Goal: Task Accomplishment & Management: Manage account settings

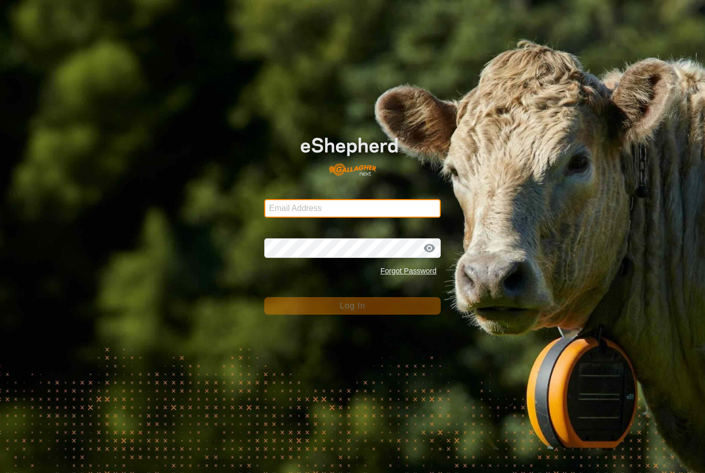
click at [400, 213] on input "Email Address" at bounding box center [352, 208] width 177 height 19
type input "[EMAIL_ADDRESS][DOMAIN_NAME]"
click at [353, 306] on button "Log In" at bounding box center [352, 306] width 177 height 18
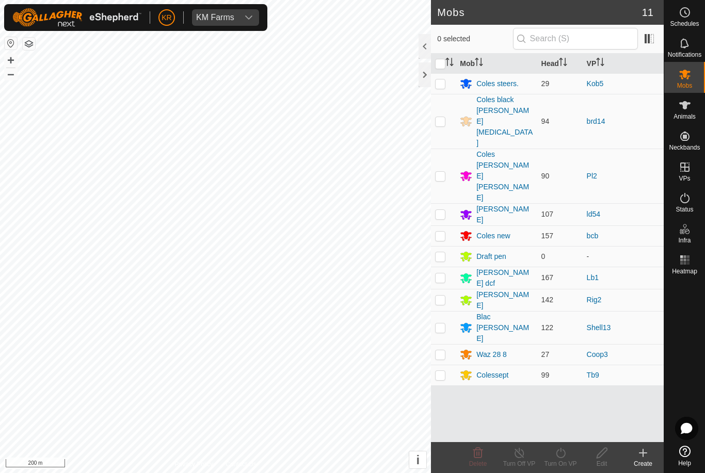
click at [226, 14] on div "KM Farms" at bounding box center [215, 17] width 38 height 8
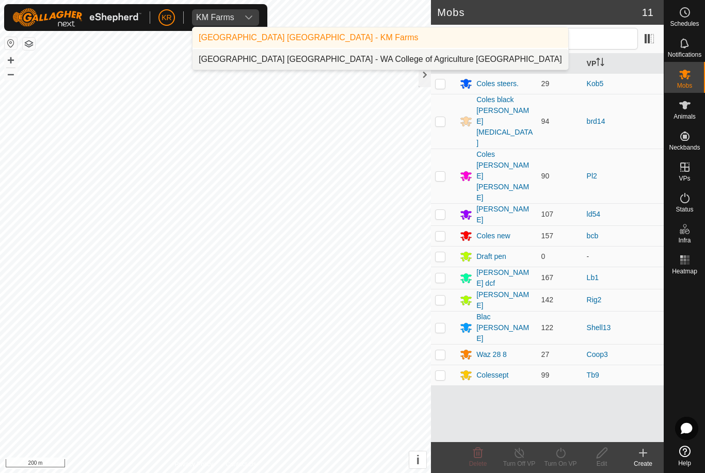
click at [318, 57] on div "[GEOGRAPHIC_DATA] [GEOGRAPHIC_DATA] - WA College of Agriculture [GEOGRAPHIC_DAT…" at bounding box center [380, 59] width 363 height 12
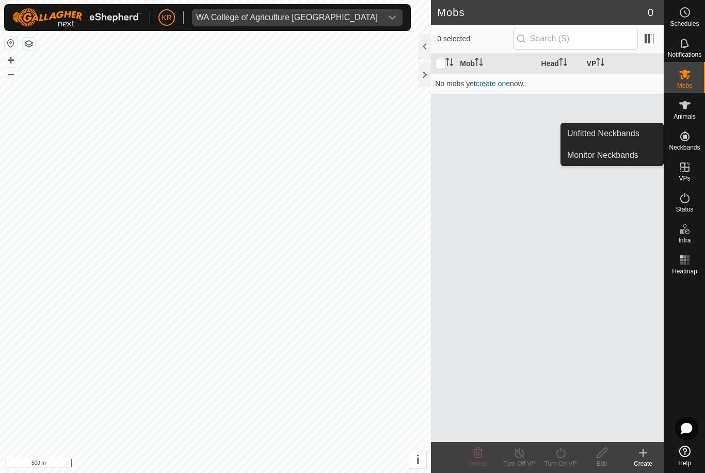
click at [638, 135] on span "Unfitted Neckbands" at bounding box center [603, 134] width 72 height 12
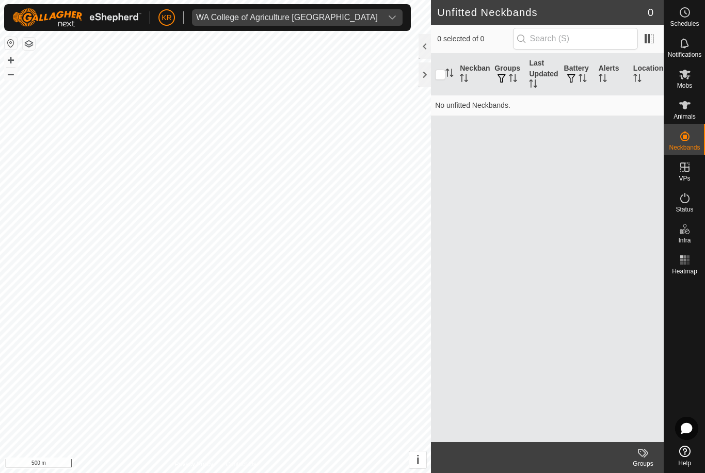
click at [307, 15] on div "WA College of Agriculture [GEOGRAPHIC_DATA]" at bounding box center [287, 17] width 182 height 8
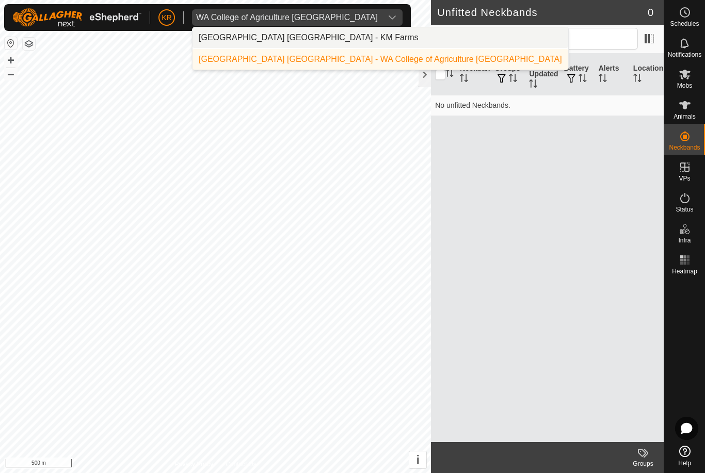
click at [328, 41] on li "[GEOGRAPHIC_DATA] [GEOGRAPHIC_DATA] - KM Farms" at bounding box center [381, 37] width 376 height 21
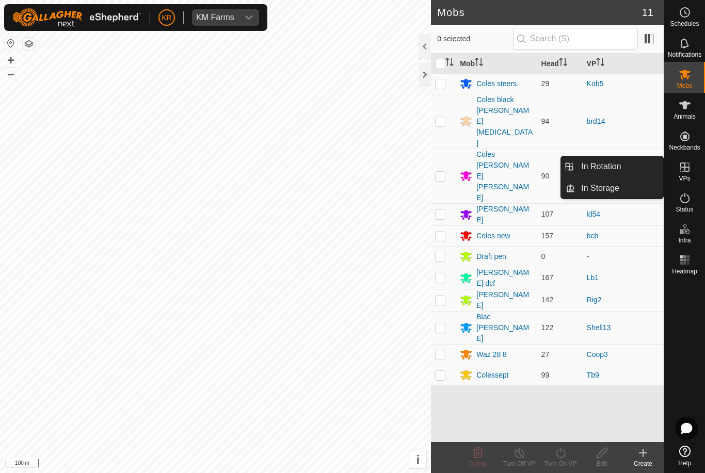
click at [612, 167] on span "In Rotation" at bounding box center [601, 167] width 40 height 12
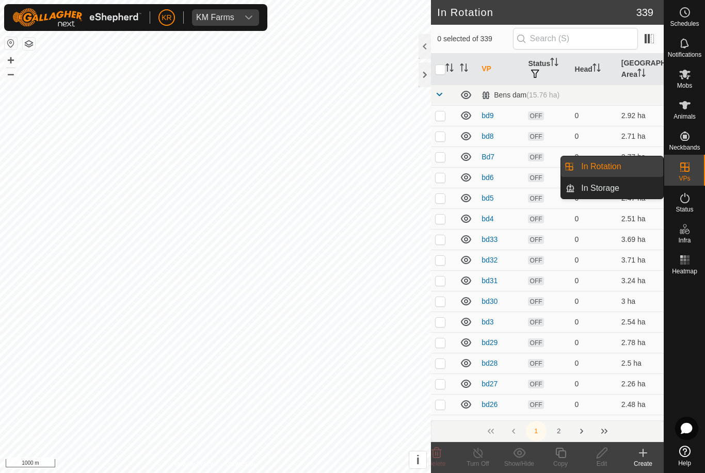
click at [643, 188] on link "In Storage" at bounding box center [619, 188] width 88 height 21
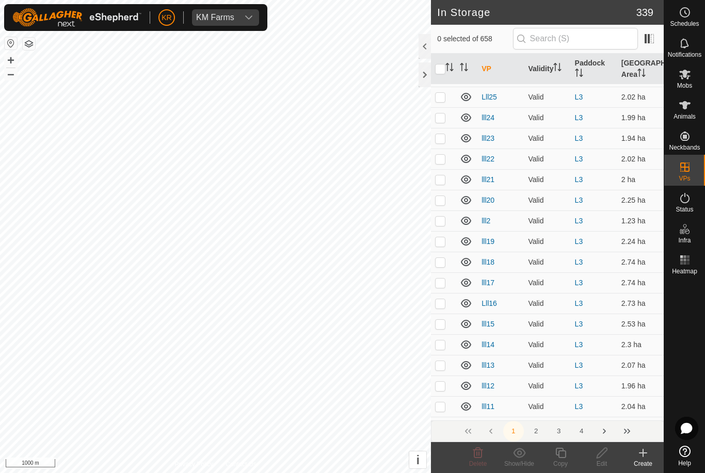
scroll to position [4003, 0]
click at [545, 433] on button "2" at bounding box center [536, 431] width 21 height 21
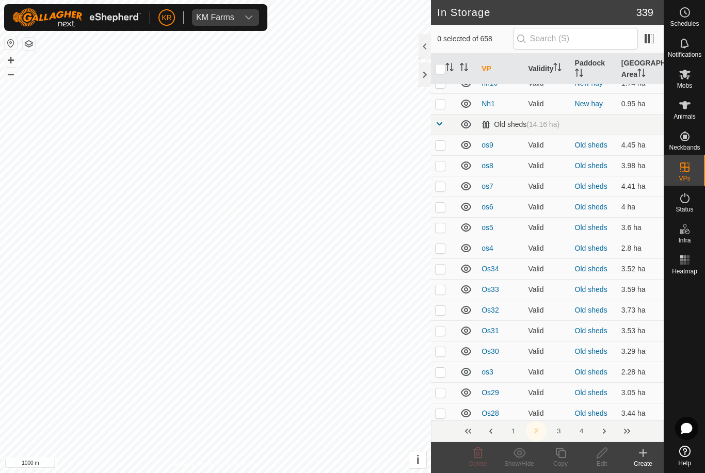
scroll to position [657, 0]
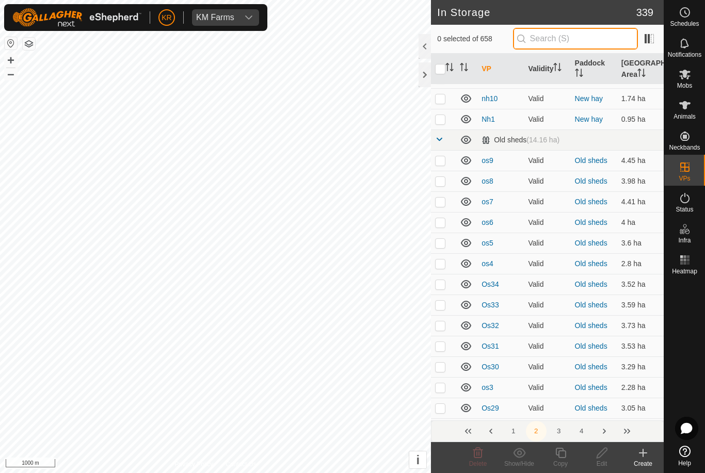
click at [599, 42] on input "text" at bounding box center [575, 39] width 125 height 22
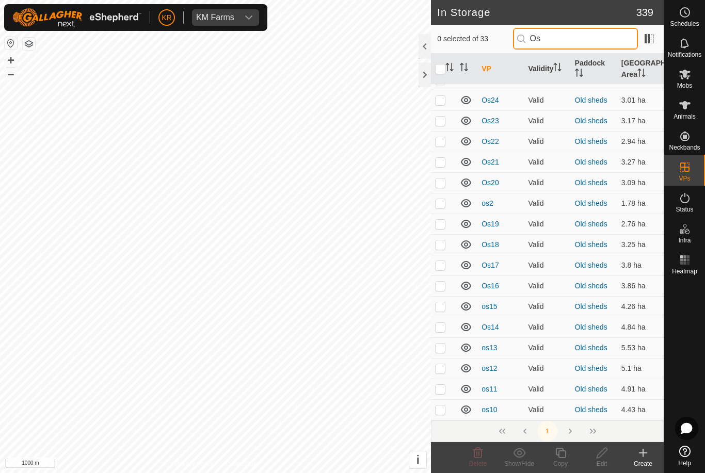
scroll to position [0, 0]
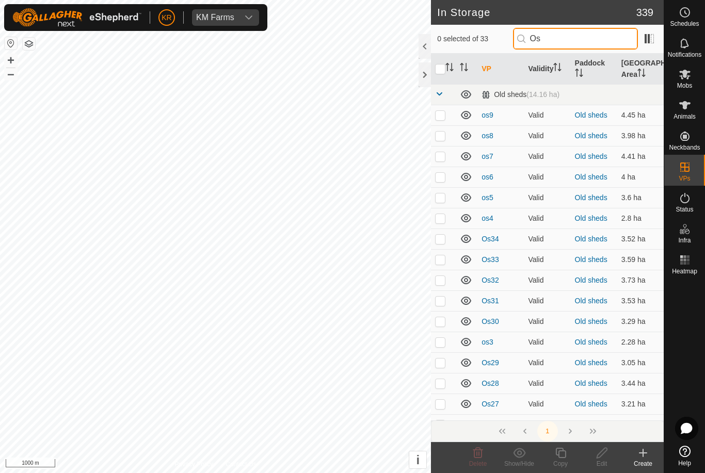
type input "Os"
click at [443, 70] on input "checkbox" at bounding box center [440, 69] width 10 height 10
checkbox input "true"
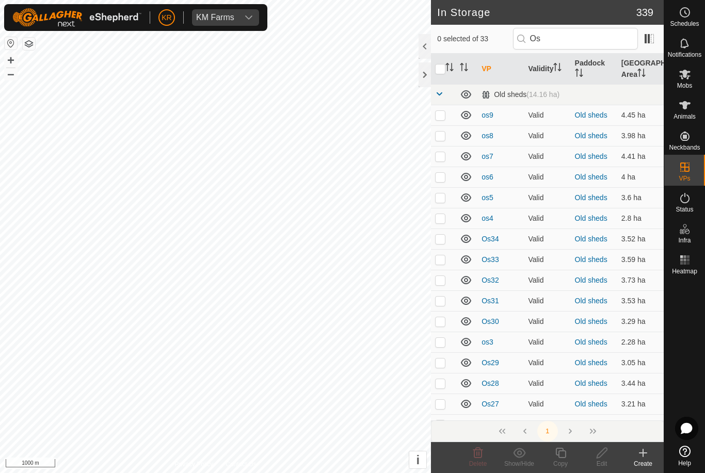
checkbox input "true"
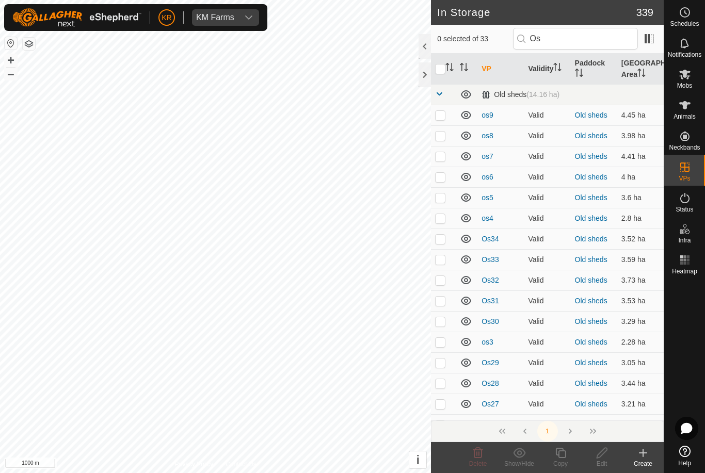
checkbox input "true"
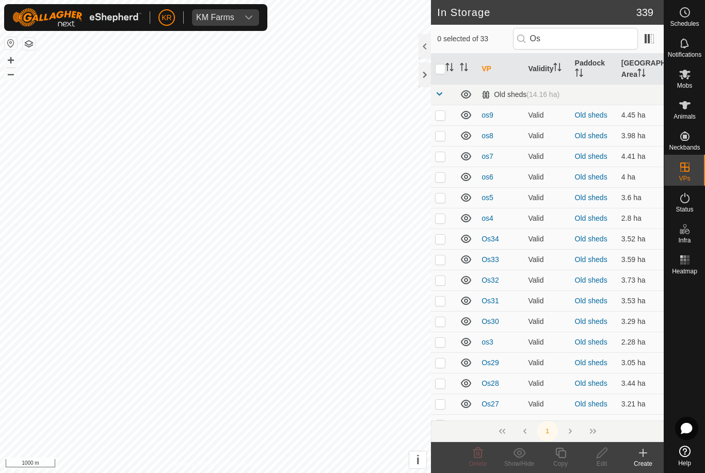
checkbox input "true"
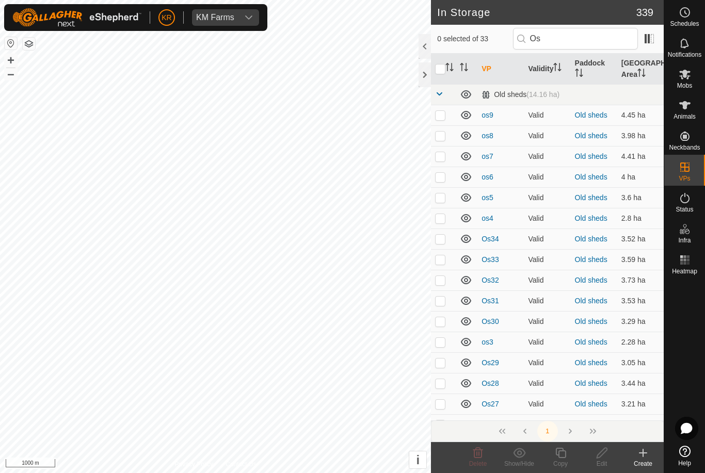
checkbox input "true"
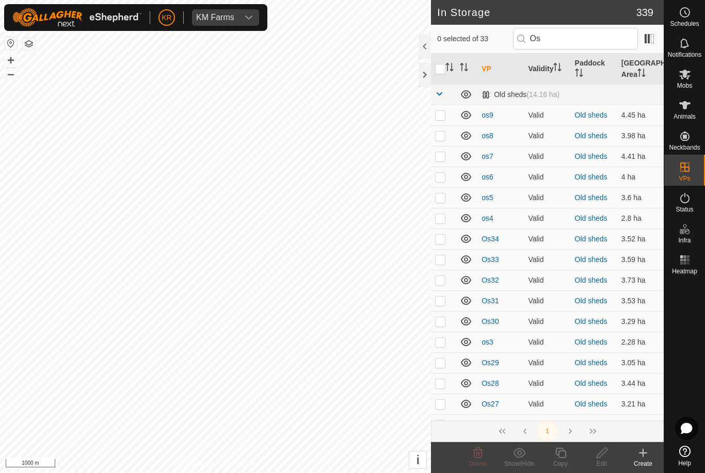
checkbox input "true"
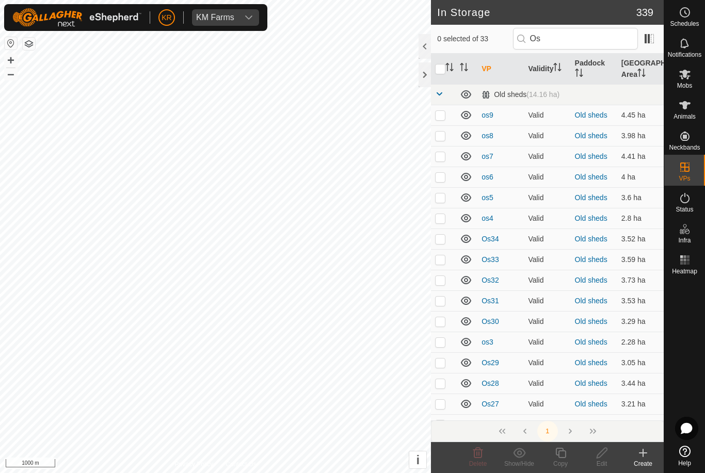
checkbox input "true"
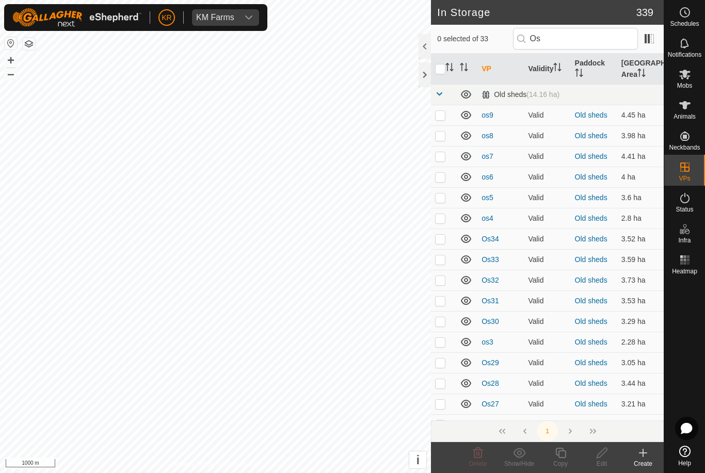
checkbox input "true"
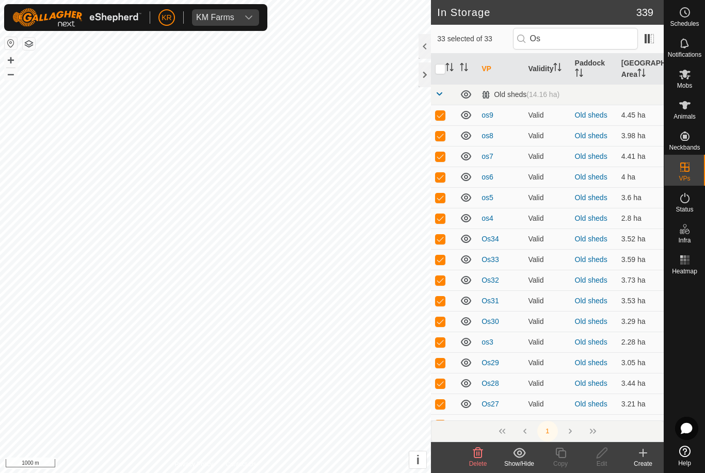
click at [515, 453] on icon at bounding box center [519, 453] width 13 height 12
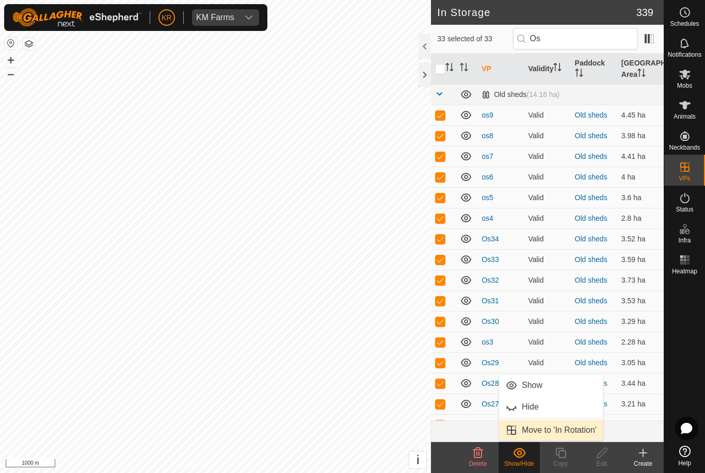
click at [589, 425] on span "Move to 'In Rotation'" at bounding box center [559, 430] width 75 height 12
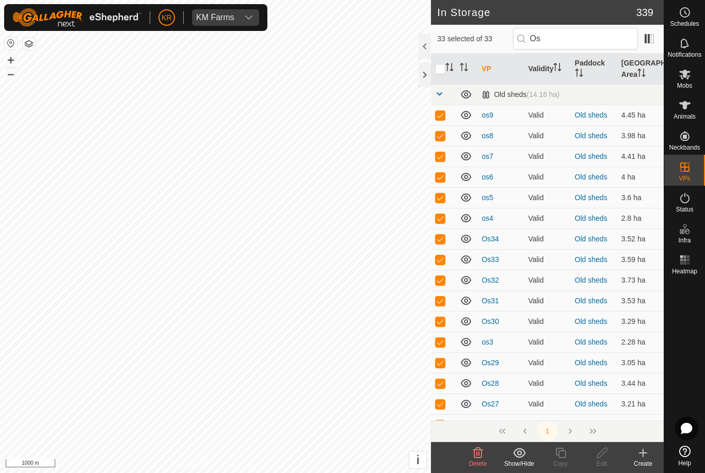
checkbox input "false"
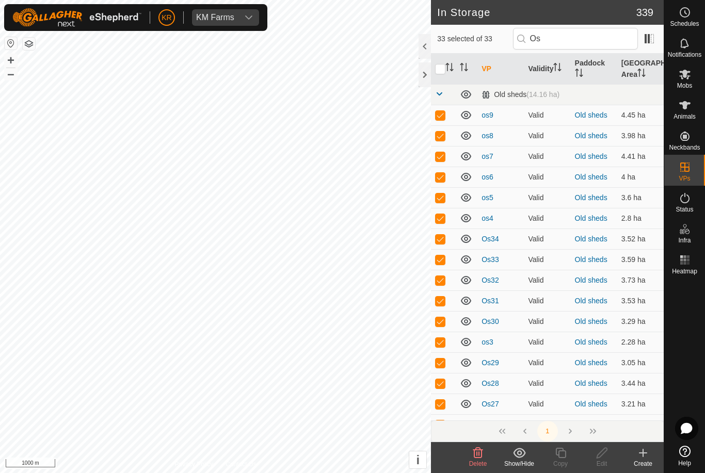
checkbox input "false"
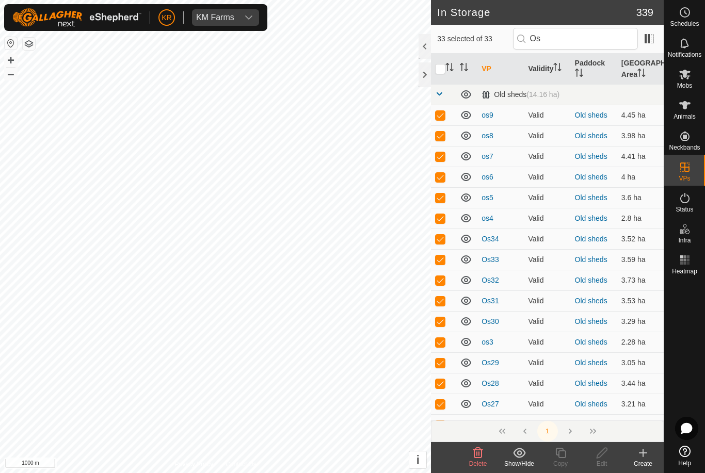
checkbox input "false"
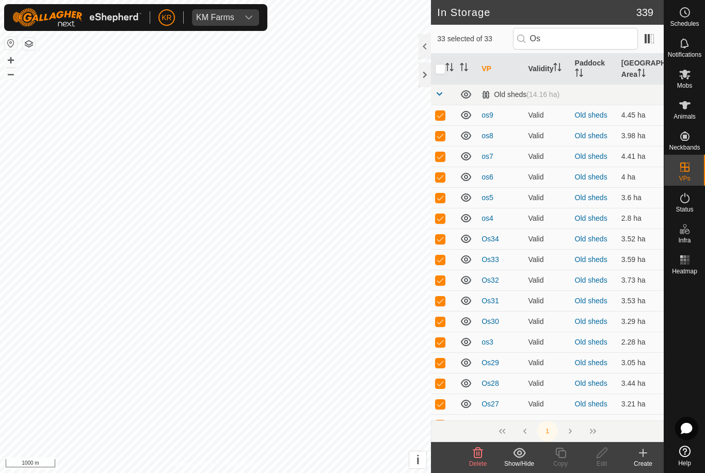
checkbox input "false"
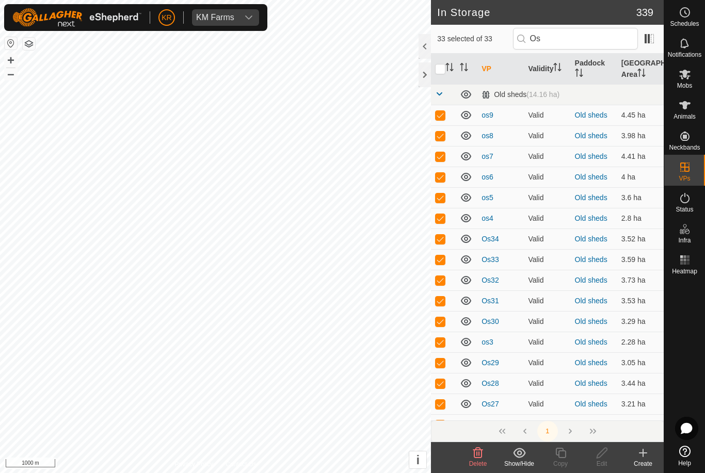
checkbox input "false"
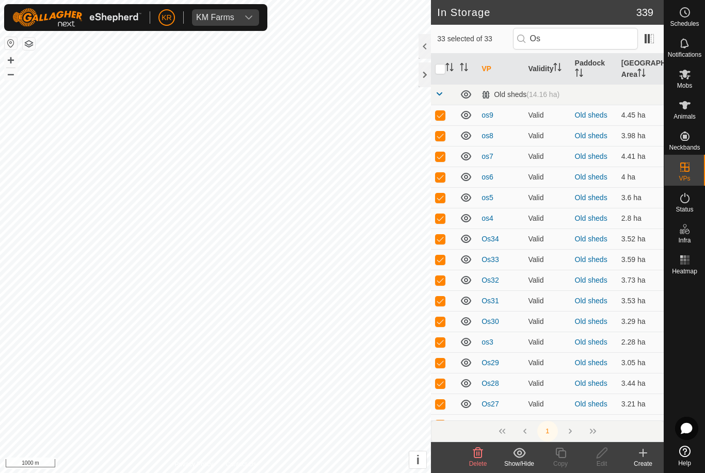
checkbox input "false"
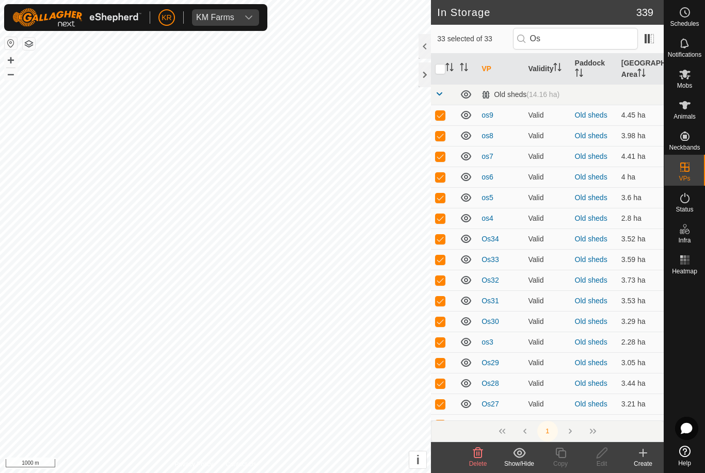
checkbox input "false"
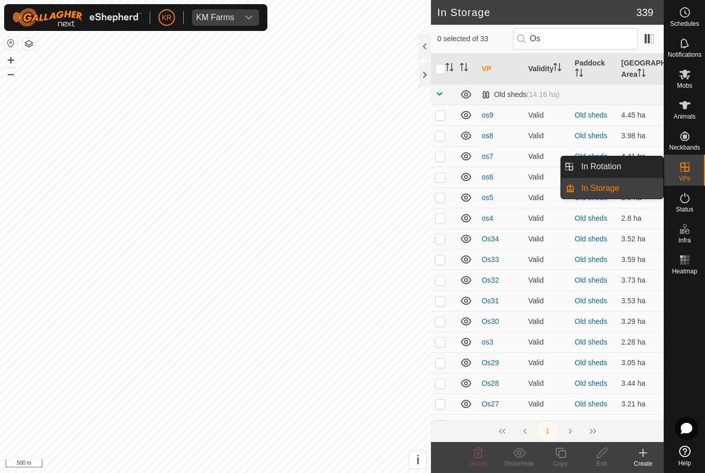
click at [639, 167] on link "In Rotation" at bounding box center [619, 166] width 88 height 21
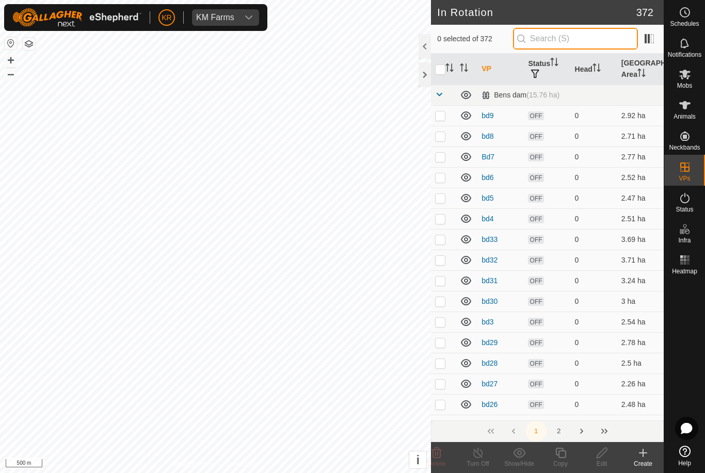
click at [580, 34] on input "text" at bounding box center [575, 39] width 125 height 22
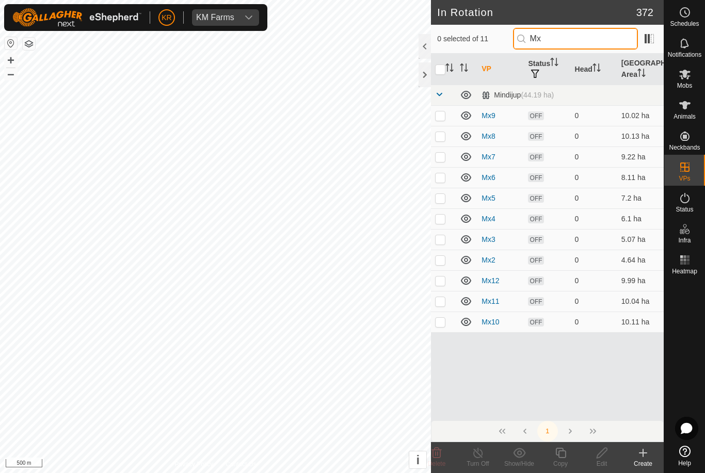
type input "Mx"
click at [445, 56] on th at bounding box center [443, 69] width 25 height 31
click at [444, 71] on input "checkbox" at bounding box center [440, 70] width 10 height 10
checkbox input "true"
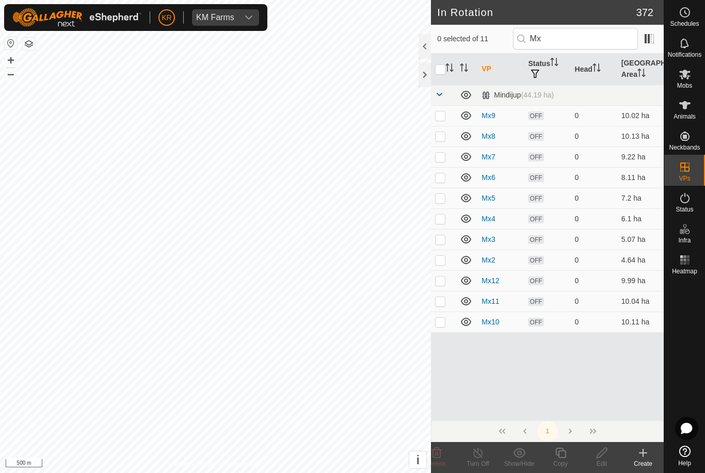
checkbox input "true"
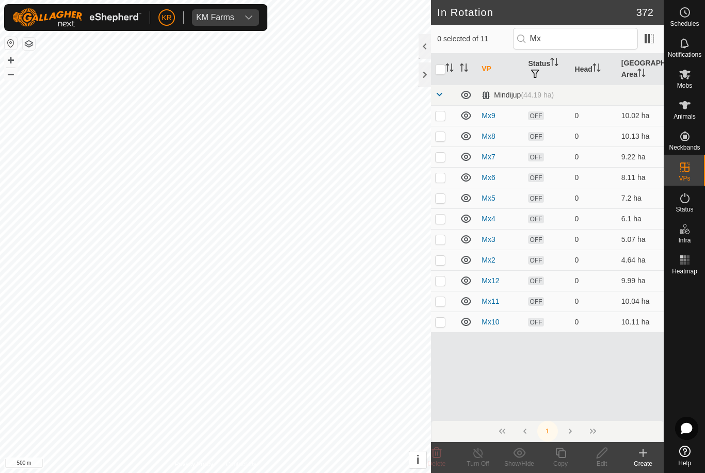
checkbox input "true"
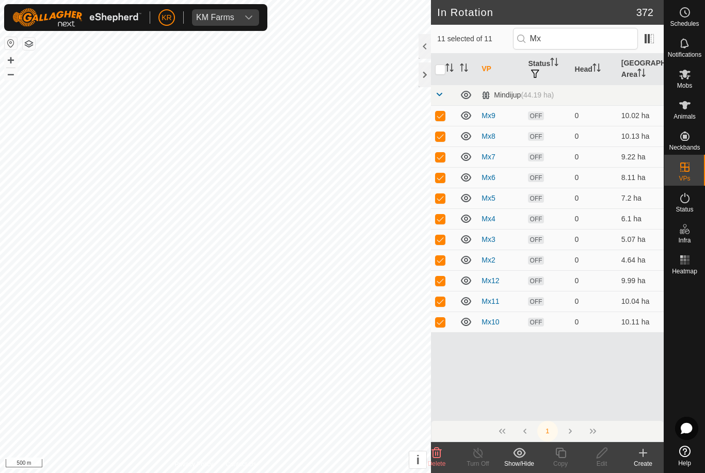
click at [522, 457] on icon at bounding box center [519, 453] width 12 height 10
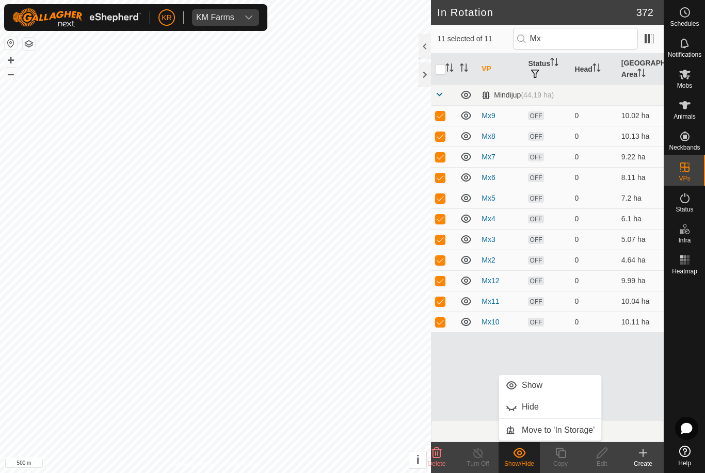
click at [576, 430] on span "Move to 'In Storage'" at bounding box center [558, 430] width 73 height 12
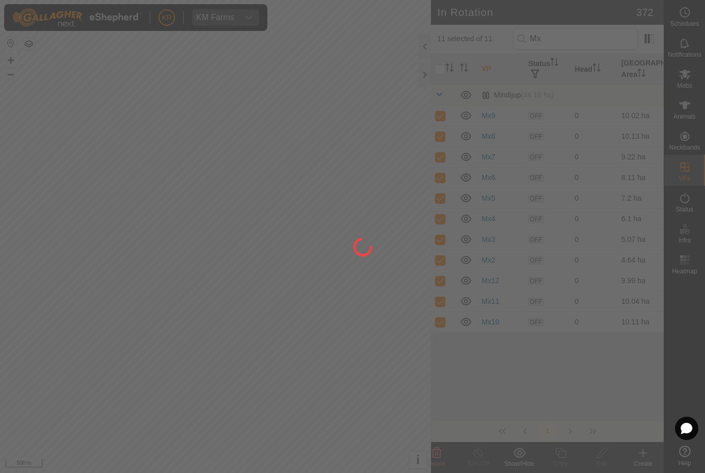
checkbox input "false"
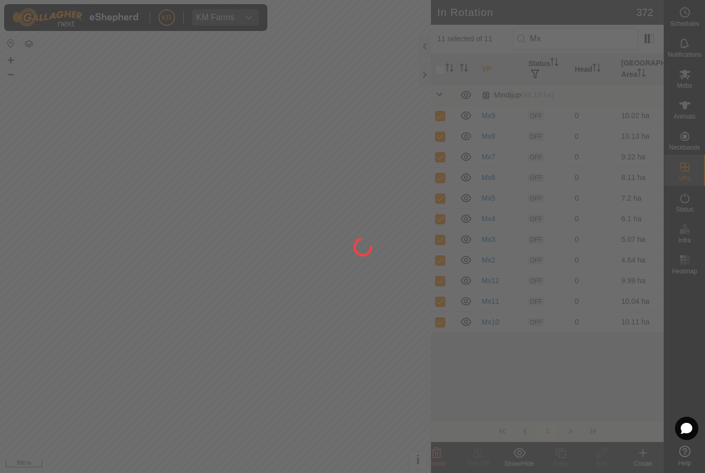
checkbox input "false"
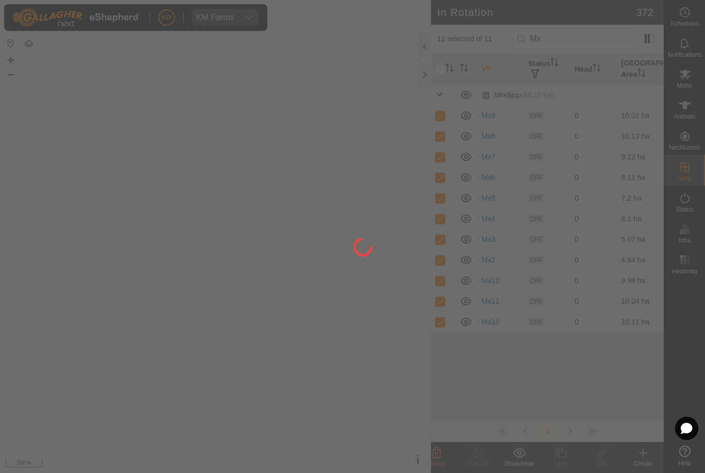
checkbox input "false"
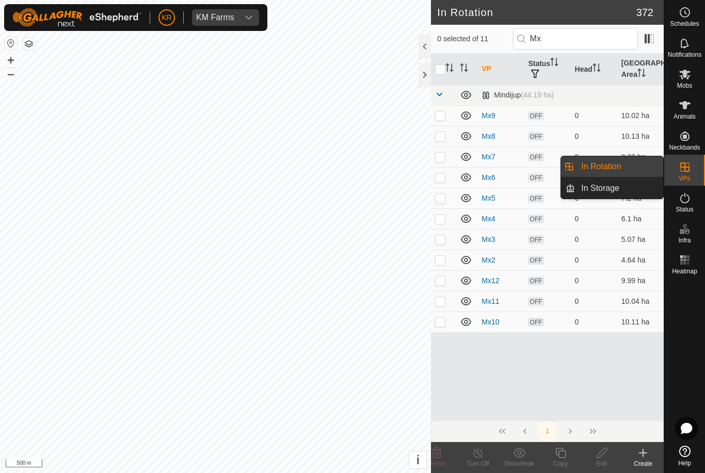
click at [620, 166] on span "In Rotation" at bounding box center [601, 167] width 40 height 12
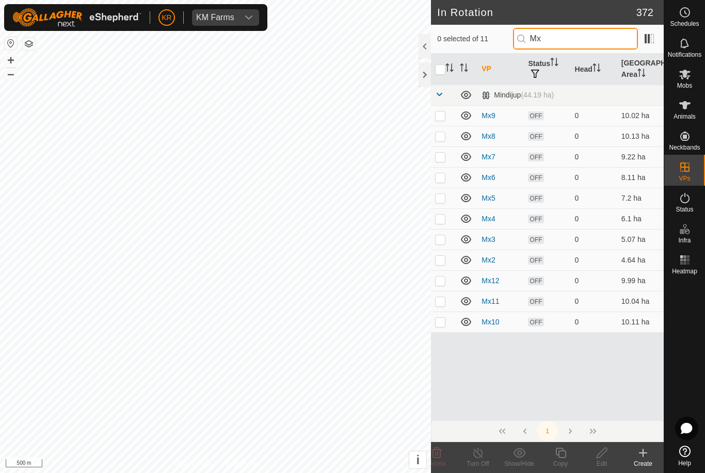
click at [590, 34] on input "Mx" at bounding box center [575, 39] width 125 height 22
type input "M"
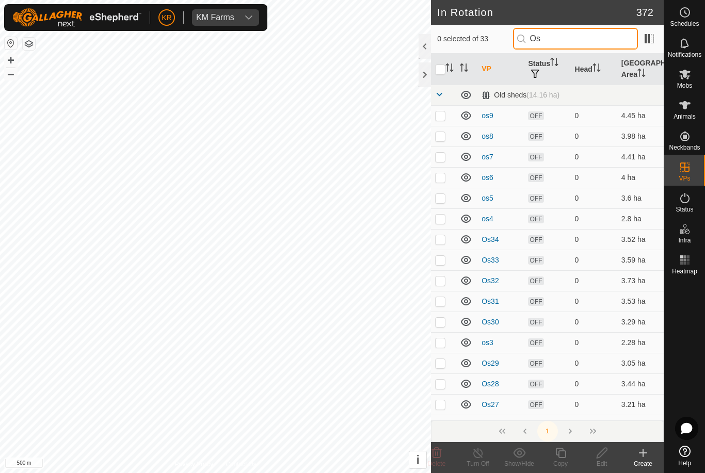
type input "Os"
click at [445, 208] on td at bounding box center [443, 198] width 25 height 21
checkbox input "true"
click at [445, 199] on p-checkbox at bounding box center [440, 198] width 10 height 8
click at [441, 204] on td at bounding box center [443, 198] width 25 height 21
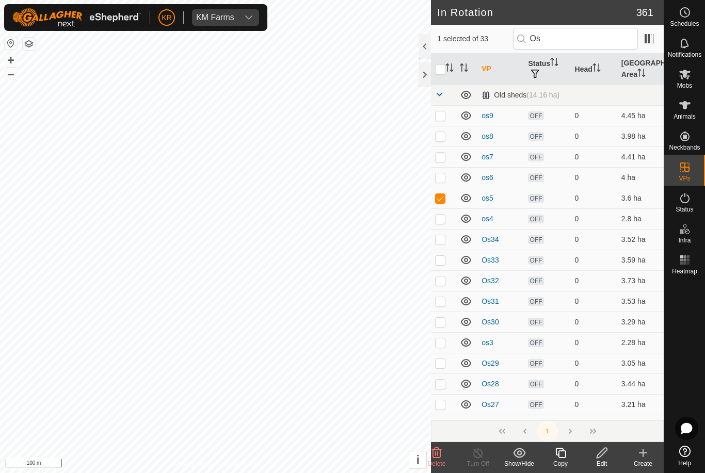
click at [446, 201] on p-checkbox at bounding box center [440, 198] width 10 height 8
checkbox input "false"
click at [578, 43] on input "Os" at bounding box center [575, 39] width 125 height 22
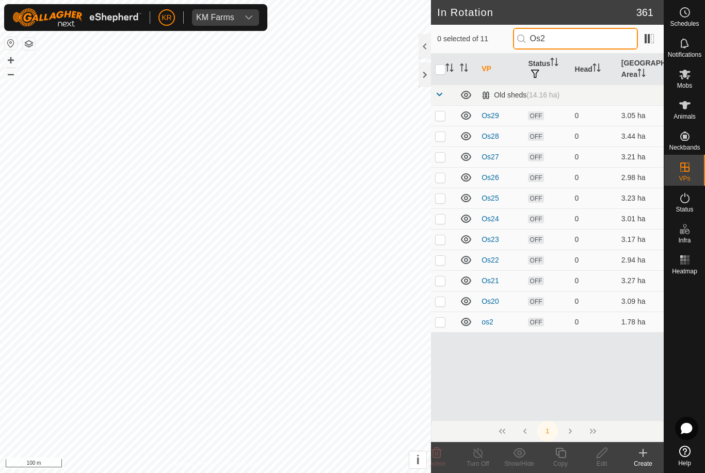
type input "Os2"
click at [443, 323] on p-checkbox at bounding box center [440, 322] width 10 height 8
checkbox input "true"
click at [567, 458] on icon at bounding box center [560, 453] width 13 height 12
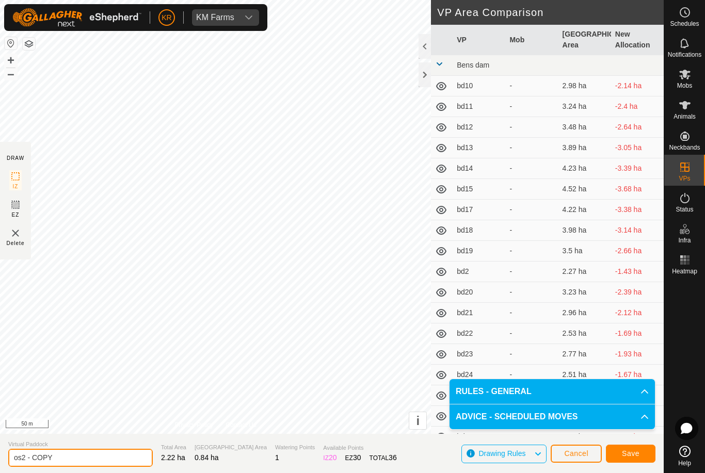
click at [71, 458] on input "os2 - COPY" at bounding box center [80, 458] width 145 height 18
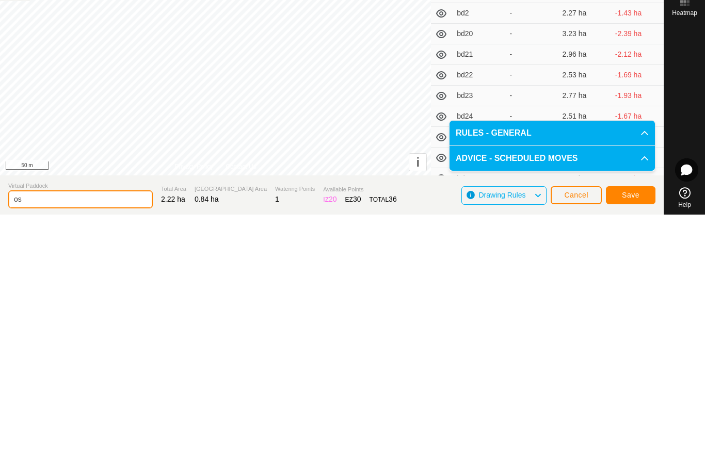
type input "o"
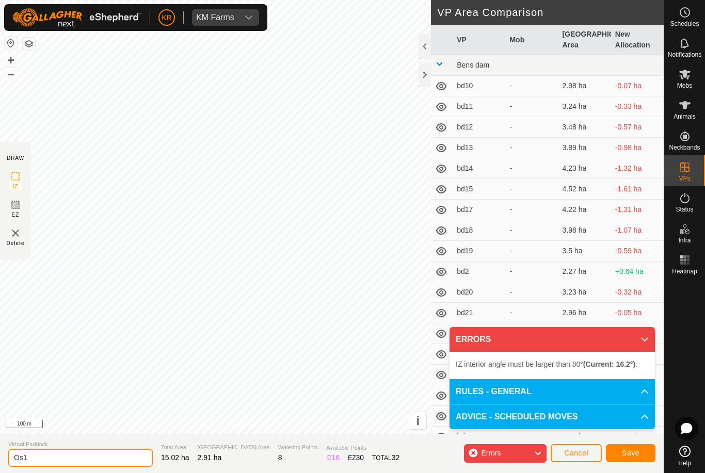
type input "Os1"
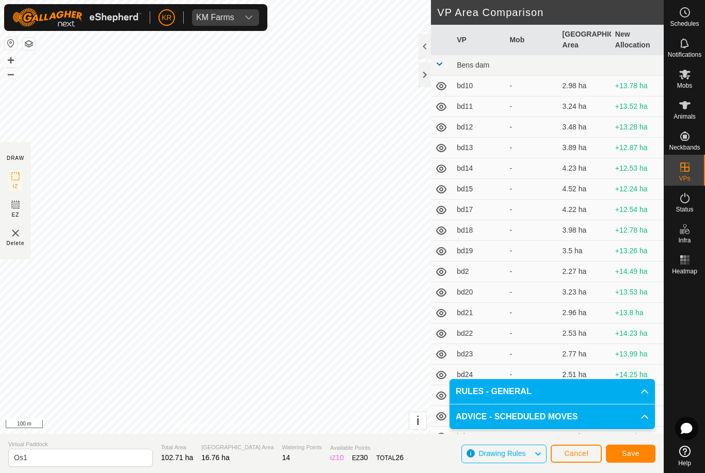
click at [624, 451] on span "Save" at bounding box center [631, 454] width 18 height 8
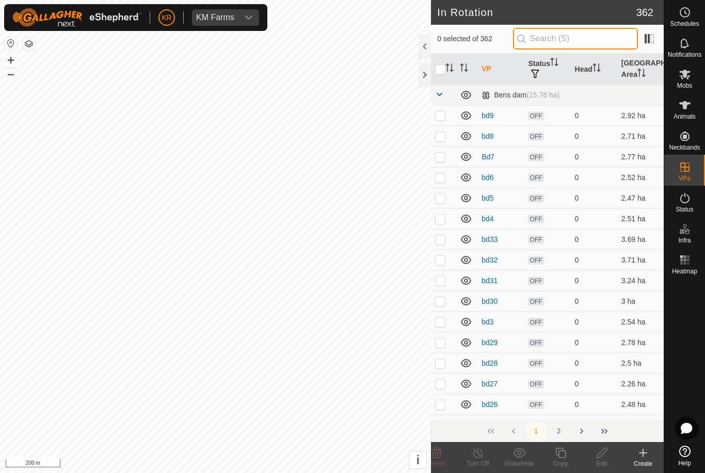
click at [592, 41] on input "text" at bounding box center [575, 39] width 125 height 22
type input "Os"
click at [441, 288] on td at bounding box center [443, 281] width 25 height 21
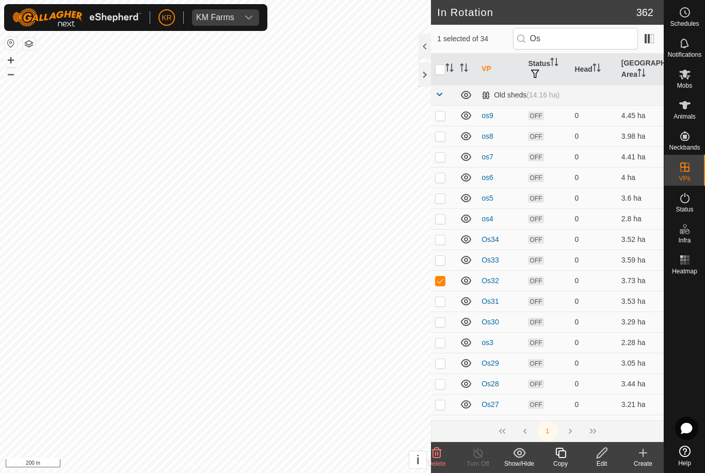
click at [446, 280] on p-checkbox at bounding box center [440, 281] width 10 height 8
checkbox input "false"
click at [587, 47] on input "Os" at bounding box center [575, 39] width 125 height 22
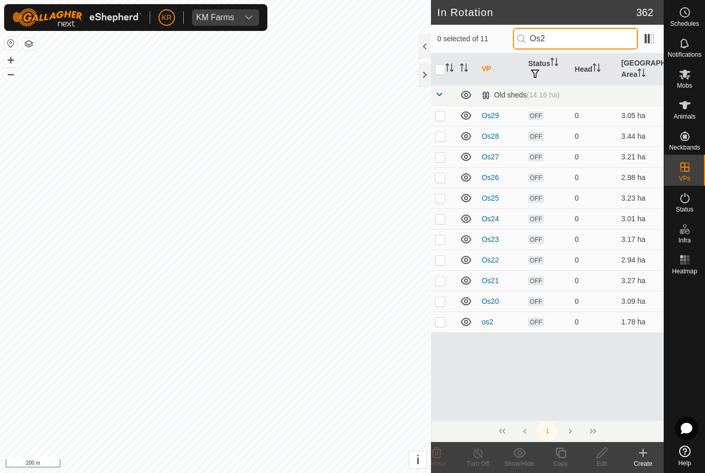
type input "Os2"
click at [439, 325] on p-checkbox at bounding box center [440, 322] width 10 height 8
click at [442, 323] on p-checkbox at bounding box center [440, 322] width 10 height 8
checkbox input "false"
click at [586, 40] on input "Os2" at bounding box center [575, 39] width 125 height 22
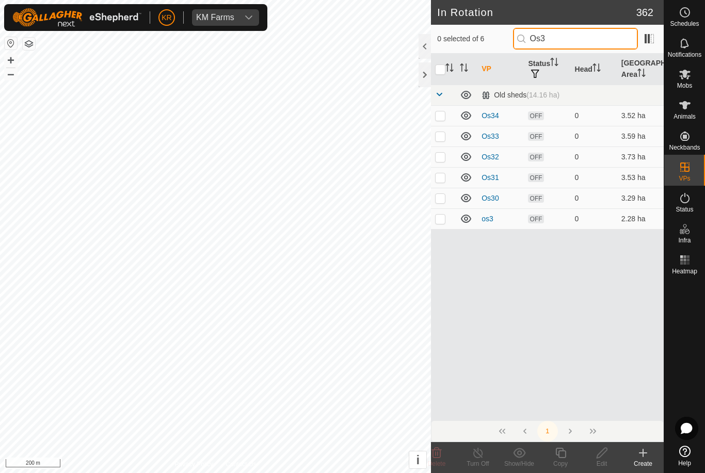
type input "Os3"
click at [441, 218] on p-checkbox at bounding box center [440, 219] width 10 height 8
checkbox input "true"
click at [589, 45] on input "Os3" at bounding box center [575, 39] width 125 height 22
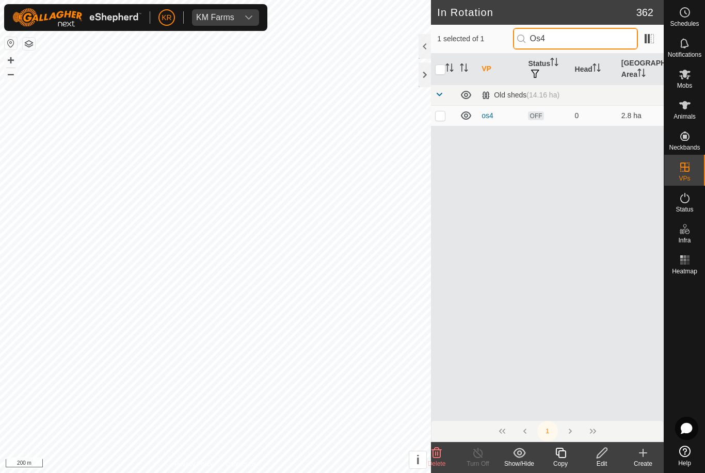
click at [591, 41] on input "Os4" at bounding box center [575, 39] width 125 height 22
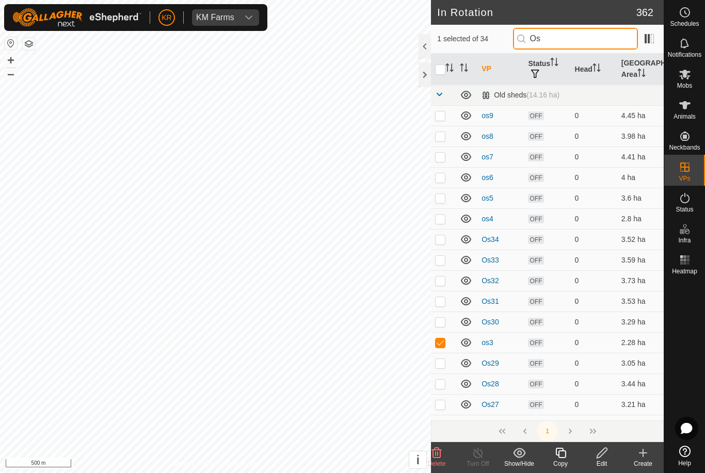
type input "Os"
click at [441, 342] on p-checkbox at bounding box center [440, 343] width 10 height 8
checkbox input "false"
click at [696, 453] on link "Help" at bounding box center [684, 456] width 41 height 29
click at [441, 371] on td at bounding box center [443, 363] width 25 height 21
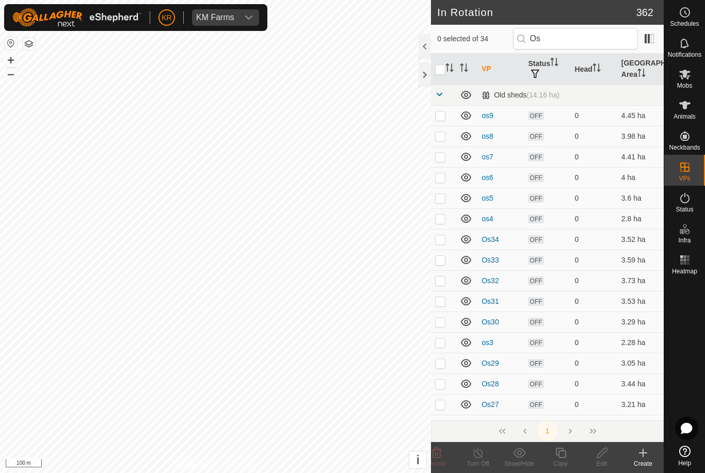
checkbox input "true"
click at [448, 404] on td at bounding box center [443, 404] width 25 height 21
checkbox input "true"
click at [441, 384] on p-checkbox at bounding box center [440, 384] width 10 height 8
checkbox input "true"
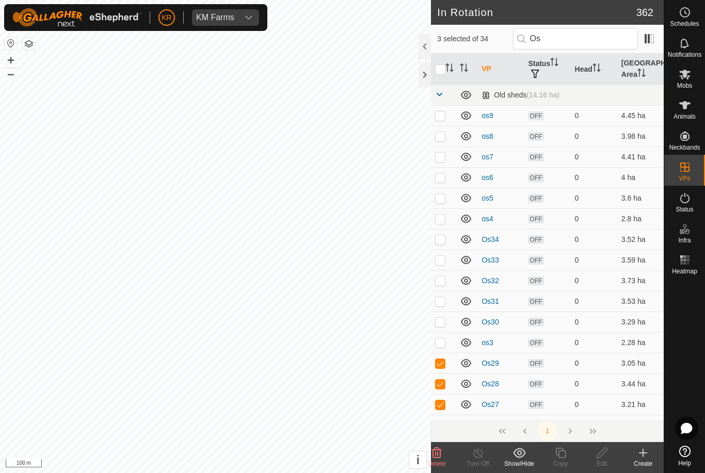
click at [442, 345] on p-checkbox at bounding box center [440, 343] width 10 height 8
checkbox input "true"
click at [443, 326] on p-checkbox at bounding box center [440, 322] width 10 height 8
checkbox input "true"
click at [442, 303] on p-checkbox at bounding box center [440, 301] width 10 height 8
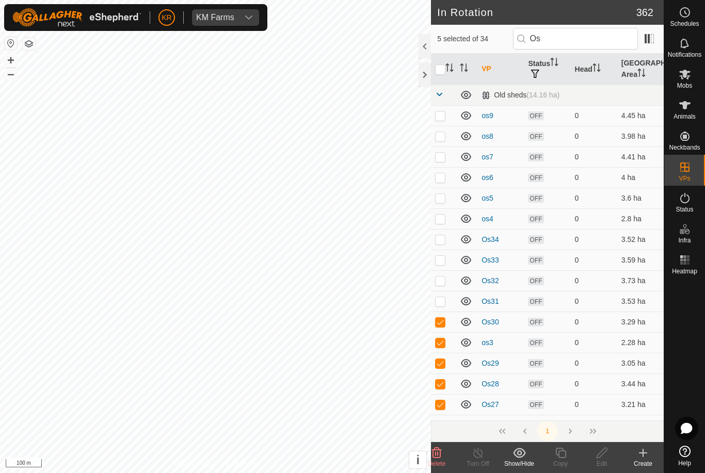
checkbox input "true"
click at [440, 282] on p-checkbox at bounding box center [440, 281] width 10 height 8
checkbox input "true"
click at [441, 261] on p-checkbox at bounding box center [440, 260] width 10 height 8
checkbox input "true"
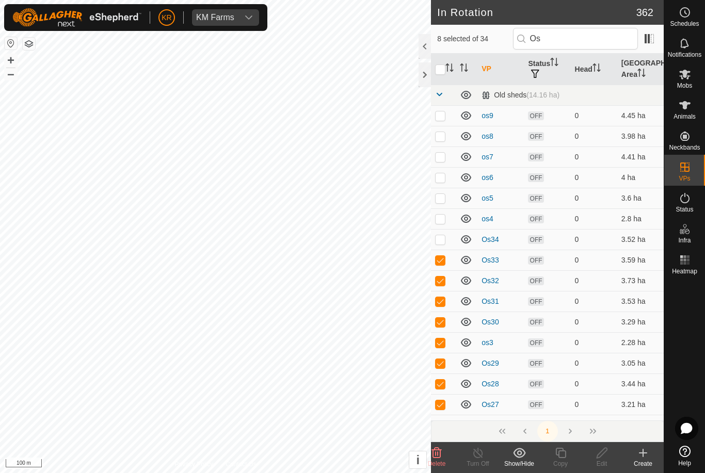
click at [442, 247] on td at bounding box center [443, 239] width 25 height 21
checkbox input "true"
click at [445, 221] on p-checkbox at bounding box center [440, 219] width 10 height 8
checkbox input "true"
click at [440, 200] on p-checkbox at bounding box center [440, 198] width 10 height 8
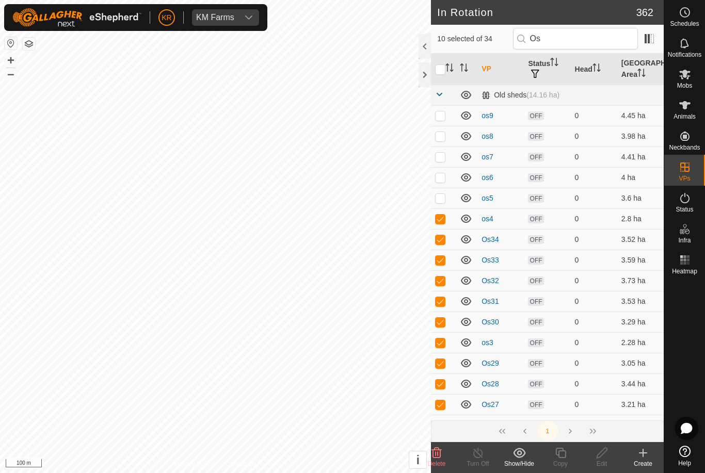
checkbox input "true"
click at [447, 178] on td at bounding box center [443, 177] width 25 height 21
click at [442, 180] on p-checkbox at bounding box center [440, 177] width 10 height 8
checkbox input "false"
click at [446, 206] on td at bounding box center [443, 198] width 25 height 21
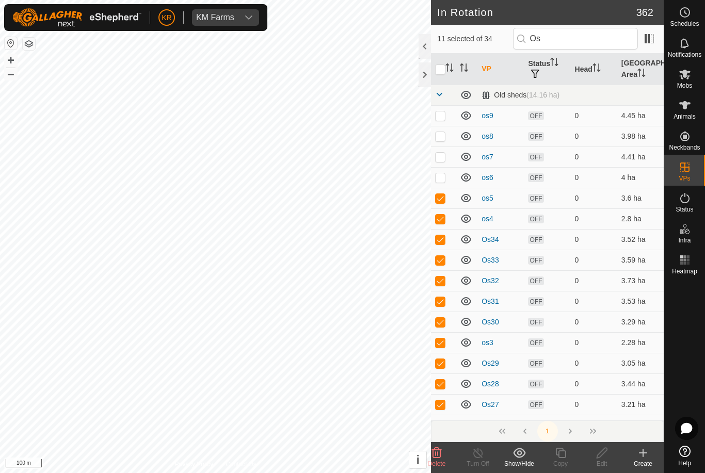
checkbox input "false"
click at [443, 222] on p-checkbox at bounding box center [440, 219] width 10 height 8
checkbox input "false"
click at [443, 237] on p-checkbox at bounding box center [440, 239] width 10 height 8
click at [438, 240] on p-checkbox at bounding box center [440, 239] width 10 height 8
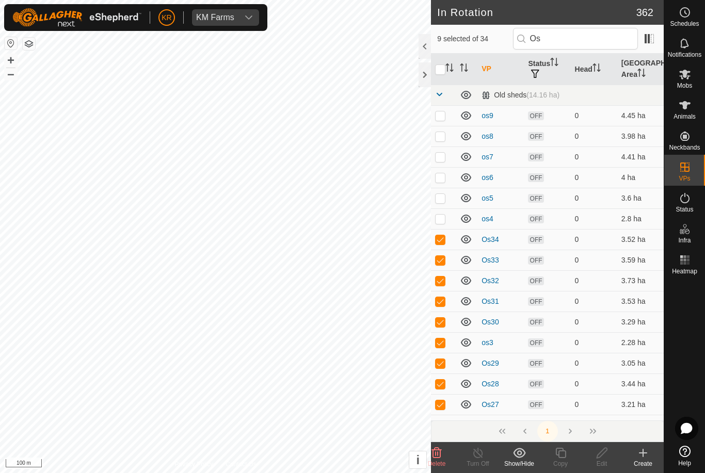
click at [442, 246] on td at bounding box center [443, 239] width 25 height 21
checkbox input "false"
click at [441, 344] on p-checkbox at bounding box center [440, 343] width 10 height 8
checkbox input "false"
click at [441, 239] on p-checkbox at bounding box center [440, 239] width 10 height 8
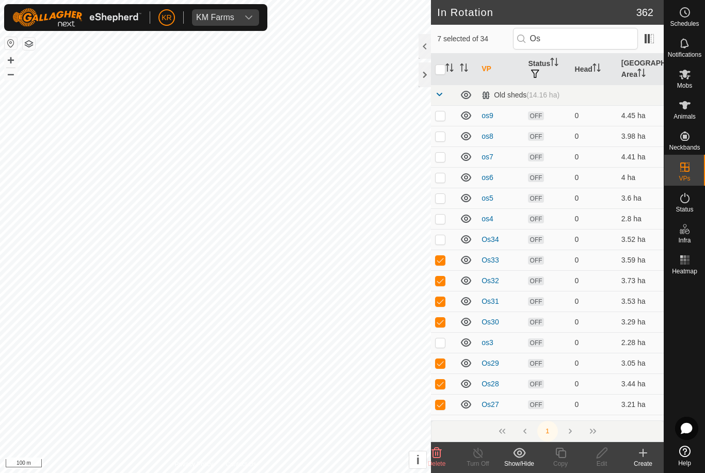
checkbox input "true"
click at [441, 351] on td at bounding box center [443, 342] width 25 height 21
checkbox input "true"
click at [437, 217] on p-checkbox at bounding box center [440, 219] width 10 height 8
checkbox input "true"
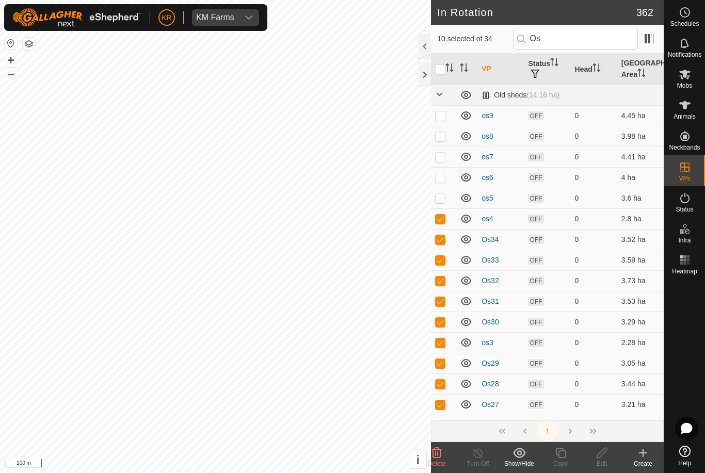
click at [446, 202] on td at bounding box center [443, 198] width 25 height 21
checkbox input "true"
click at [441, 180] on p-checkbox at bounding box center [440, 177] width 10 height 8
checkbox input "true"
click at [447, 161] on td at bounding box center [443, 157] width 25 height 21
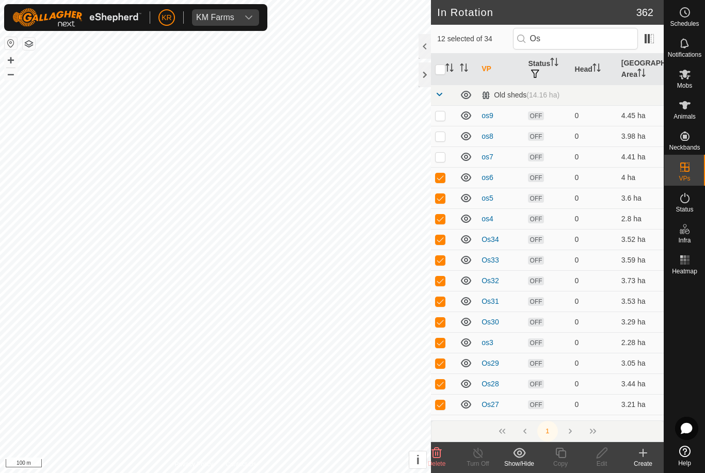
checkbox input "true"
click at [441, 136] on p-checkbox at bounding box center [440, 136] width 10 height 8
checkbox input "true"
click at [443, 116] on p-checkbox at bounding box center [440, 116] width 10 height 8
checkbox input "true"
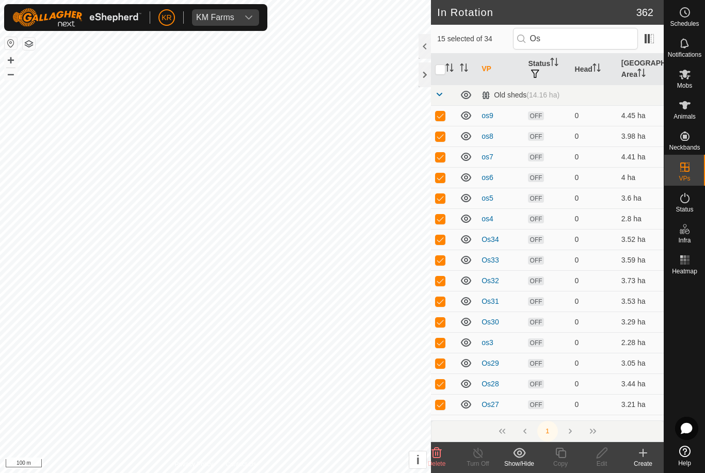
click at [438, 153] on p-checkbox at bounding box center [440, 157] width 10 height 8
click at [442, 158] on p-checkbox at bounding box center [440, 157] width 10 height 8
checkbox input "true"
click at [441, 264] on p-checkbox at bounding box center [440, 260] width 10 height 8
click at [443, 260] on p-checkbox at bounding box center [440, 260] width 10 height 8
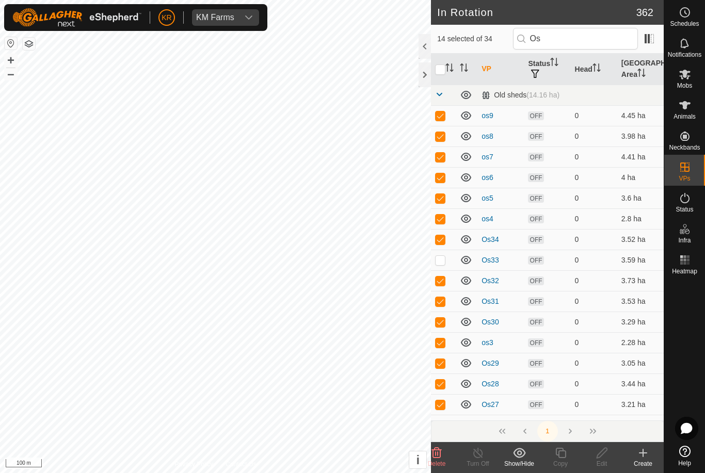
checkbox input "true"
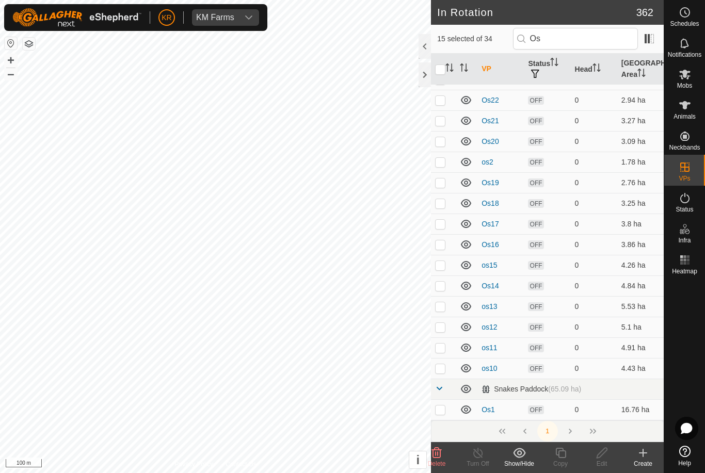
scroll to position [407, 0]
click at [443, 71] on input "checkbox" at bounding box center [440, 70] width 10 height 10
checkbox input "true"
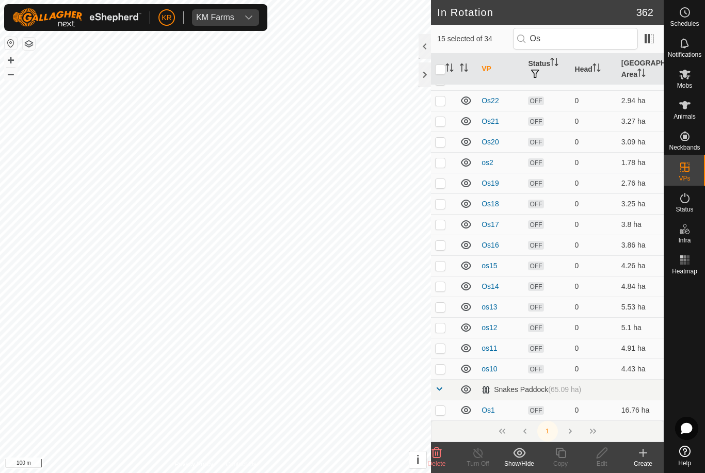
checkbox input "true"
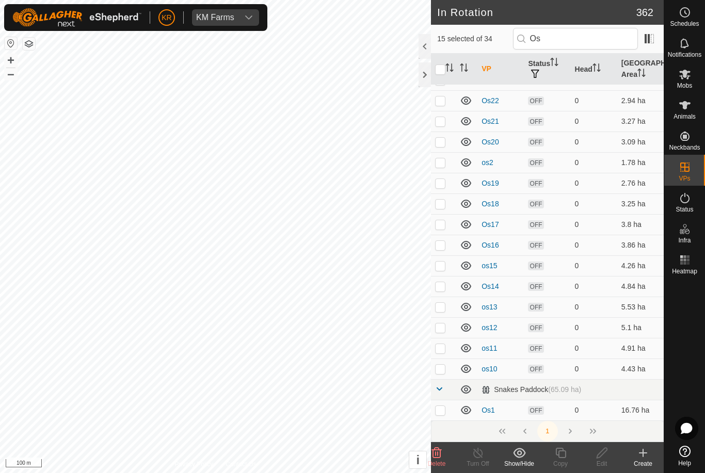
checkbox input "true"
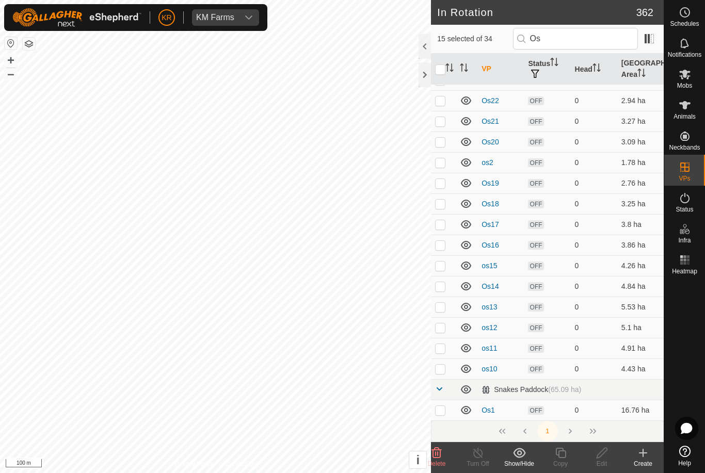
checkbox input "true"
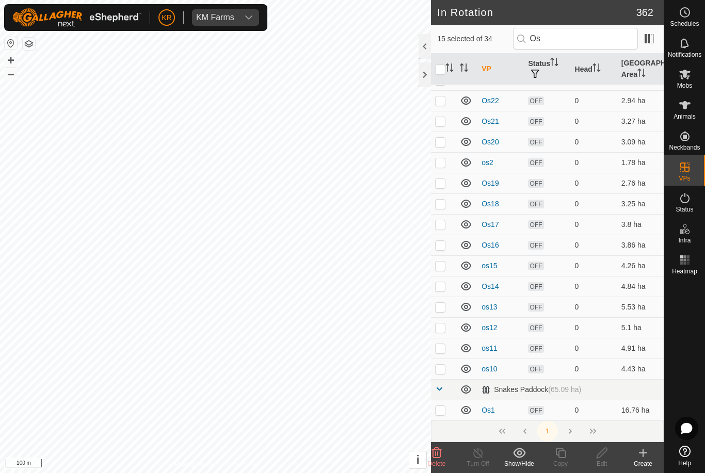
checkbox input "true"
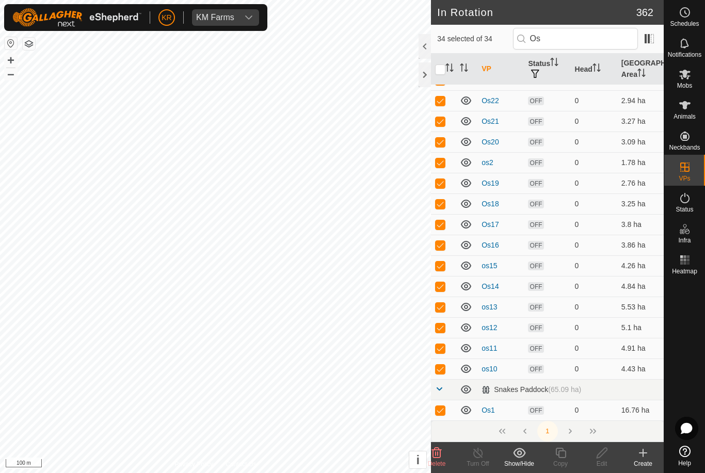
scroll to position [0, 0]
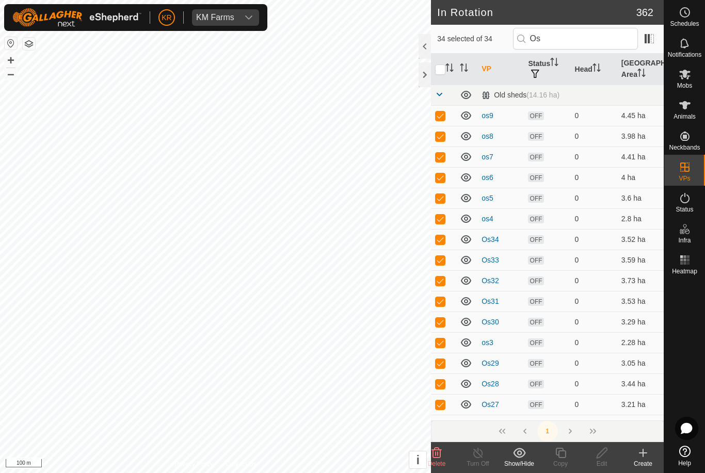
click at [442, 410] on td at bounding box center [443, 404] width 25 height 21
click at [443, 408] on p-checkbox at bounding box center [440, 405] width 10 height 8
checkbox input "true"
click at [442, 73] on input "checkbox" at bounding box center [440, 70] width 10 height 10
click at [442, 66] on input "checkbox" at bounding box center [440, 70] width 10 height 10
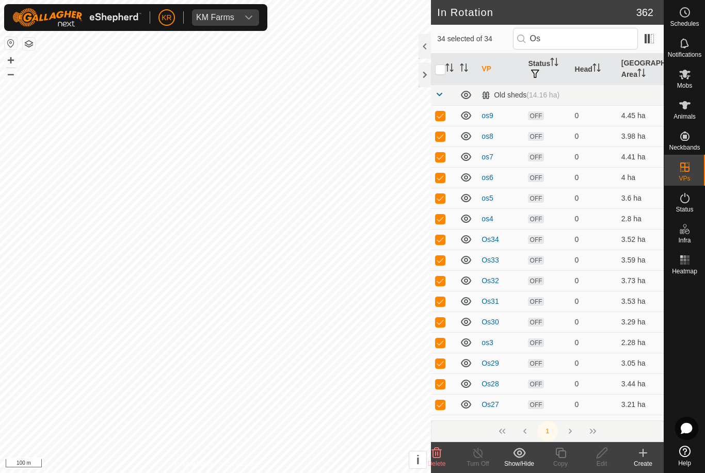
checkbox input "true"
click at [445, 119] on p-checkbox at bounding box center [440, 116] width 10 height 8
checkbox input "false"
click at [442, 68] on input "checkbox" at bounding box center [440, 70] width 10 height 10
checkbox input "false"
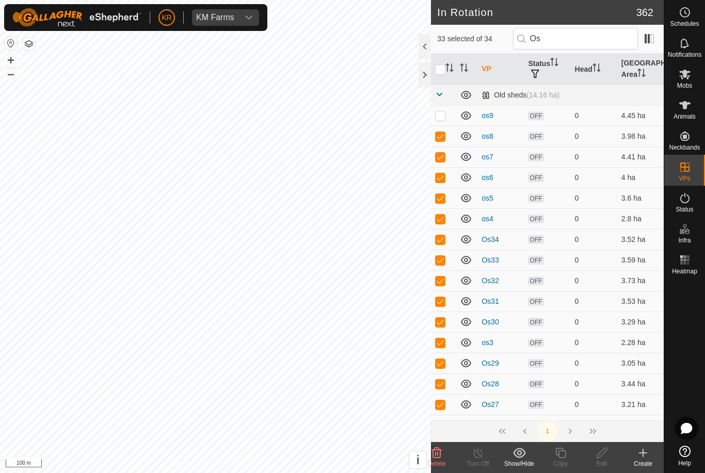
checkbox input "true"
click at [439, 66] on input "checkbox" at bounding box center [440, 70] width 10 height 10
click at [441, 66] on input "checkbox" at bounding box center [440, 70] width 10 height 10
click at [441, 68] on input "checkbox" at bounding box center [440, 70] width 10 height 10
click at [441, 69] on input "checkbox" at bounding box center [440, 70] width 10 height 10
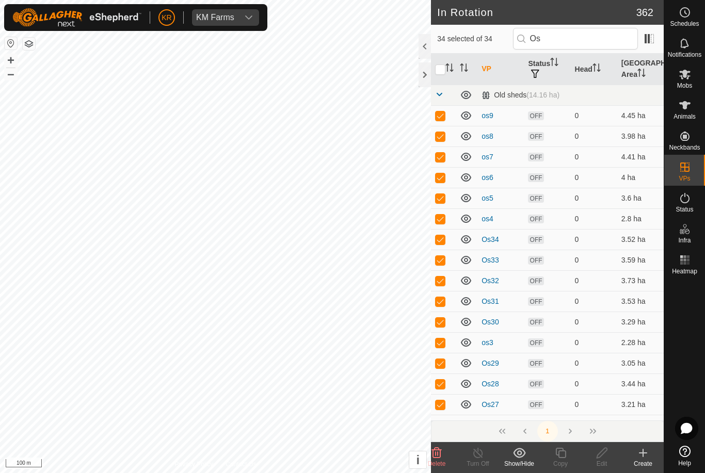
click at [440, 69] on input "checkbox" at bounding box center [440, 70] width 10 height 10
checkbox input "true"
click at [692, 75] on es-mob-svg-icon at bounding box center [685, 74] width 19 height 17
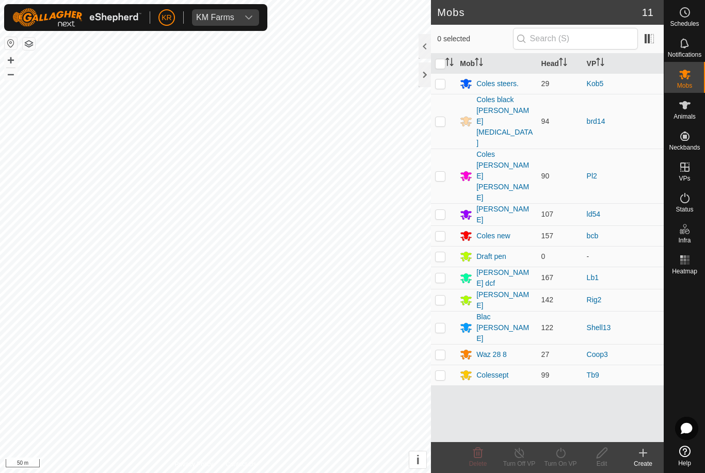
click at [443, 274] on p-checkbox at bounding box center [440, 278] width 10 height 8
checkbox input "true"
click at [563, 455] on icon at bounding box center [560, 453] width 13 height 12
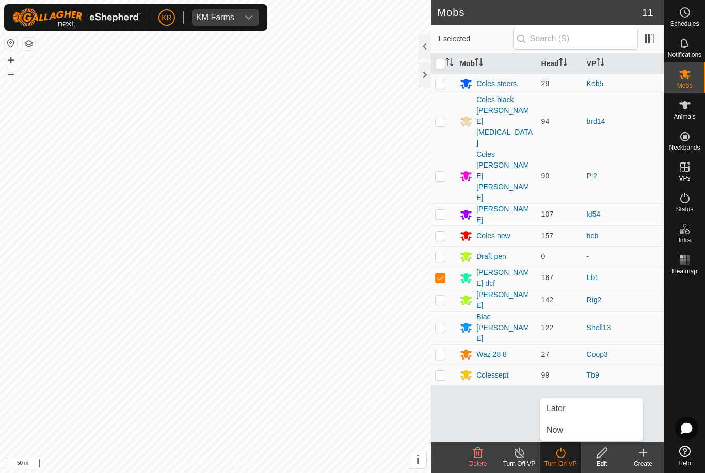
click at [563, 404] on span "Later" at bounding box center [556, 409] width 19 height 12
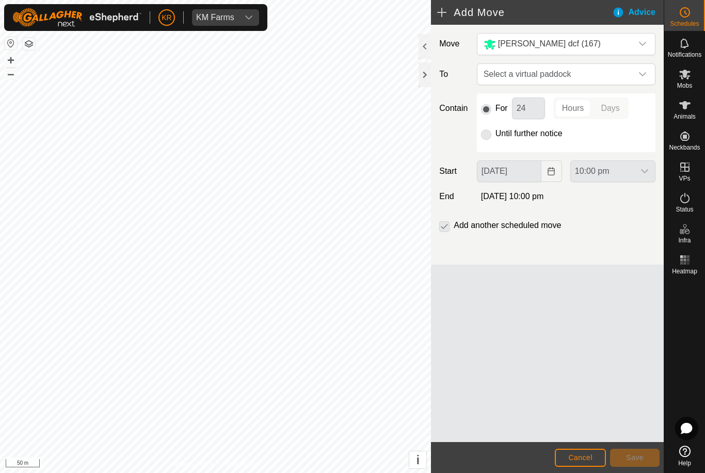
click at [623, 72] on span "Select a virtual paddock" at bounding box center [556, 74] width 153 height 21
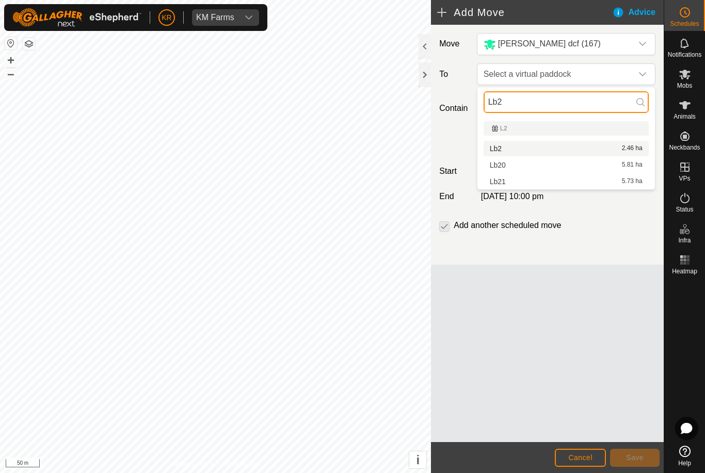
type input "Lb2"
click at [516, 146] on div "Lb2 2.46 ha" at bounding box center [566, 148] width 153 height 7
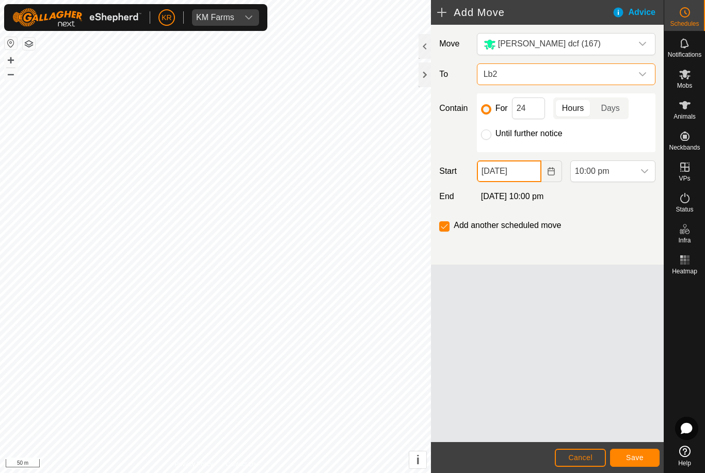
click at [521, 171] on input "[DATE]" at bounding box center [509, 172] width 65 height 22
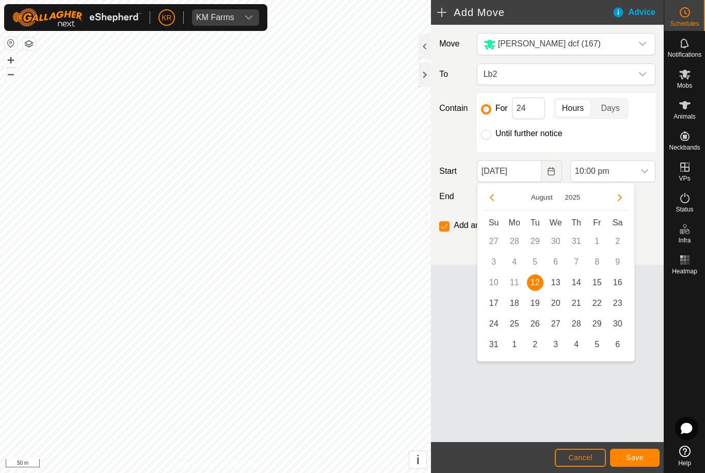
click at [556, 283] on span "13" at bounding box center [556, 283] width 17 height 17
type input "[DATE]"
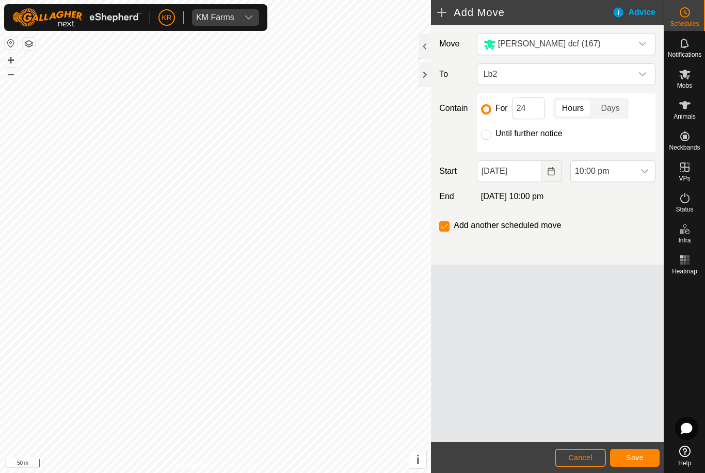
click at [633, 170] on span "10:00 pm" at bounding box center [603, 171] width 64 height 21
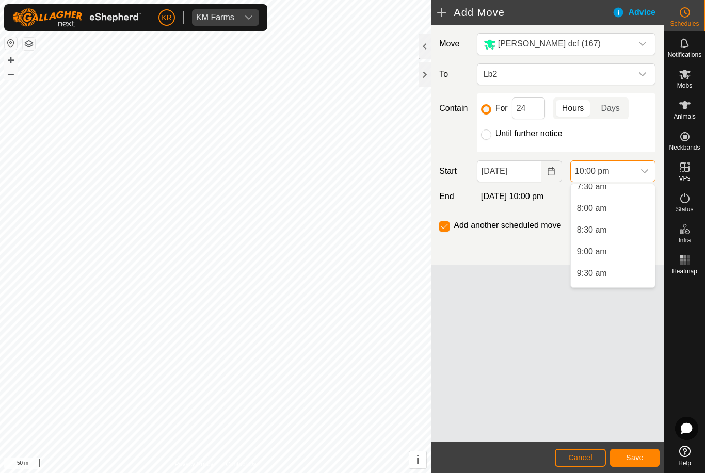
scroll to position [330, 0]
click at [620, 211] on li "8:00 am" at bounding box center [613, 211] width 84 height 21
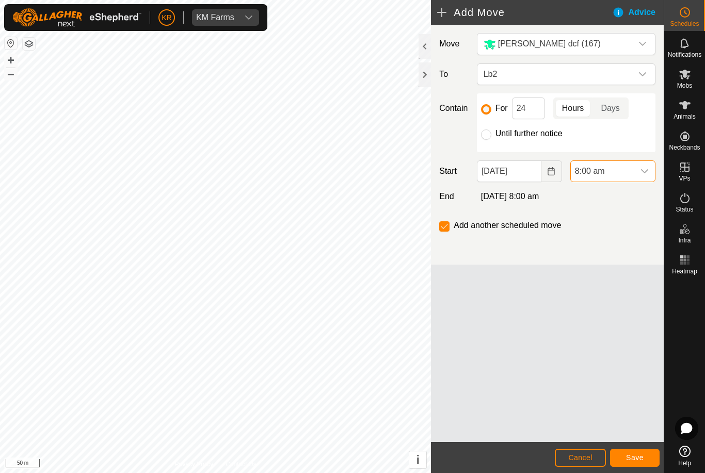
scroll to position [871, 0]
click at [537, 108] on input "24" at bounding box center [528, 109] width 33 height 22
type input "2"
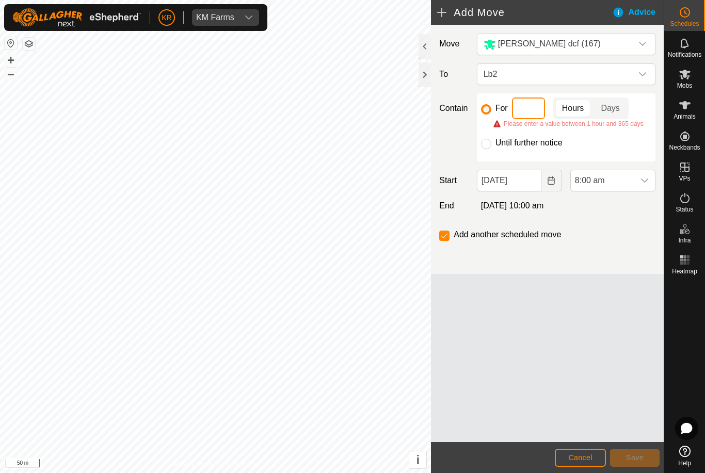
type input "7"
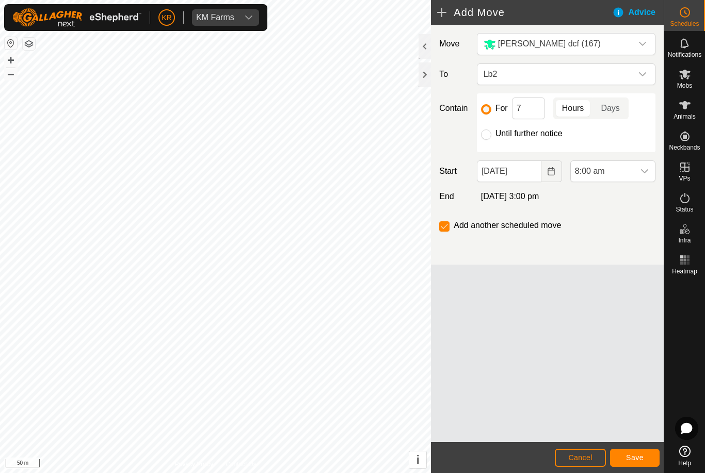
click at [637, 451] on button "Save" at bounding box center [635, 458] width 50 height 18
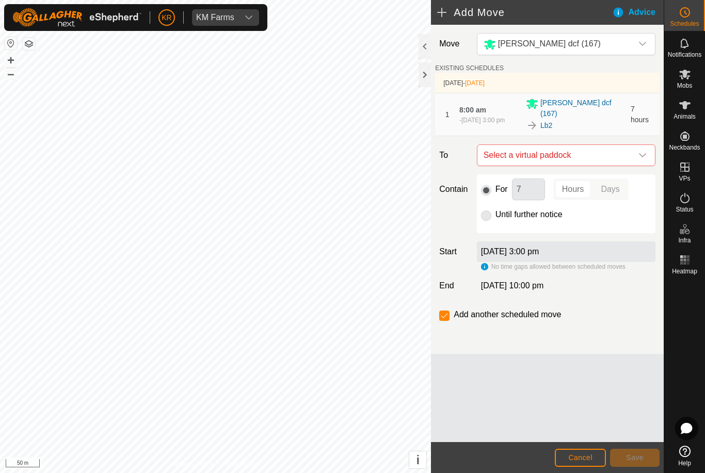
click at [631, 145] on span "Select a virtual paddock" at bounding box center [556, 155] width 153 height 21
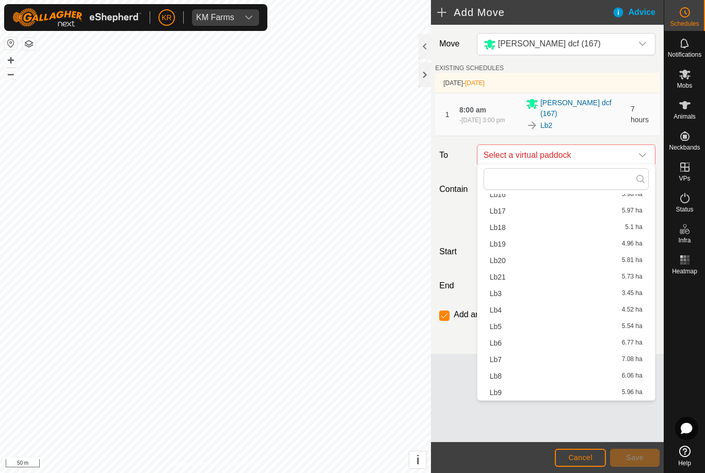
scroll to position [114, 0]
click at [499, 294] on span "Lb3" at bounding box center [496, 293] width 12 height 7
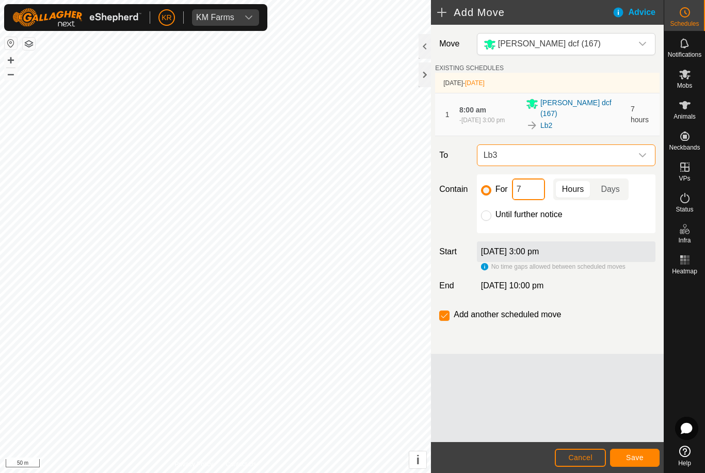
click at [519, 185] on input "7" at bounding box center [528, 190] width 33 height 22
click at [648, 455] on button "Save" at bounding box center [635, 458] width 50 height 18
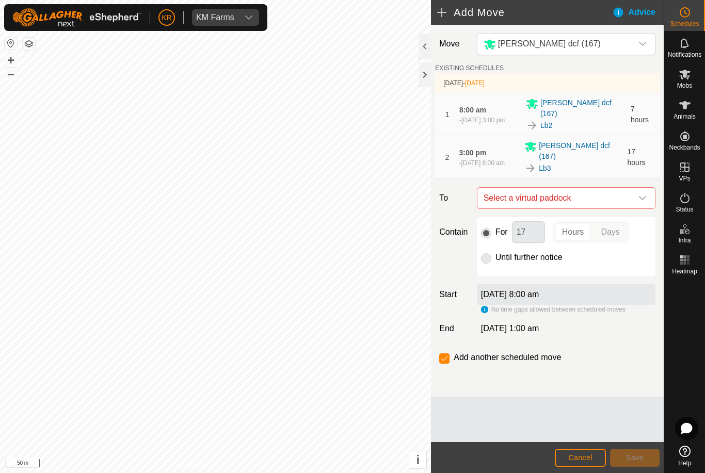
click at [630, 188] on span "Select a virtual paddock" at bounding box center [556, 198] width 153 height 21
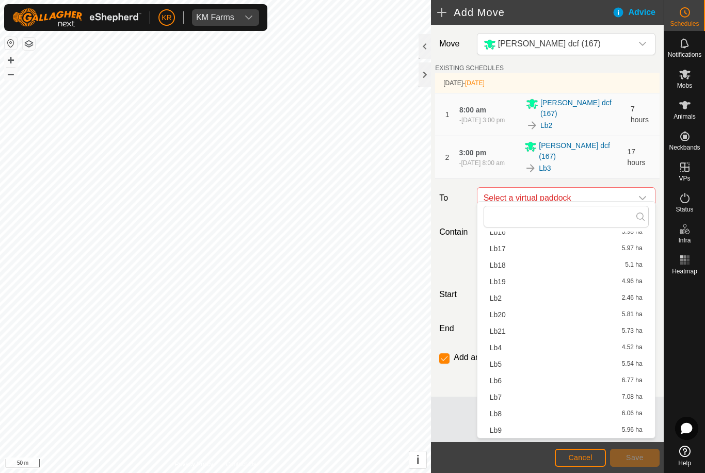
click at [504, 349] on div "Lb4 4.52 ha" at bounding box center [566, 347] width 153 height 7
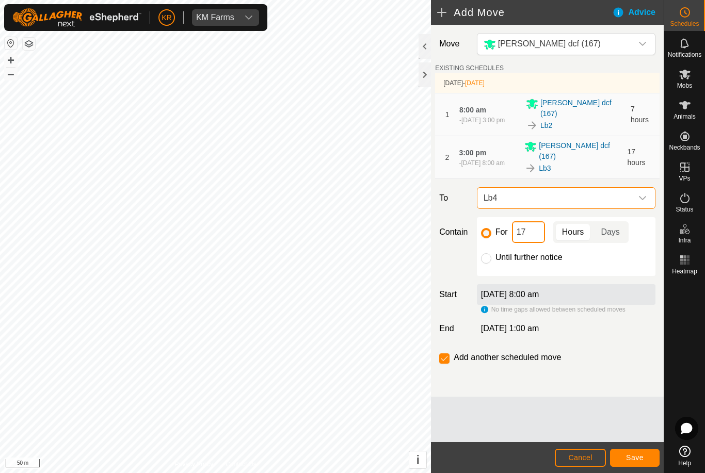
click at [519, 221] on input "17" at bounding box center [528, 232] width 33 height 22
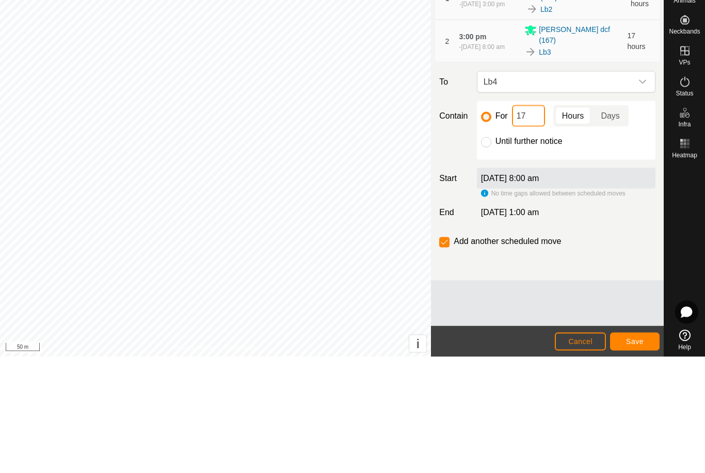
click at [531, 221] on input "17" at bounding box center [528, 232] width 33 height 22
type input "1"
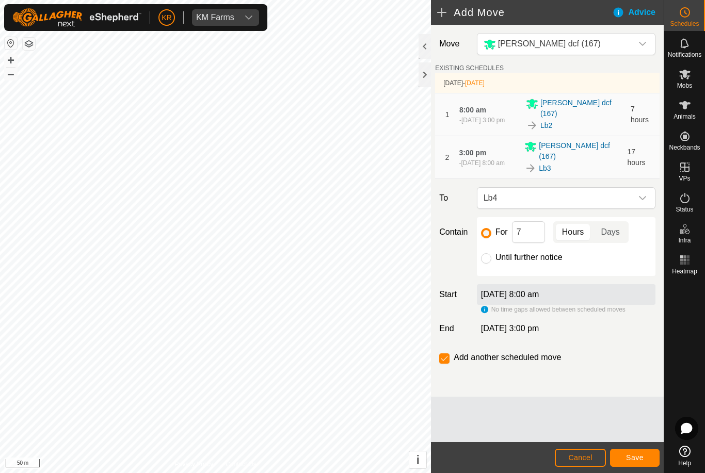
click at [630, 455] on span "Save" at bounding box center [635, 458] width 18 height 8
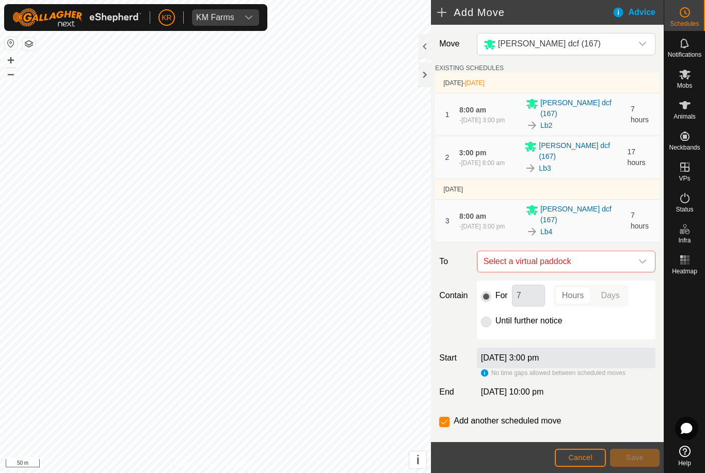
click at [639, 258] on icon "dropdown trigger" at bounding box center [643, 262] width 8 height 8
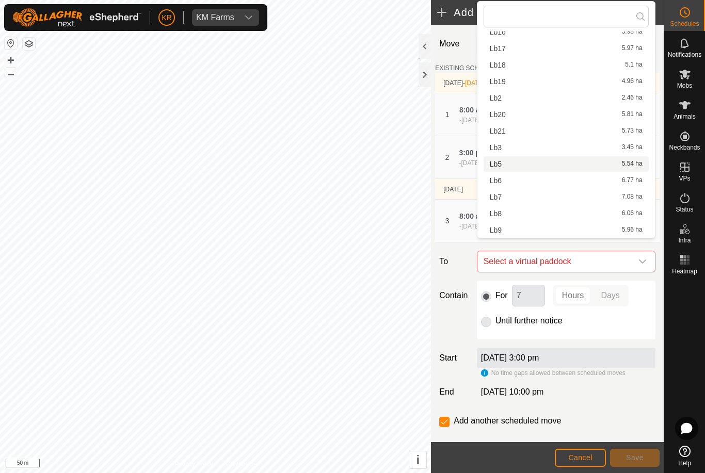
click at [500, 165] on span "Lb5" at bounding box center [496, 164] width 12 height 7
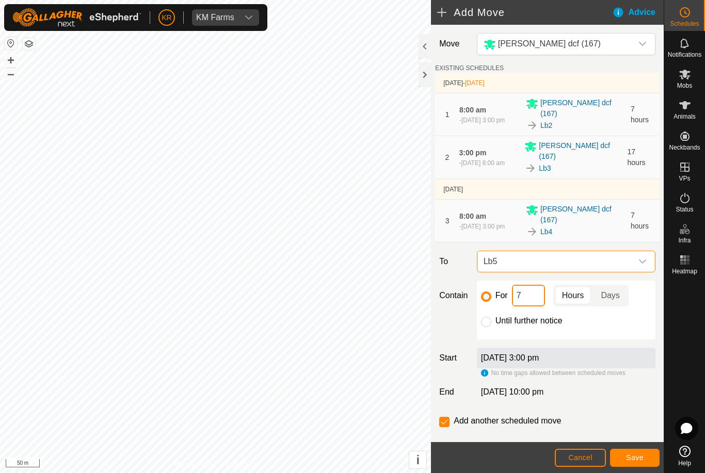
click at [517, 285] on input "7" at bounding box center [528, 296] width 33 height 22
click at [633, 452] on button "Save" at bounding box center [635, 458] width 50 height 18
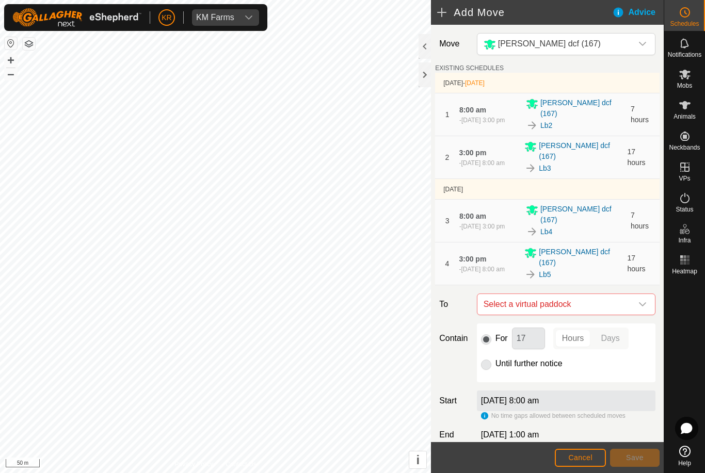
click at [631, 294] on span "Select a virtual paddock" at bounding box center [556, 304] width 153 height 21
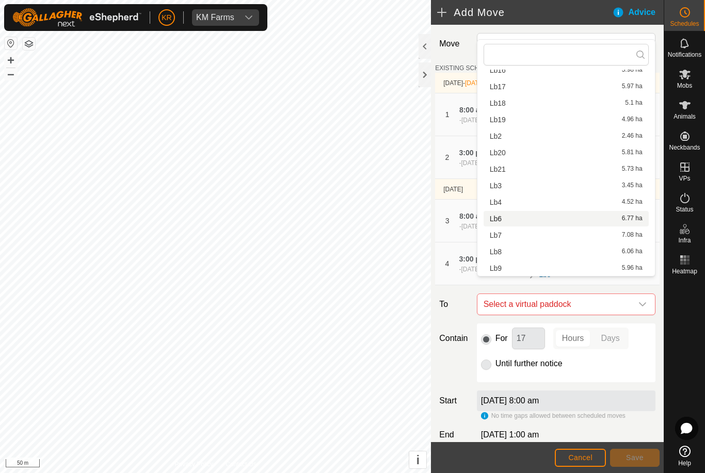
click at [500, 220] on span "Lb6" at bounding box center [496, 218] width 12 height 7
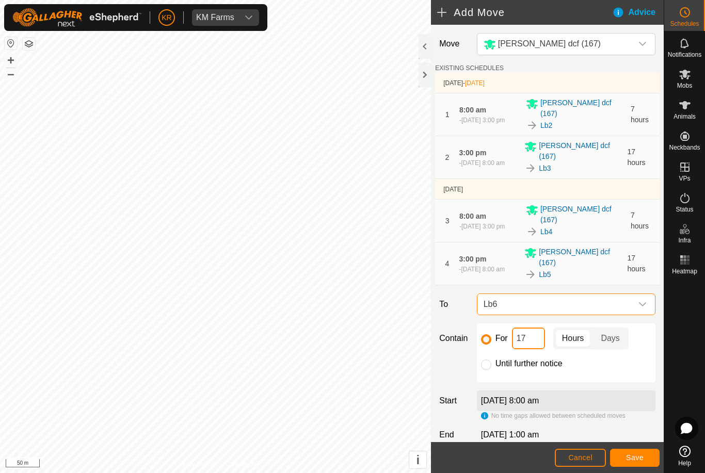
click at [531, 328] on input "17" at bounding box center [528, 339] width 33 height 22
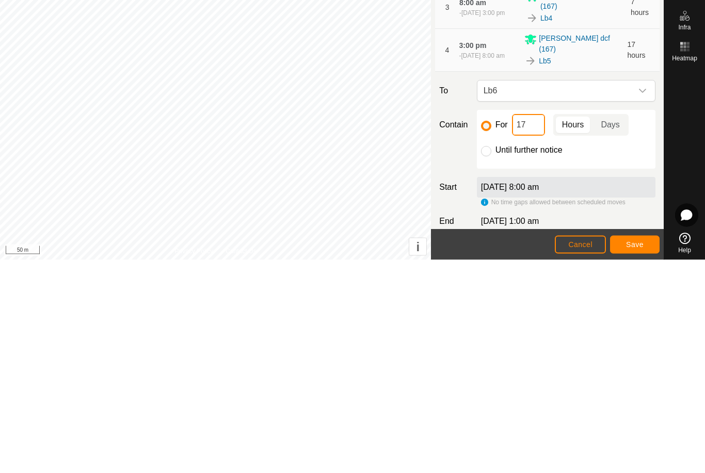
type input "1"
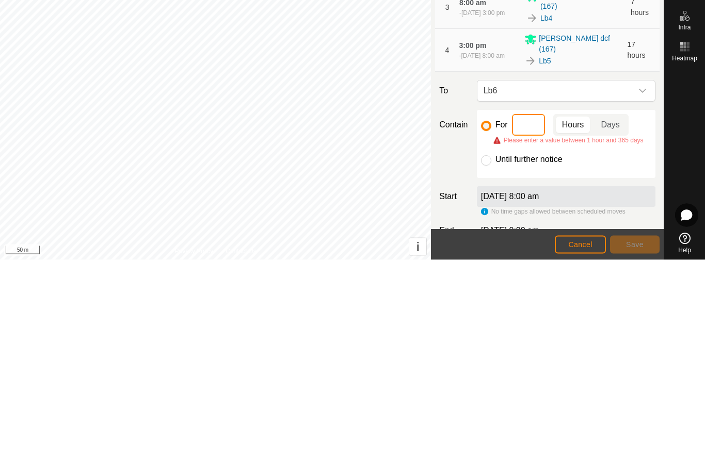
type input "6"
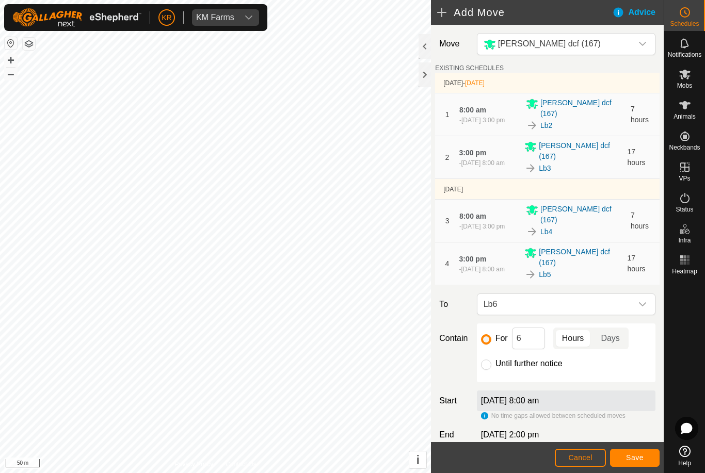
click at [638, 456] on span "Save" at bounding box center [635, 458] width 18 height 8
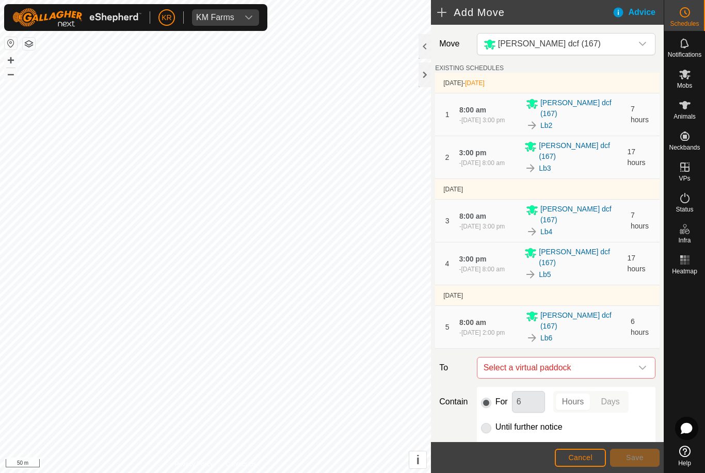
click at [641, 358] on div "dropdown trigger" at bounding box center [642, 368] width 21 height 21
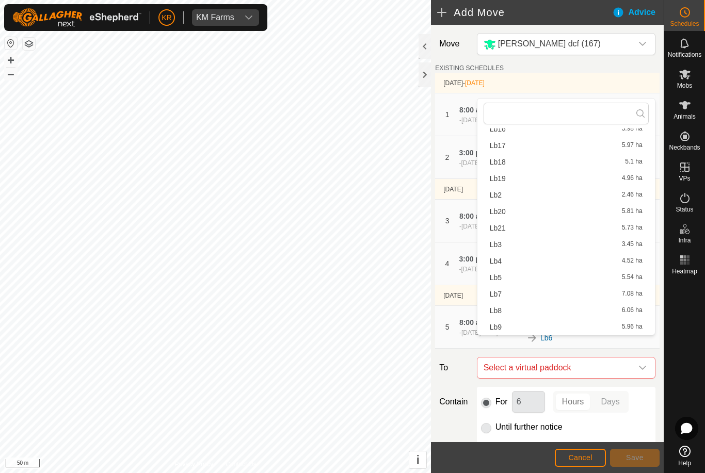
click at [504, 296] on div "Lb7 7.08 ha" at bounding box center [566, 294] width 153 height 7
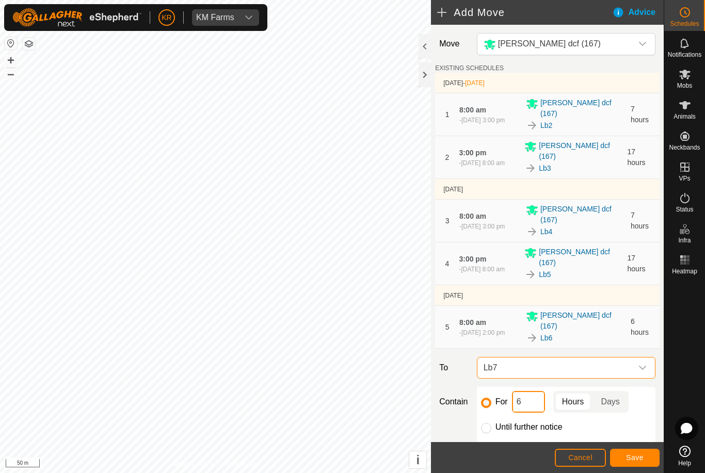
click at [533, 391] on input "6" at bounding box center [528, 402] width 33 height 22
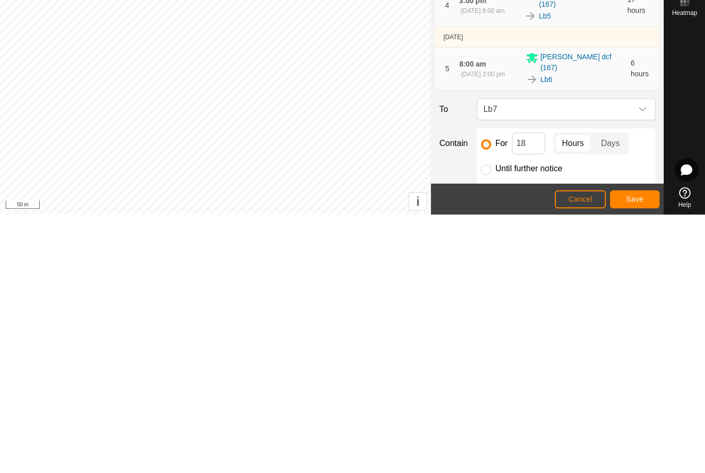
click at [636, 449] on button "Save" at bounding box center [635, 458] width 50 height 18
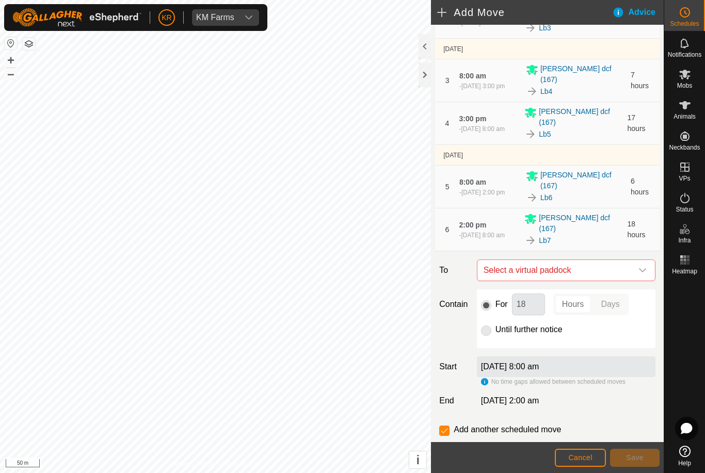
scroll to position [140, 0]
click at [631, 261] on span "Select a virtual paddock" at bounding box center [556, 271] width 153 height 21
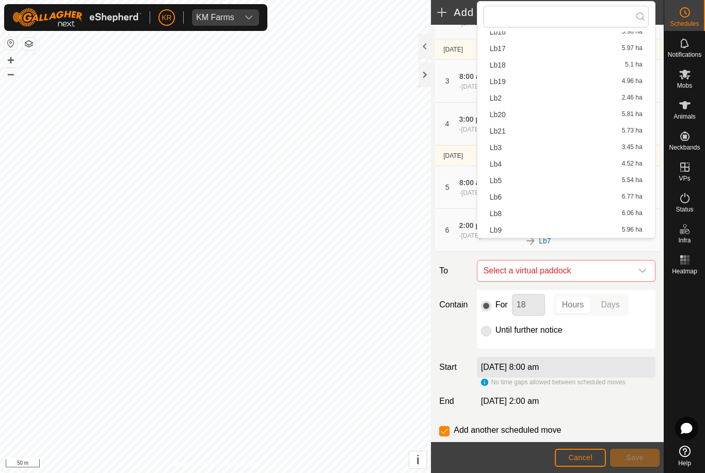
scroll to position [114, 0]
click at [509, 214] on div "Lb8 6.06 ha" at bounding box center [566, 213] width 153 height 7
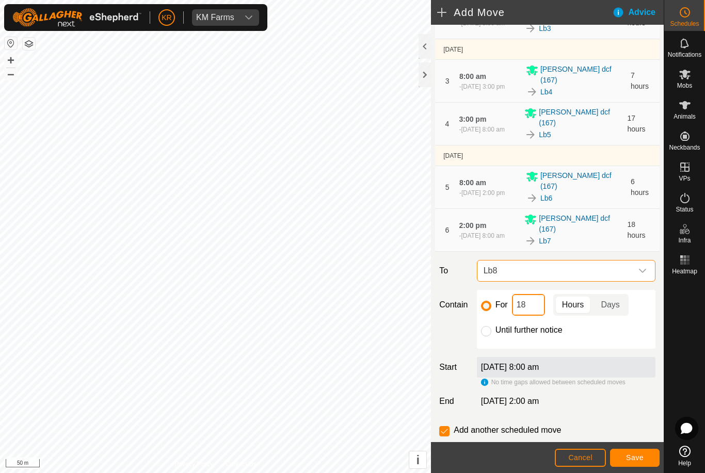
click at [533, 294] on input "18" at bounding box center [528, 305] width 33 height 22
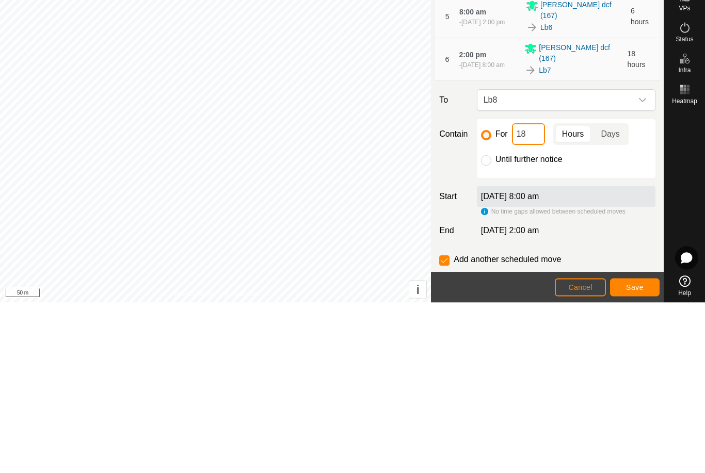
type input "1"
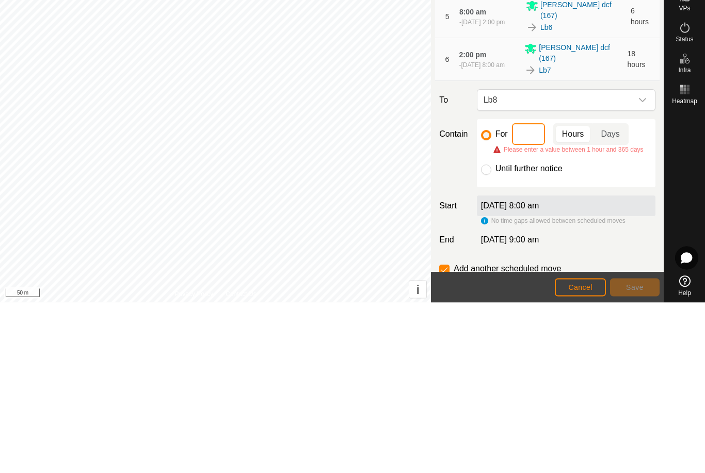
type input "6"
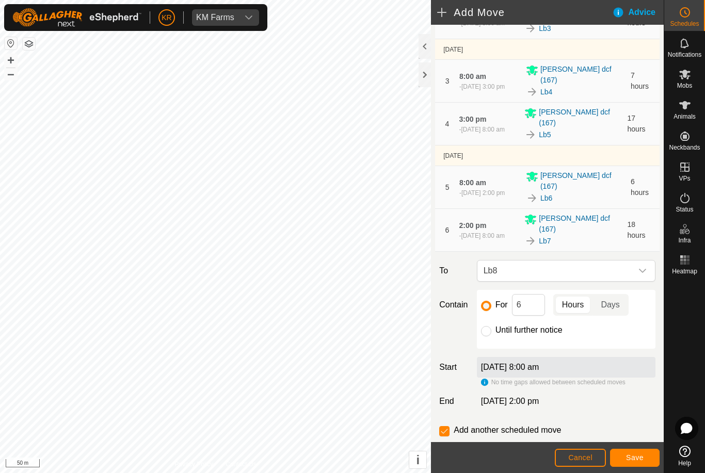
click at [642, 454] on span "Save" at bounding box center [635, 458] width 18 height 8
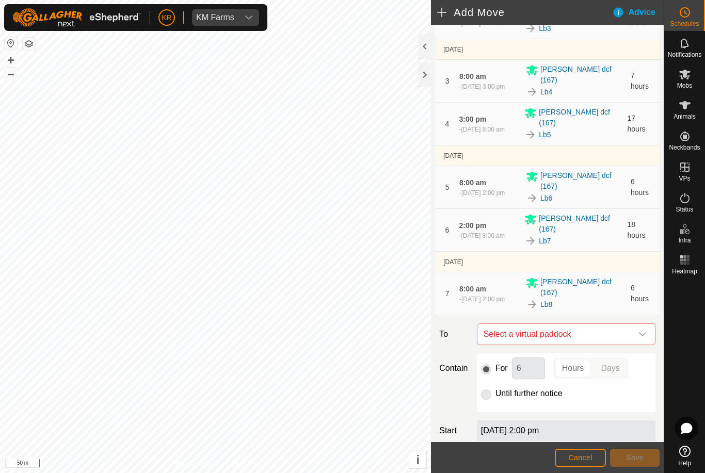
click at [643, 330] on icon "dropdown trigger" at bounding box center [643, 334] width 8 height 8
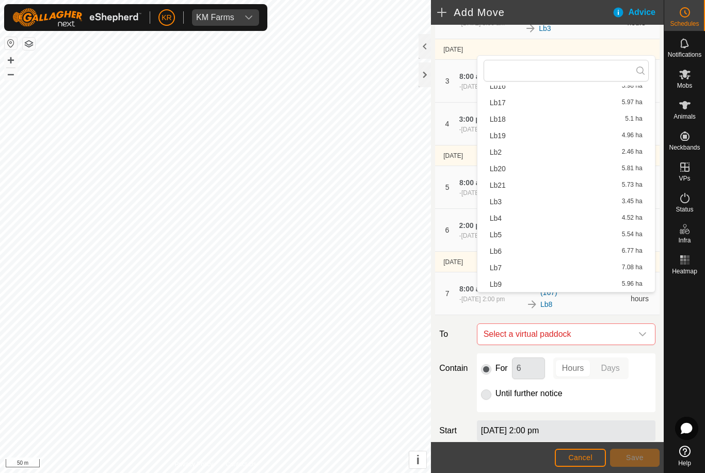
click at [509, 285] on div "Lb9 5.96 ha" at bounding box center [566, 284] width 153 height 7
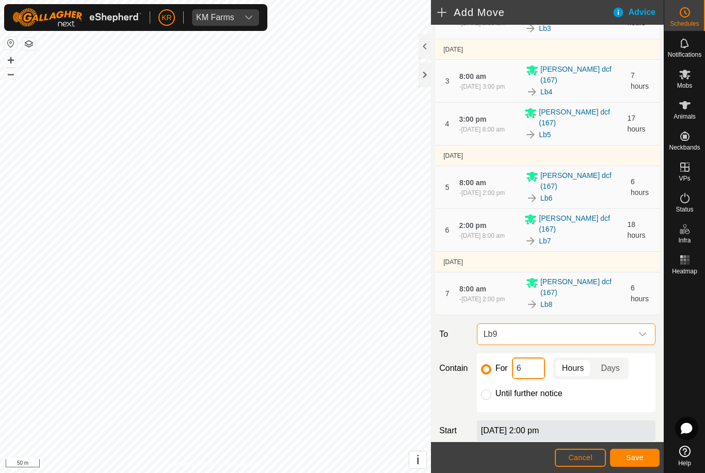
click at [536, 358] on input "6" at bounding box center [528, 369] width 33 height 22
click at [640, 454] on span "Save" at bounding box center [635, 458] width 18 height 8
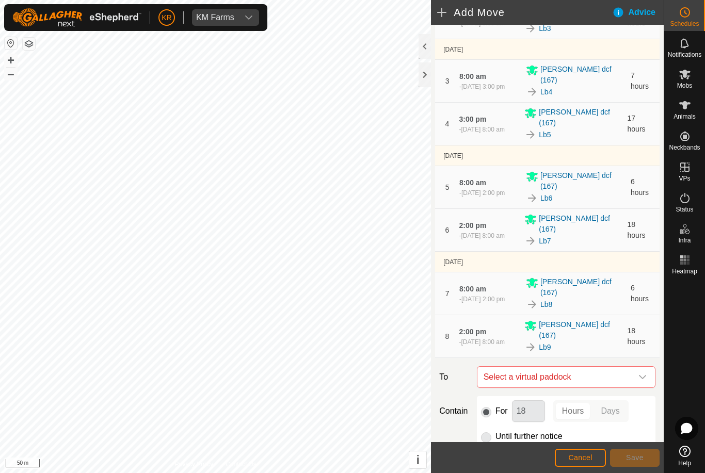
click at [638, 367] on div "dropdown trigger" at bounding box center [642, 377] width 21 height 21
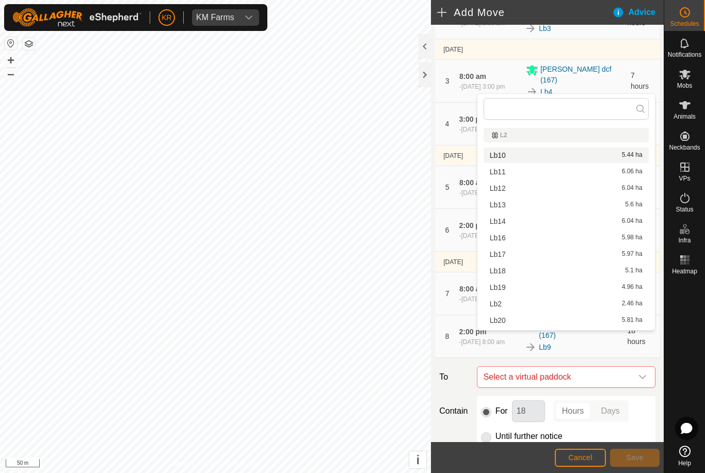
click at [530, 158] on div "Lb10 5.44 ha" at bounding box center [566, 155] width 153 height 7
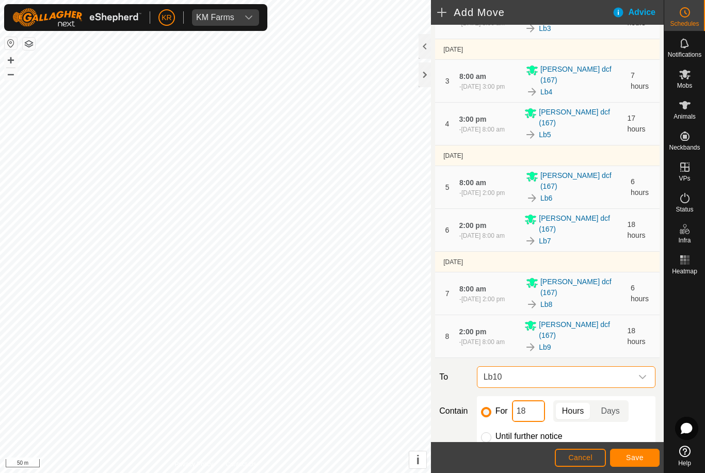
click at [539, 401] on input "18" at bounding box center [528, 412] width 33 height 22
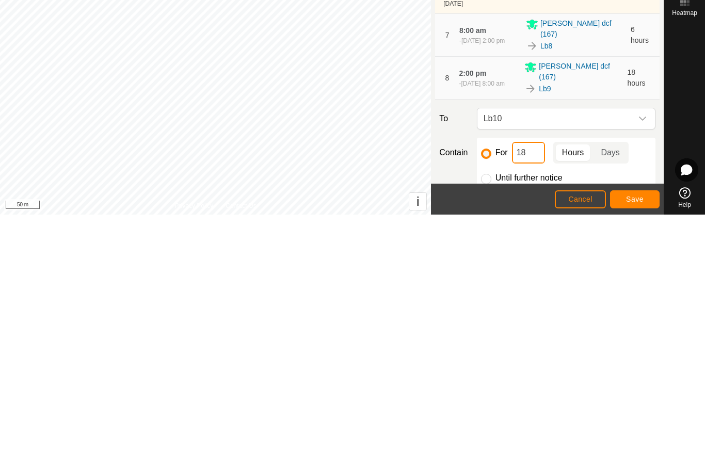
type input "1"
type input "6"
click at [638, 454] on span "Save" at bounding box center [635, 458] width 18 height 8
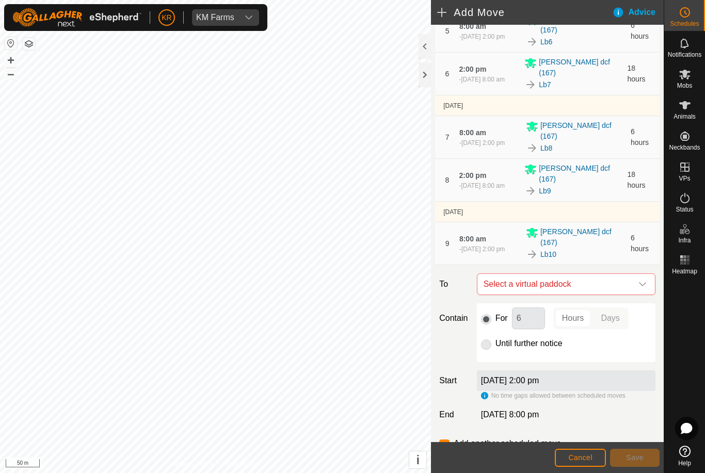
scroll to position [296, 0]
click at [639, 275] on div "dropdown trigger" at bounding box center [642, 285] width 21 height 21
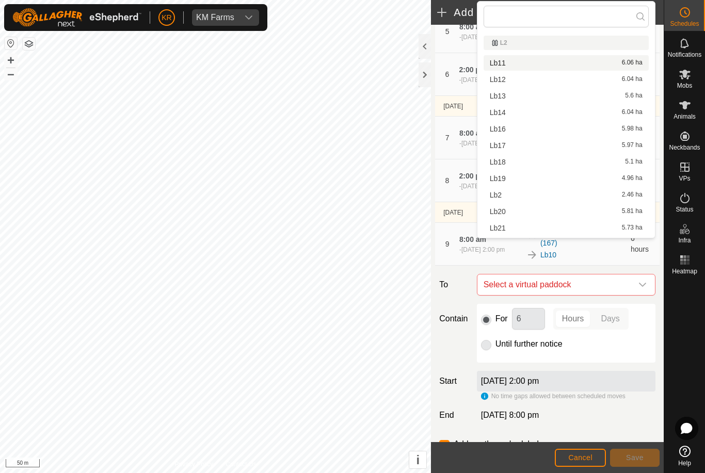
click at [515, 60] on div "Lb11 6.06 ha" at bounding box center [566, 62] width 153 height 7
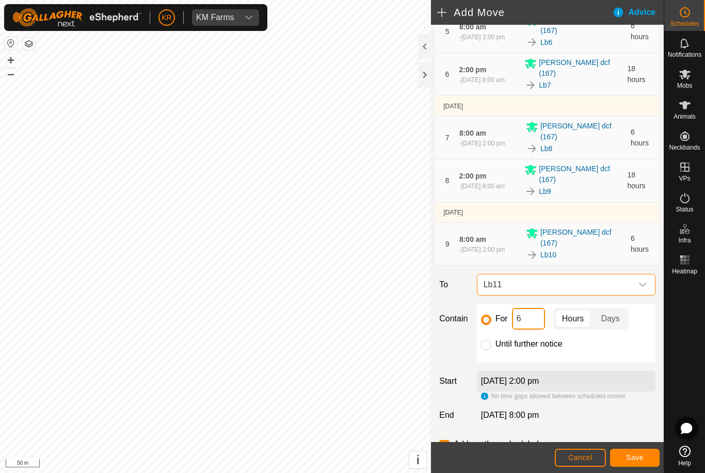
click at [530, 308] on input "6" at bounding box center [528, 319] width 33 height 22
click at [649, 455] on button "Save" at bounding box center [635, 458] width 50 height 18
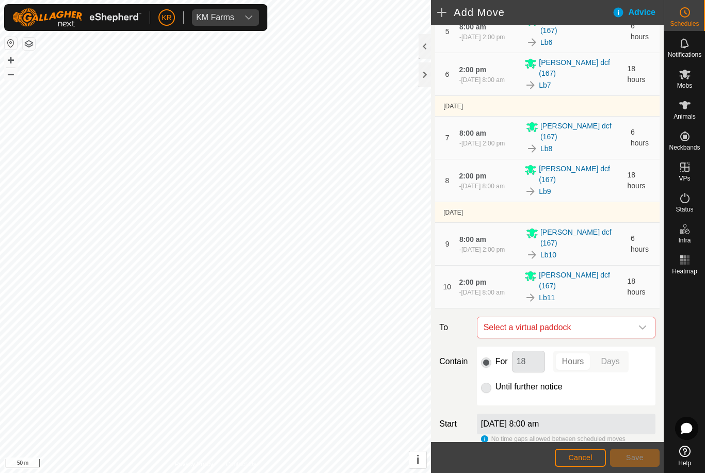
click at [630, 318] on span "Select a virtual paddock" at bounding box center [556, 328] width 153 height 21
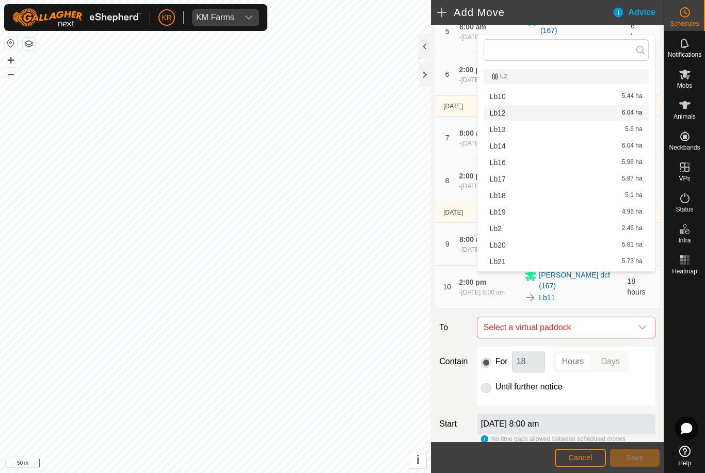
click at [526, 116] on div "Lb12 6.04 ha" at bounding box center [566, 112] width 153 height 7
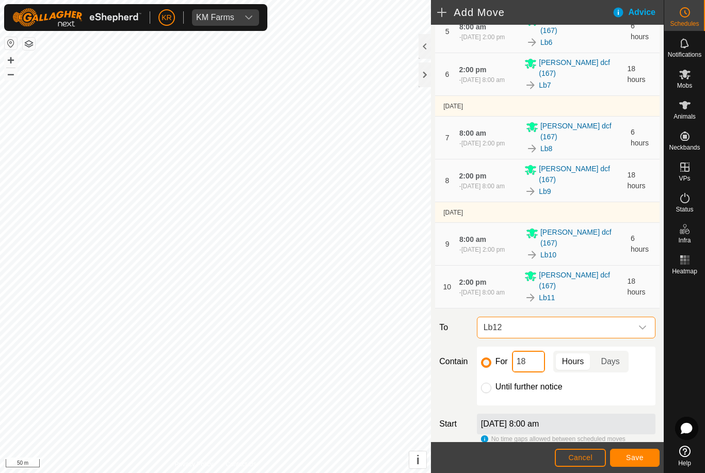
click at [537, 351] on input "18" at bounding box center [528, 362] width 33 height 22
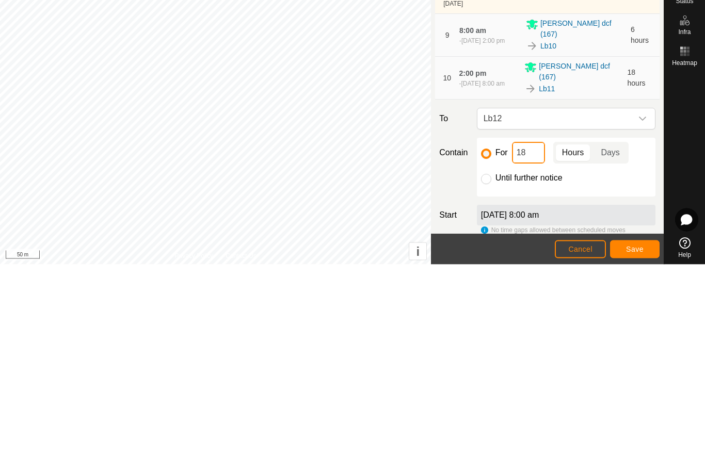
type input "1"
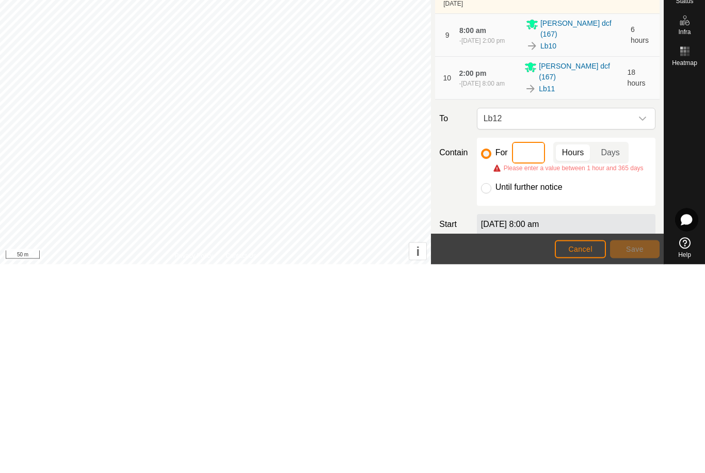
type input "6"
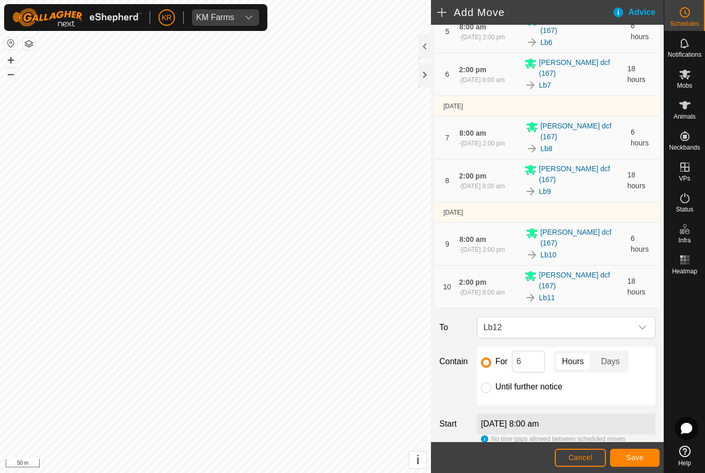
click at [639, 452] on button "Save" at bounding box center [635, 458] width 50 height 18
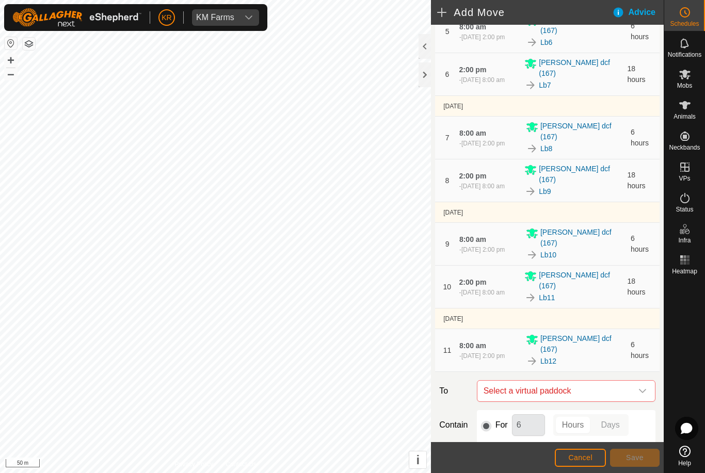
click at [631, 381] on span "Select a virtual paddock" at bounding box center [556, 391] width 153 height 21
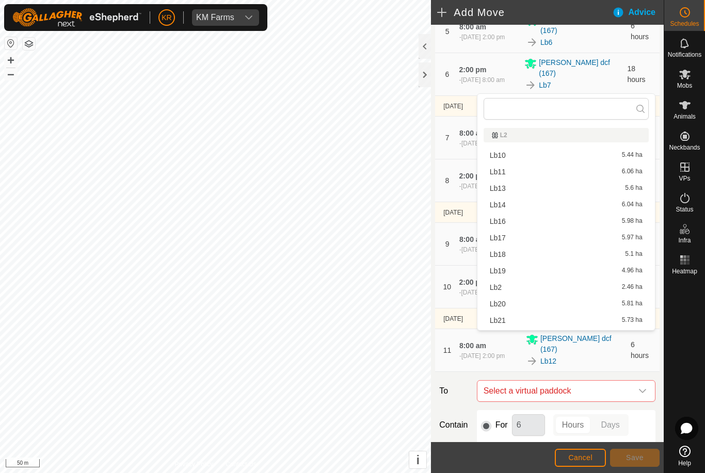
click at [507, 188] on div "Lb13 5.6 ha" at bounding box center [566, 188] width 153 height 7
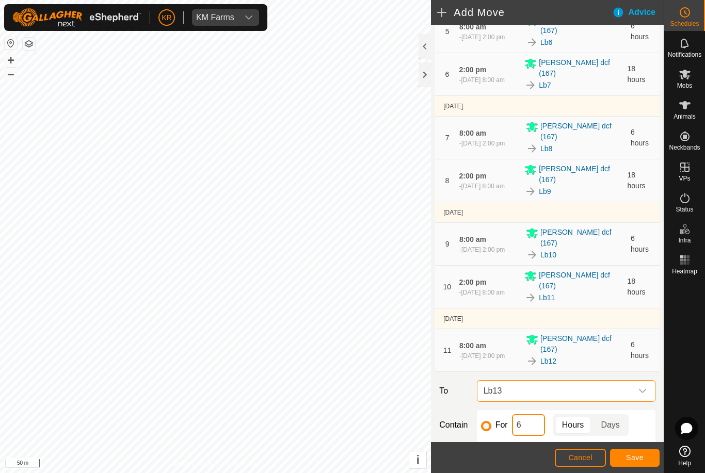
click at [534, 415] on input "6" at bounding box center [528, 426] width 33 height 22
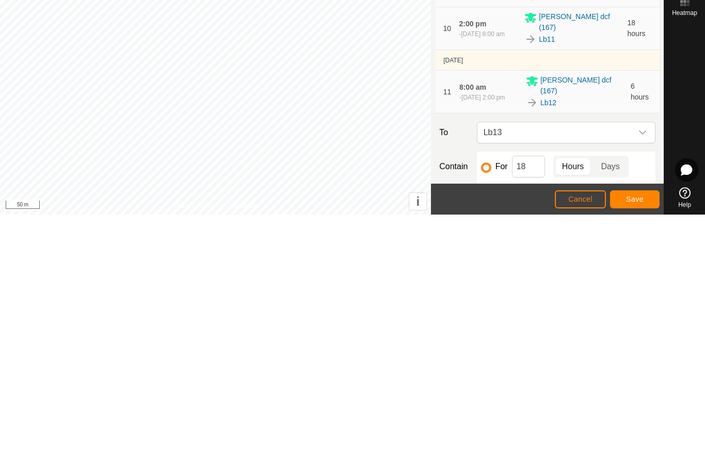
click at [636, 454] on span "Save" at bounding box center [635, 458] width 18 height 8
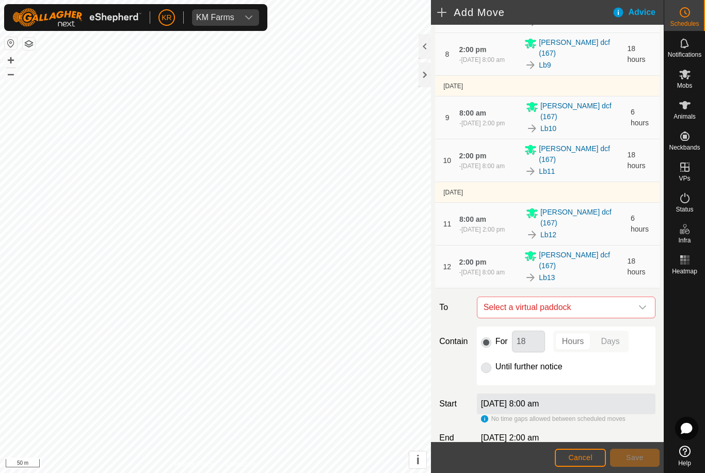
scroll to position [426, 0]
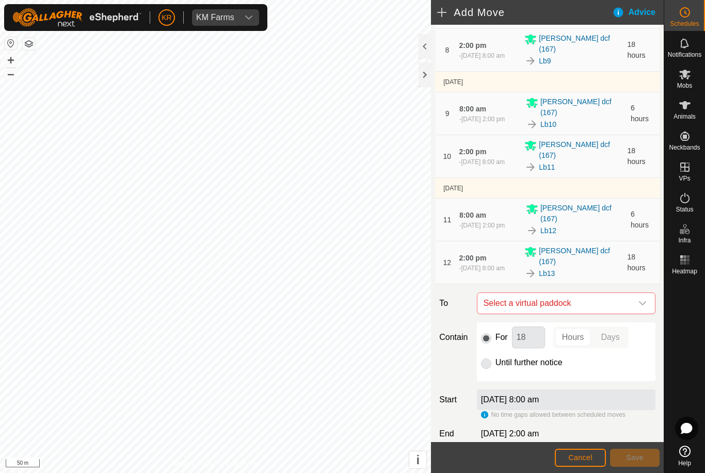
click at [631, 293] on span "Select a virtual paddock" at bounding box center [556, 303] width 153 height 21
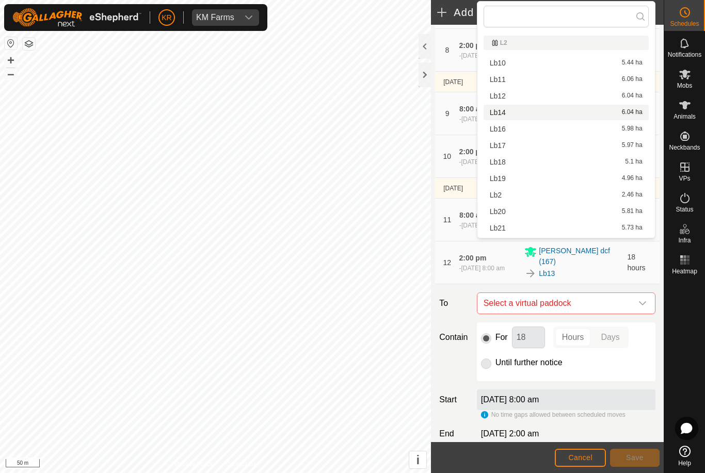
click at [510, 109] on div "Lb14 6.04 ha" at bounding box center [566, 112] width 153 height 7
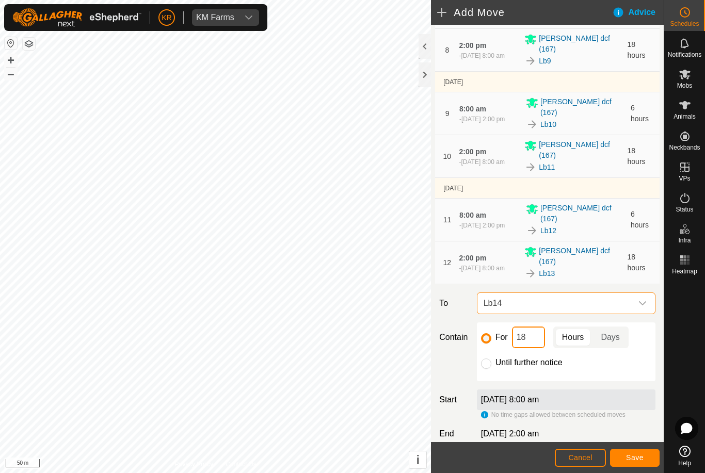
click at [541, 327] on input "18" at bounding box center [528, 338] width 33 height 22
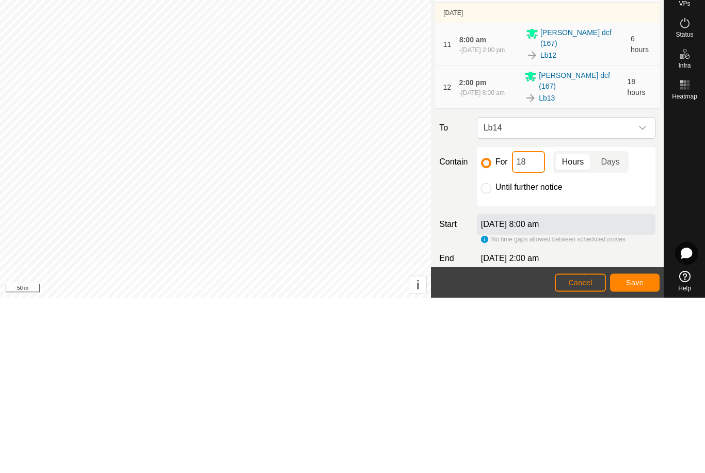
type input "1"
type input "6"
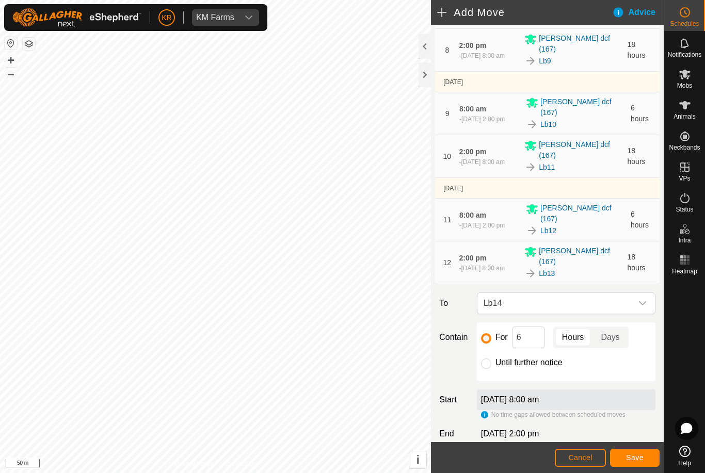
click at [630, 455] on span "Save" at bounding box center [635, 458] width 18 height 8
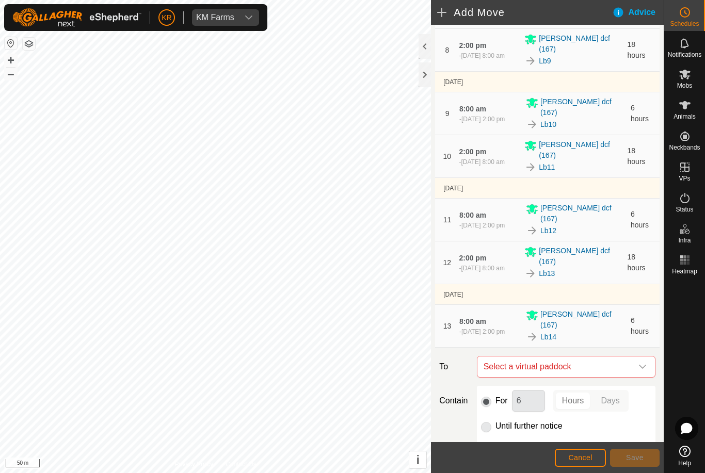
click at [637, 357] on div "dropdown trigger" at bounding box center [642, 367] width 21 height 21
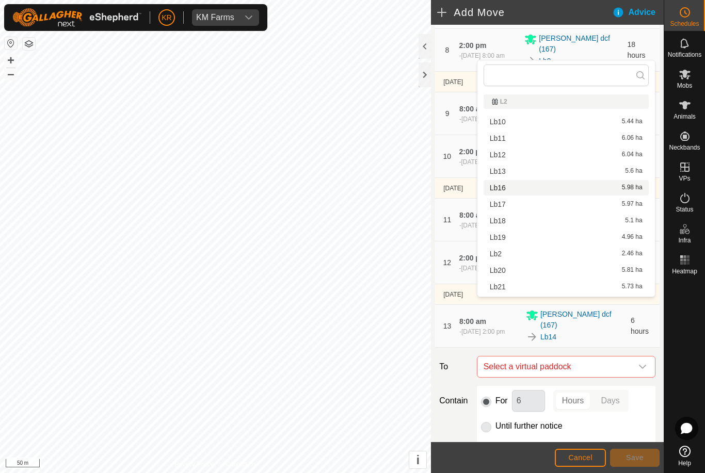
click at [505, 187] on span "Lb16" at bounding box center [498, 187] width 16 height 7
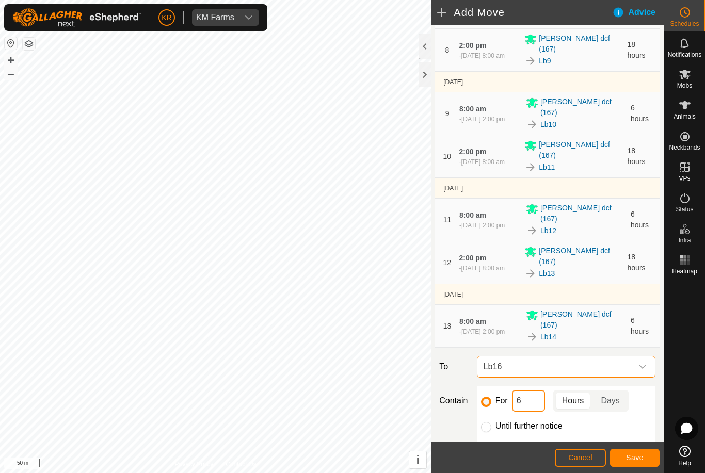
click at [528, 390] on input "6" at bounding box center [528, 401] width 33 height 22
click at [638, 457] on span "Save" at bounding box center [635, 458] width 18 height 8
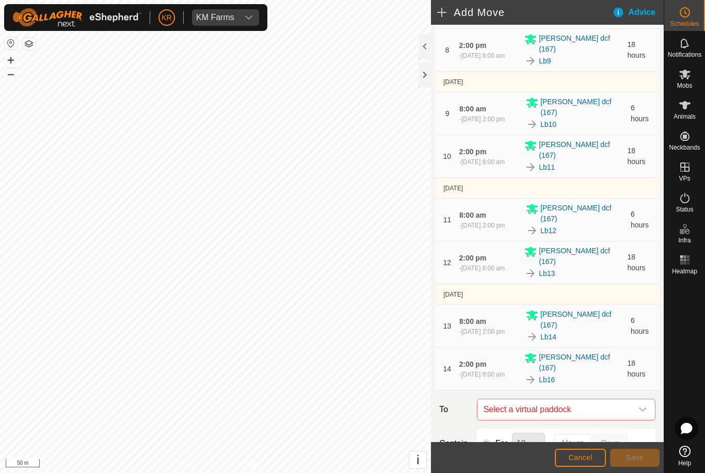
click at [631, 400] on span "Select a virtual paddock" at bounding box center [556, 410] width 153 height 21
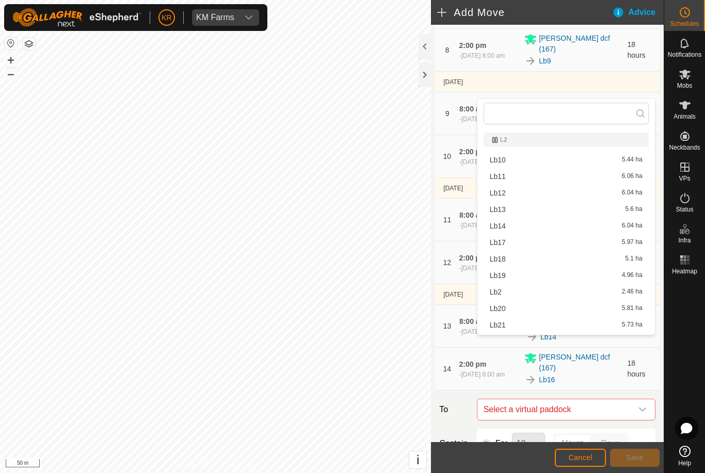
click at [670, 335] on div at bounding box center [684, 360] width 41 height 163
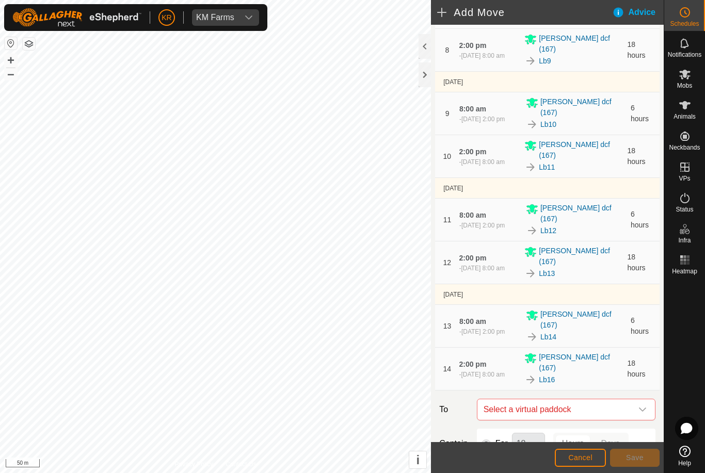
click at [637, 400] on div "dropdown trigger" at bounding box center [642, 410] width 21 height 21
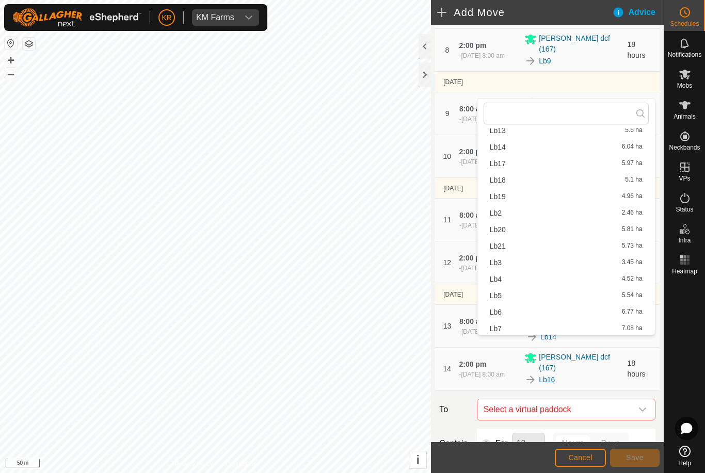
scroll to position [94, 0]
click at [507, 148] on div "Lb17 5.97 ha" at bounding box center [566, 148] width 153 height 7
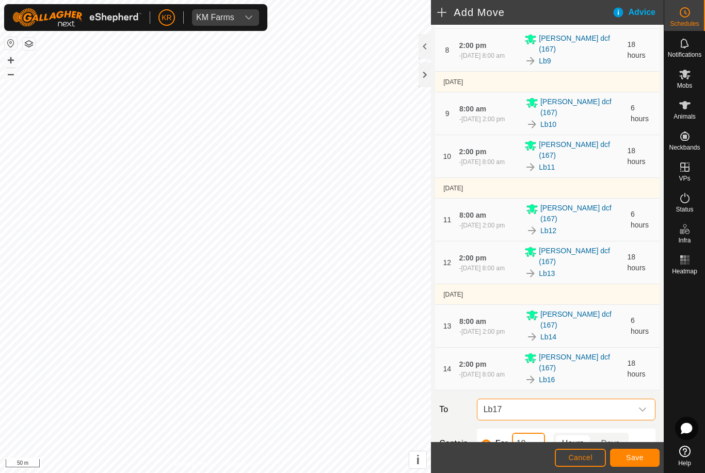
click at [538, 433] on input "18" at bounding box center [528, 444] width 33 height 22
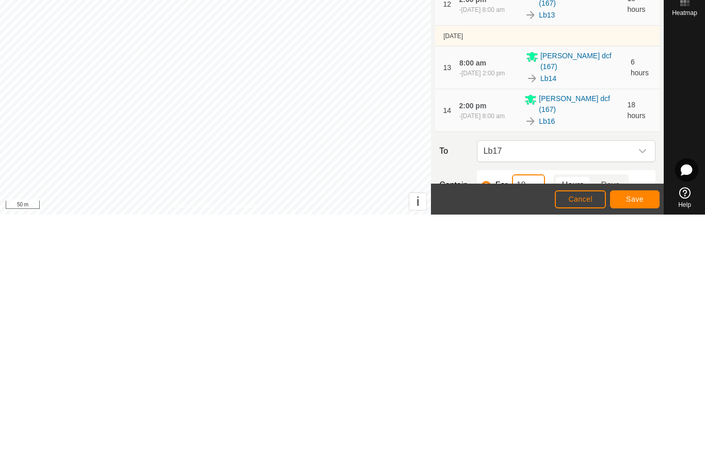
type input "1"
type input "6"
click at [642, 454] on span "Save" at bounding box center [635, 458] width 18 height 8
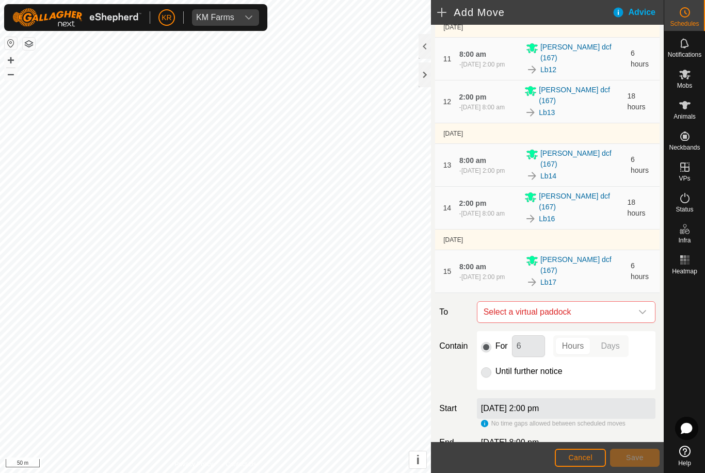
scroll to position [587, 0]
click at [642, 309] on icon "dropdown trigger" at bounding box center [643, 313] width 8 height 8
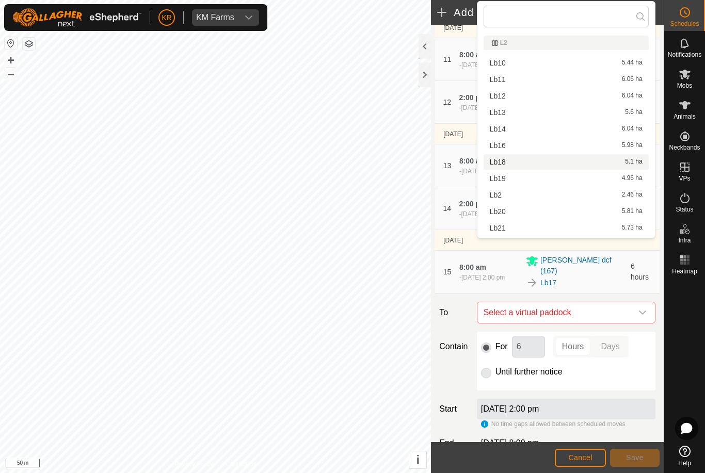
click at [501, 161] on span "Lb18" at bounding box center [498, 161] width 16 height 7
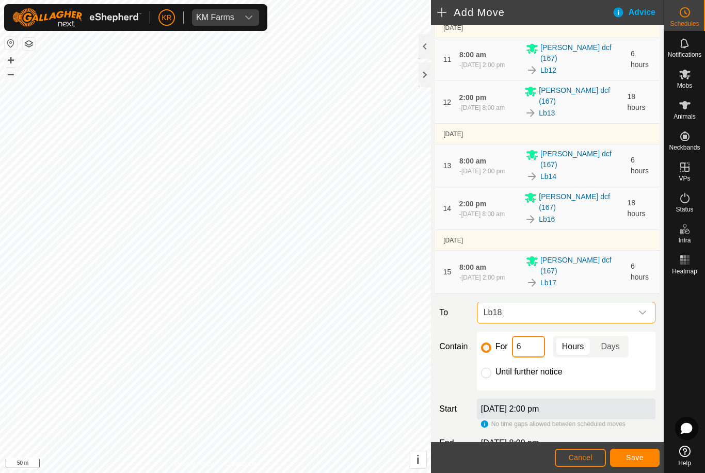
click at [530, 336] on input "6" at bounding box center [528, 347] width 33 height 22
click at [643, 457] on span "Save" at bounding box center [635, 458] width 18 height 8
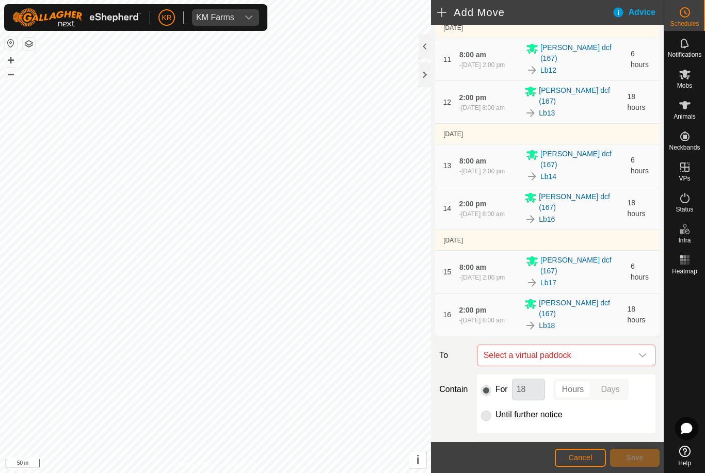
click at [640, 352] on icon "dropdown trigger" at bounding box center [643, 356] width 8 height 8
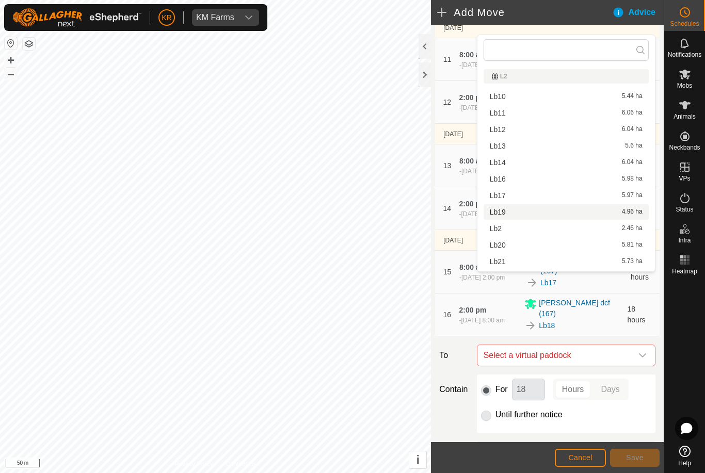
click at [515, 213] on div "Lb19 4.96 ha" at bounding box center [566, 212] width 153 height 7
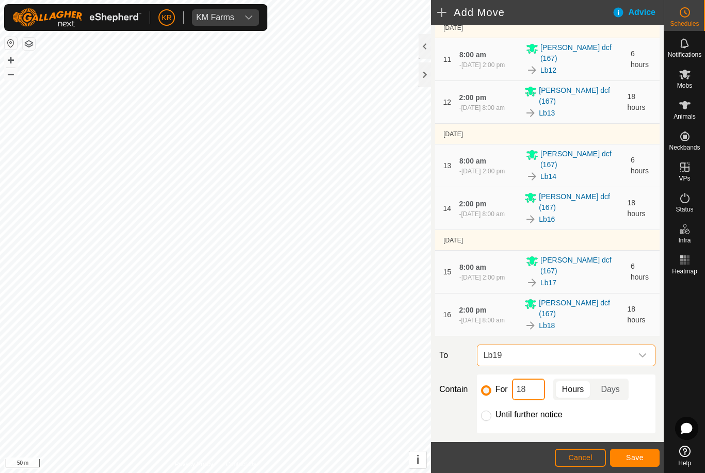
click at [536, 379] on input "18" at bounding box center [528, 390] width 33 height 22
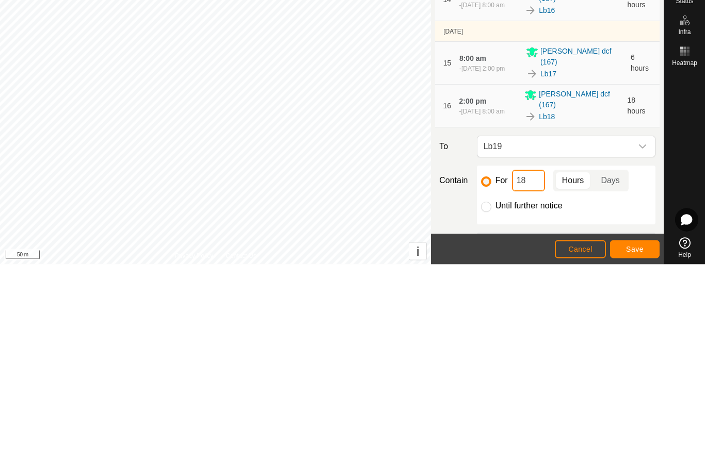
type input "1"
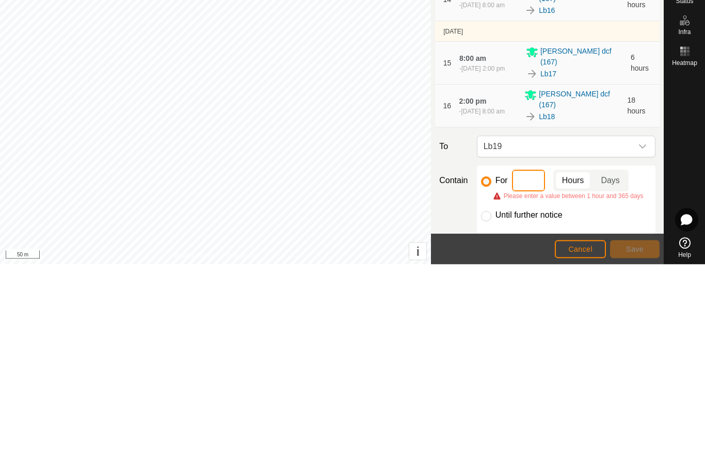
type input "6"
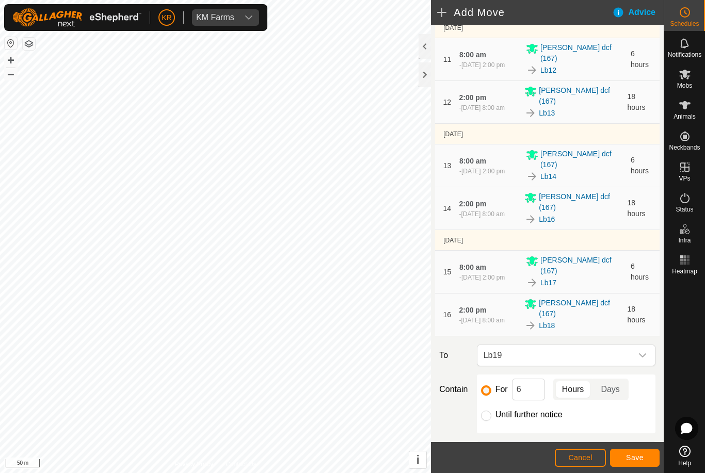
click at [631, 458] on span "Save" at bounding box center [635, 458] width 18 height 8
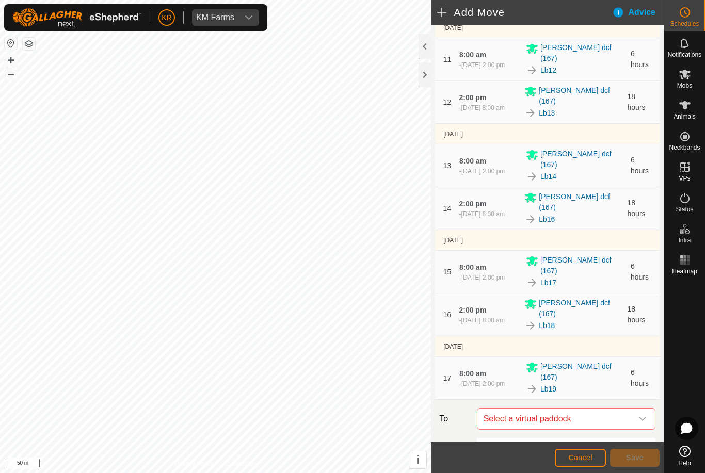
click at [641, 409] on div "dropdown trigger" at bounding box center [642, 419] width 21 height 21
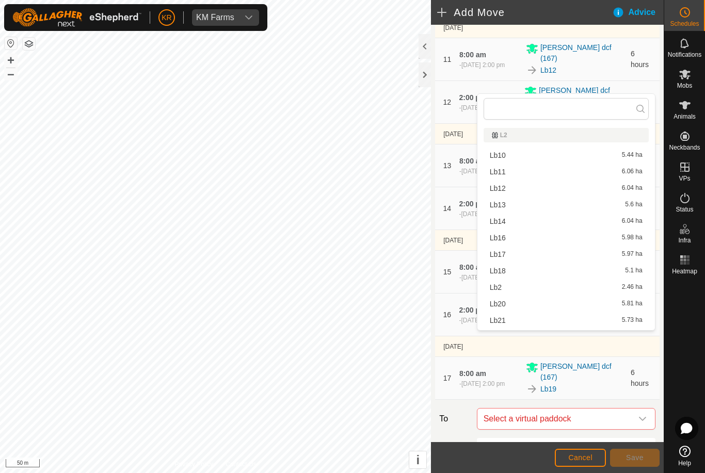
click at [520, 306] on div "Lb20 5.81 ha" at bounding box center [566, 303] width 153 height 7
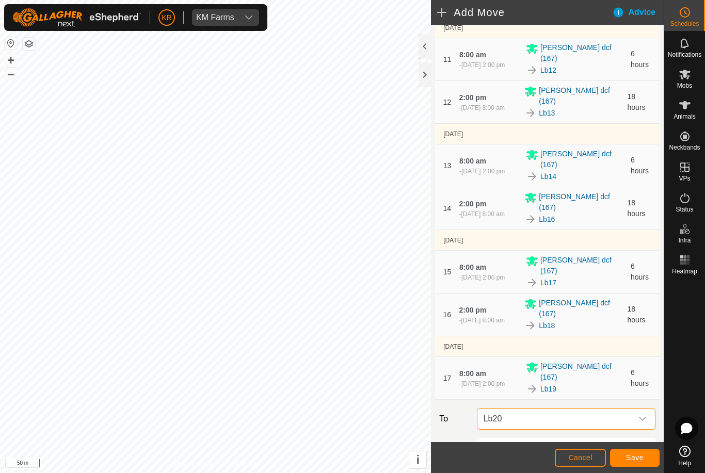
click at [532, 442] on input "6" at bounding box center [528, 453] width 33 height 22
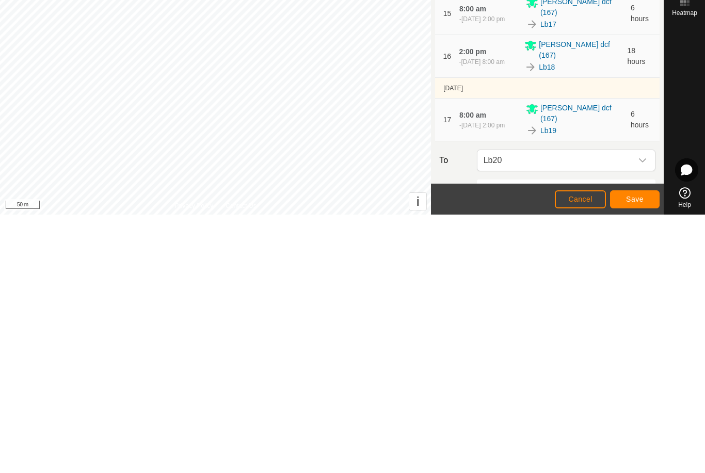
type input "18"
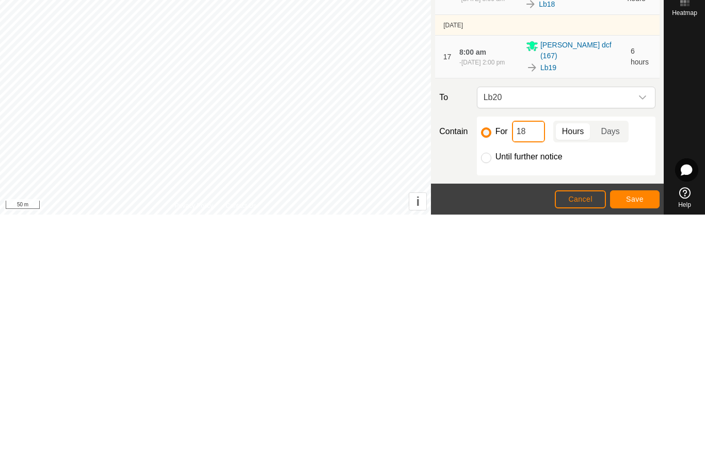
scroll to position [649, 0]
click at [634, 454] on span "Save" at bounding box center [635, 458] width 18 height 8
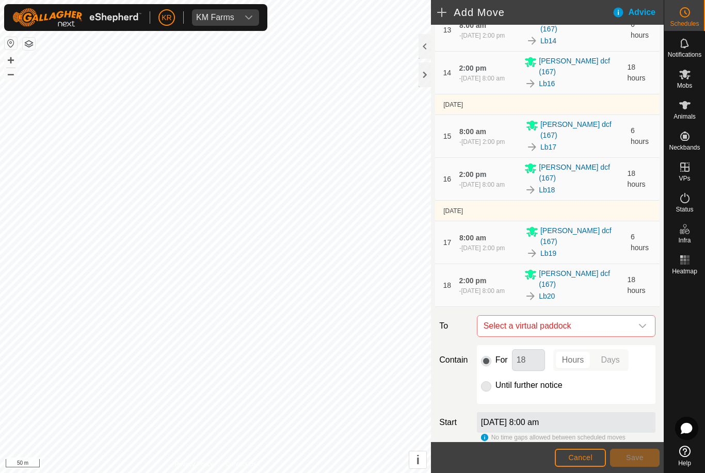
scroll to position [722, 0]
click at [641, 325] on icon "dropdown trigger" at bounding box center [642, 327] width 7 height 4
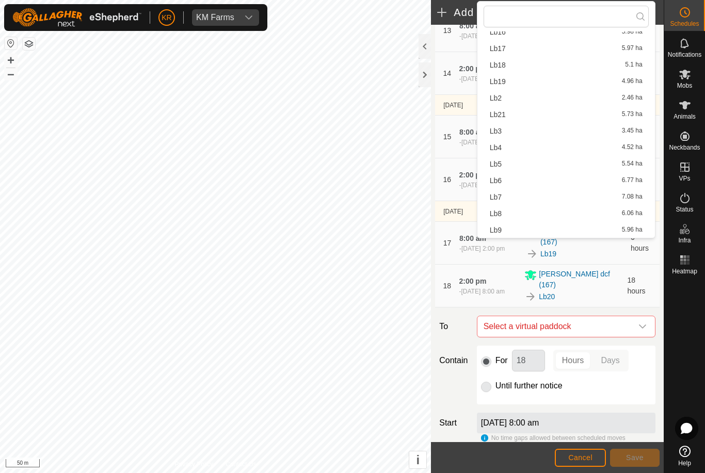
scroll to position [114, 0]
click at [517, 115] on div "Lb21 5.73 ha" at bounding box center [566, 114] width 153 height 7
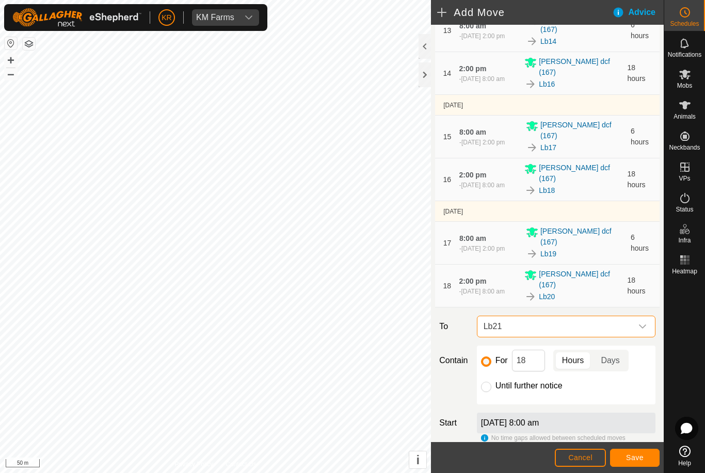
click at [488, 382] on input "Until further notice" at bounding box center [486, 387] width 10 height 10
radio input "true"
checkbox input "false"
click at [639, 456] on span "Save" at bounding box center [635, 458] width 18 height 8
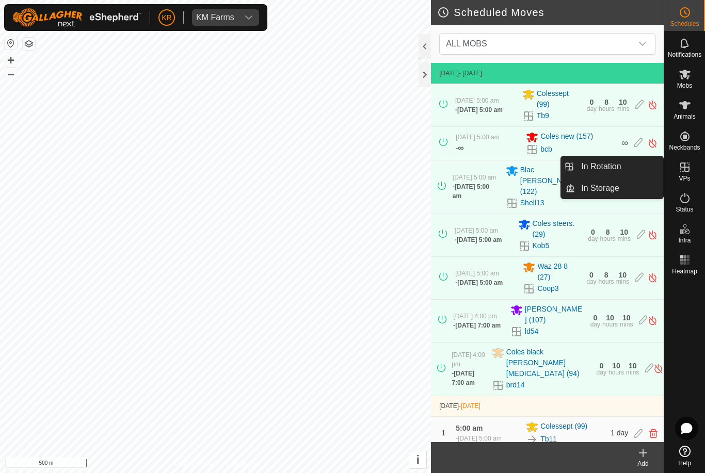
click at [610, 192] on span "In Storage" at bounding box center [600, 188] width 38 height 12
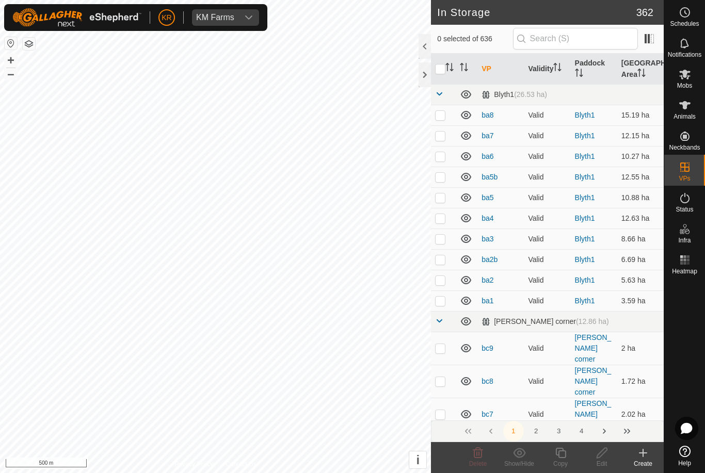
click at [542, 430] on button "2" at bounding box center [536, 431] width 21 height 21
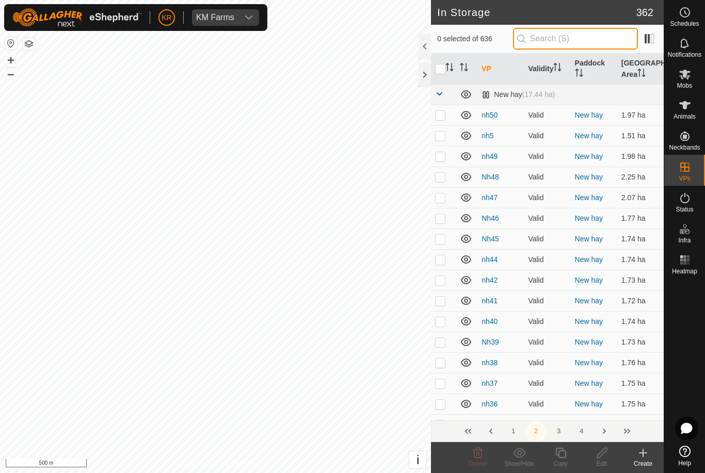
click at [590, 36] on input "text" at bounding box center [575, 39] width 125 height 22
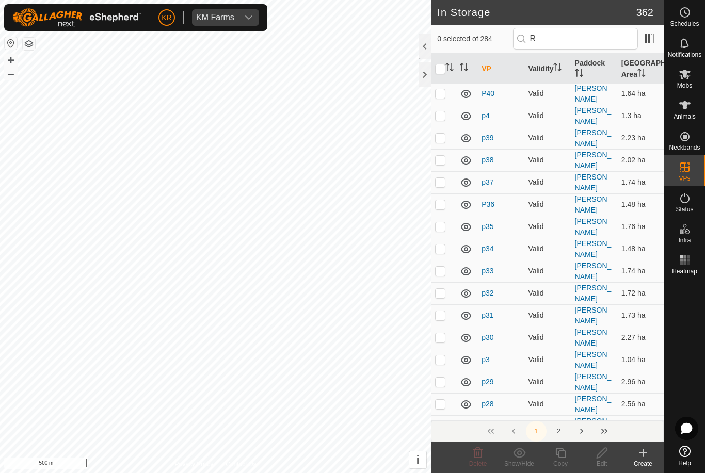
scroll to position [2132, 0]
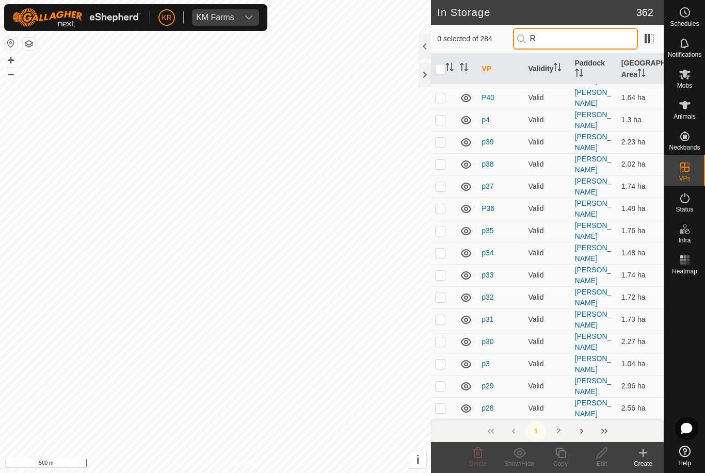
type input "R"
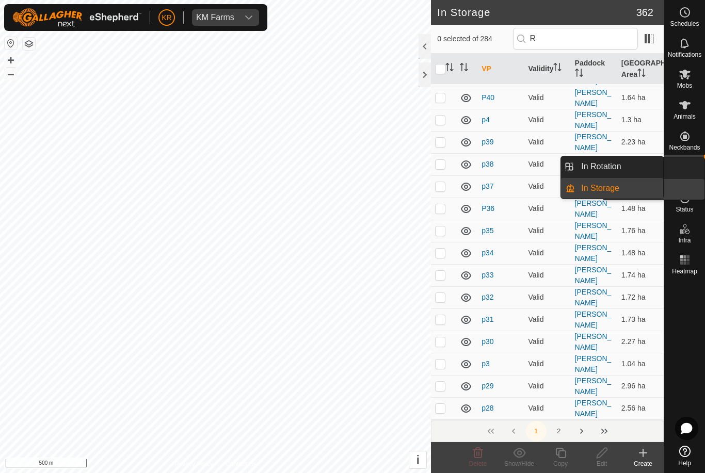
scroll to position [0, 0]
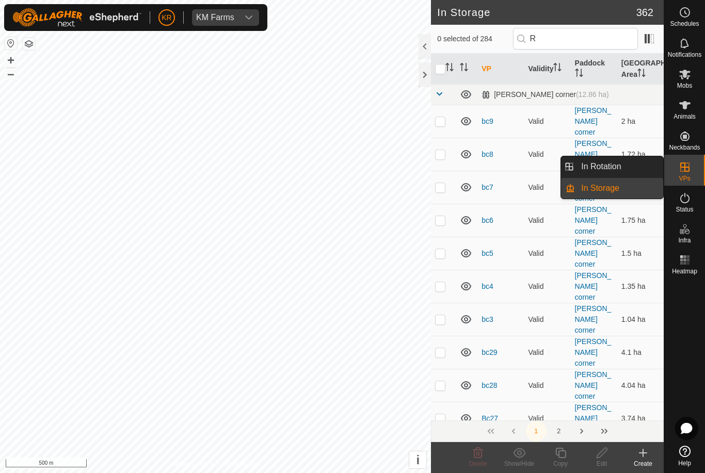
click at [622, 166] on link "In Rotation" at bounding box center [619, 166] width 88 height 21
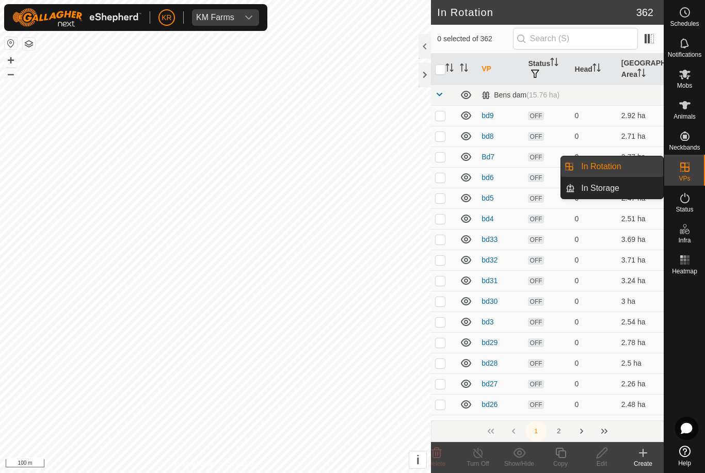
click at [616, 165] on span "In Rotation" at bounding box center [601, 167] width 40 height 12
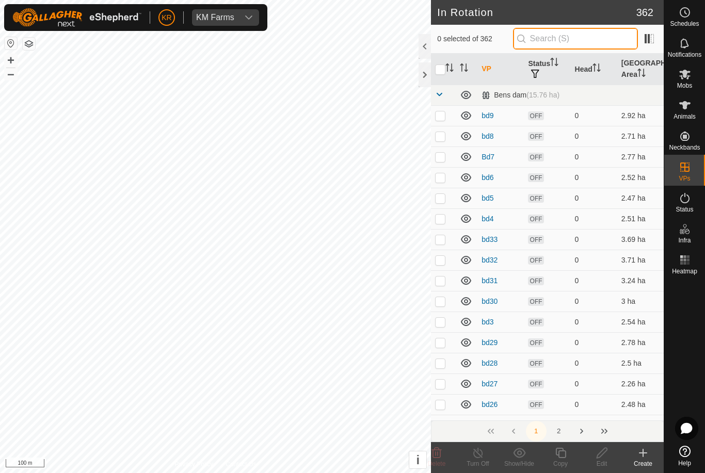
click at [611, 49] on input "text" at bounding box center [575, 39] width 125 height 22
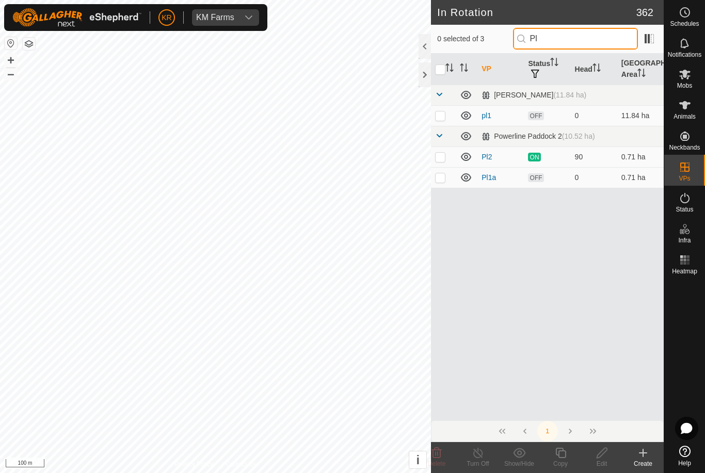
type input "Pl"
click at [444, 178] on p-checkbox at bounding box center [440, 177] width 10 height 8
checkbox input "true"
click at [606, 456] on icon at bounding box center [602, 453] width 13 height 12
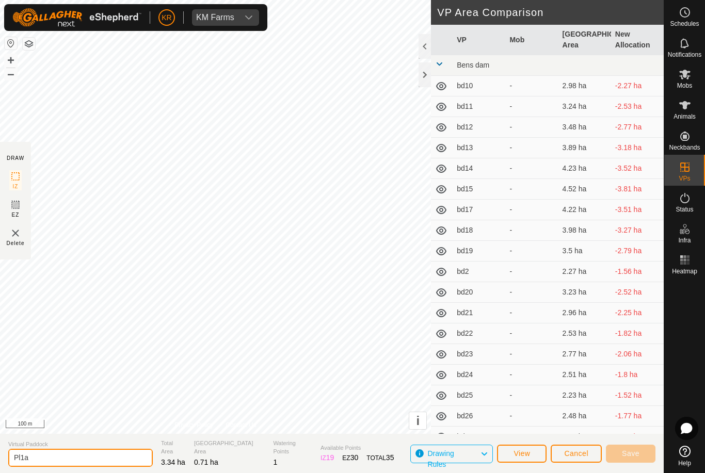
click at [82, 465] on input "Pl1a" at bounding box center [80, 458] width 145 height 18
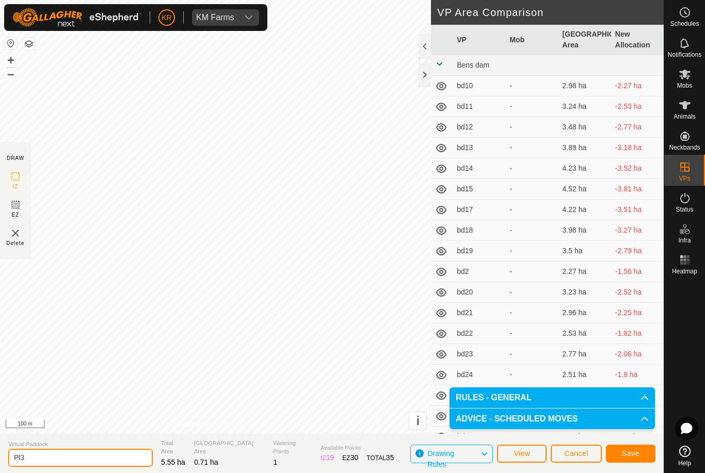
type input "Pl3"
click at [626, 447] on button "Save" at bounding box center [631, 454] width 50 height 18
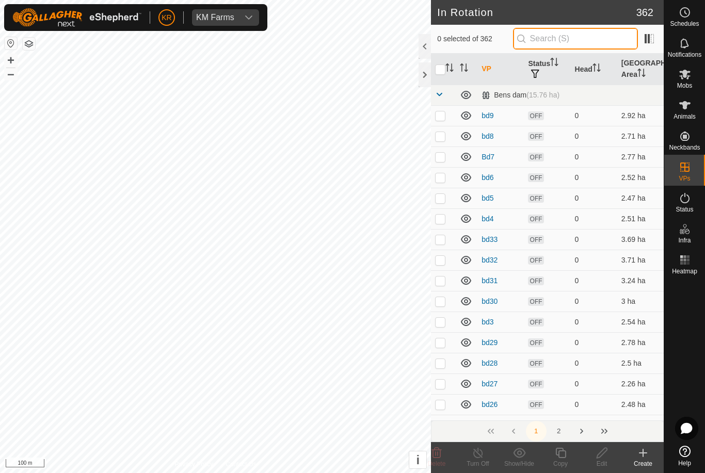
click at [598, 43] on input "text" at bounding box center [575, 39] width 125 height 22
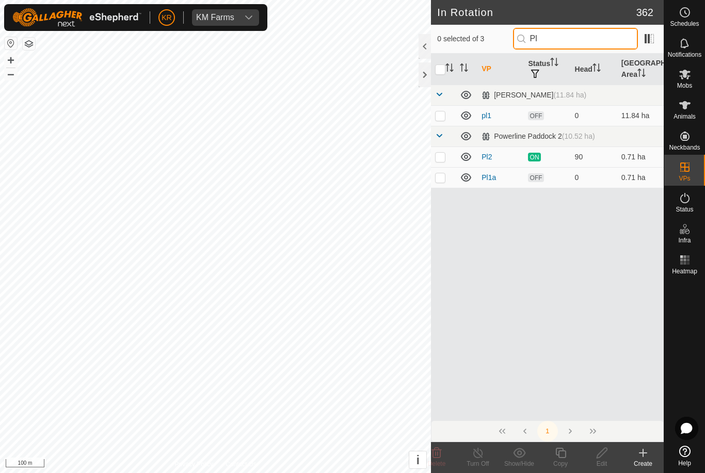
type input "Pl"
click at [438, 117] on p-checkbox at bounding box center [440, 116] width 10 height 8
click at [441, 117] on p-checkbox at bounding box center [440, 116] width 10 height 8
checkbox input "false"
click at [441, 155] on p-checkbox at bounding box center [440, 157] width 10 height 8
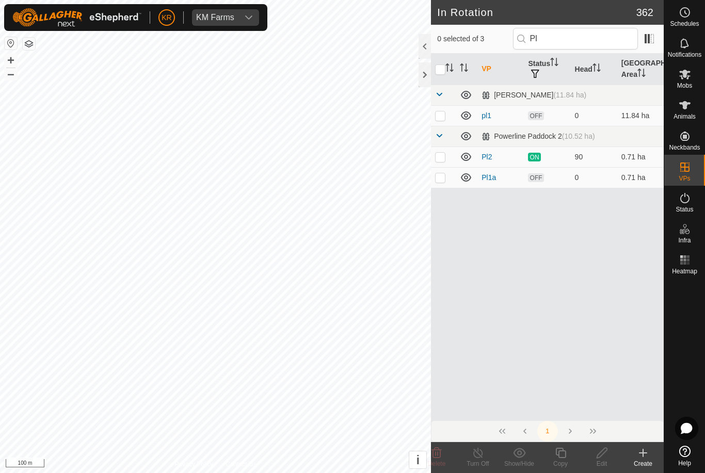
checkbox input "true"
click at [565, 455] on icon at bounding box center [560, 453] width 13 height 12
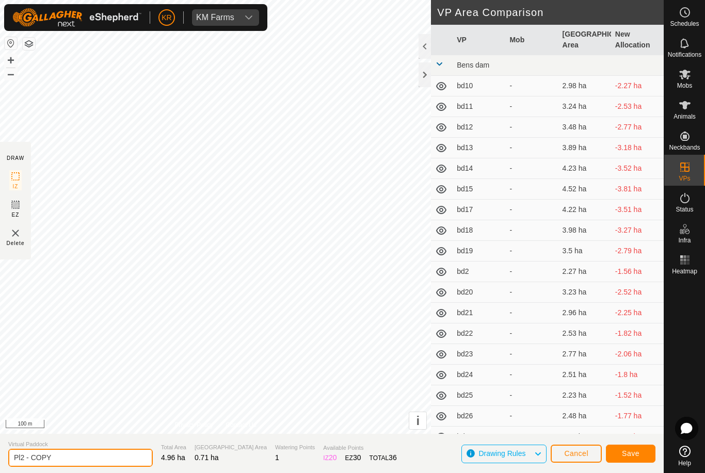
click at [78, 457] on input "Pl2 - COPY" at bounding box center [80, 458] width 145 height 18
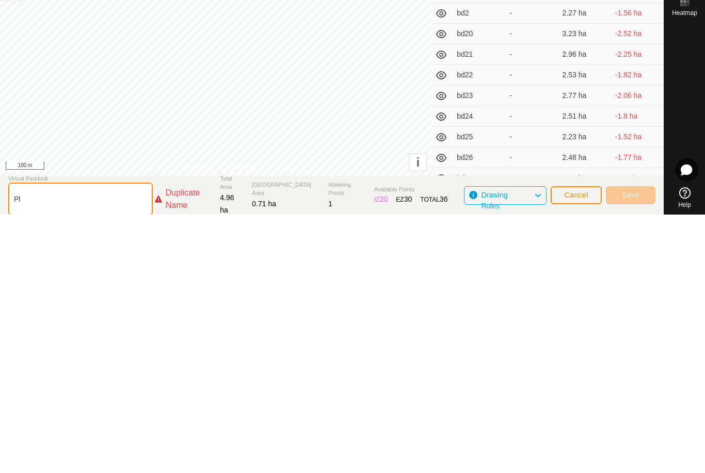
type input "P"
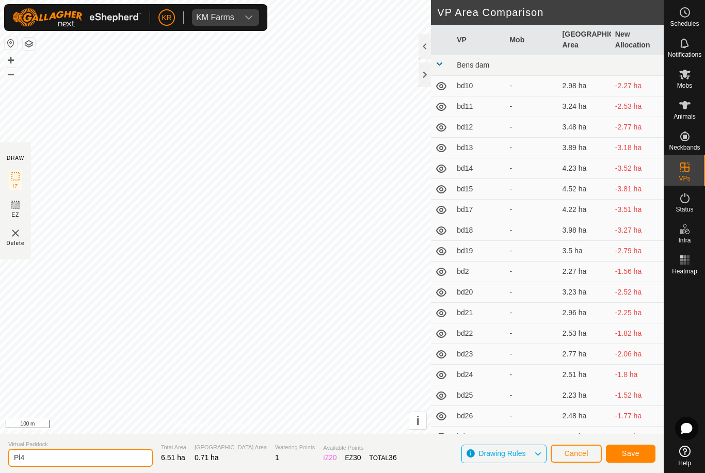
click at [76, 466] on input "Pl4" at bounding box center [80, 458] width 145 height 18
type input "Pl4"
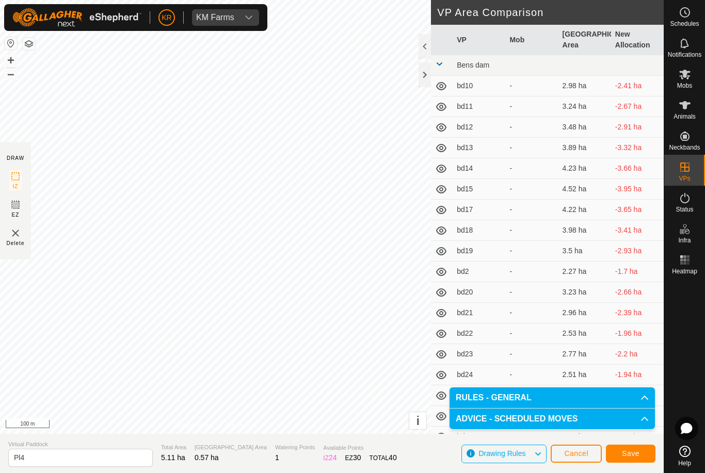
click at [633, 451] on span "Save" at bounding box center [631, 454] width 18 height 8
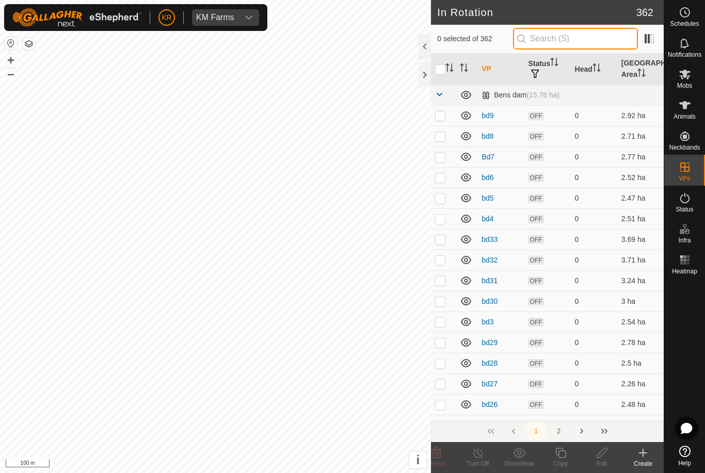
click at [582, 40] on input "text" at bounding box center [575, 39] width 125 height 22
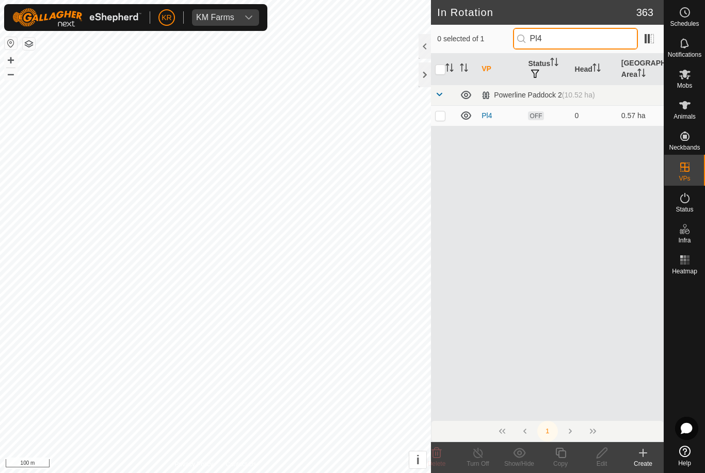
type input "Pl4"
click at [439, 116] on p-checkbox at bounding box center [440, 116] width 10 height 8
checkbox input "true"
click at [563, 457] on icon at bounding box center [560, 453] width 10 height 10
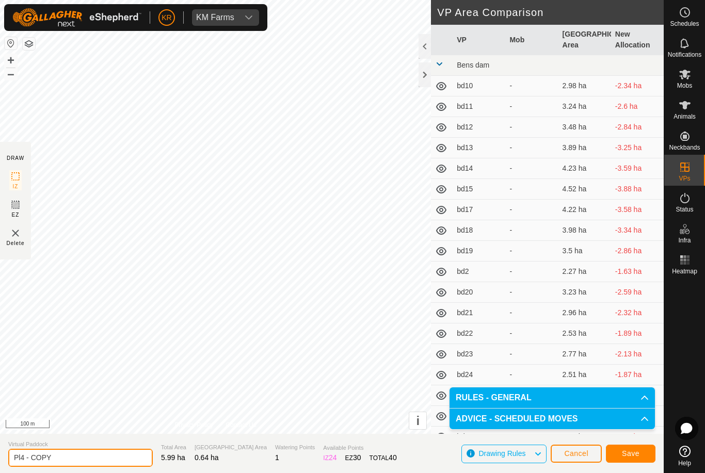
click at [84, 463] on input "Pl4 - COPY" at bounding box center [80, 458] width 145 height 18
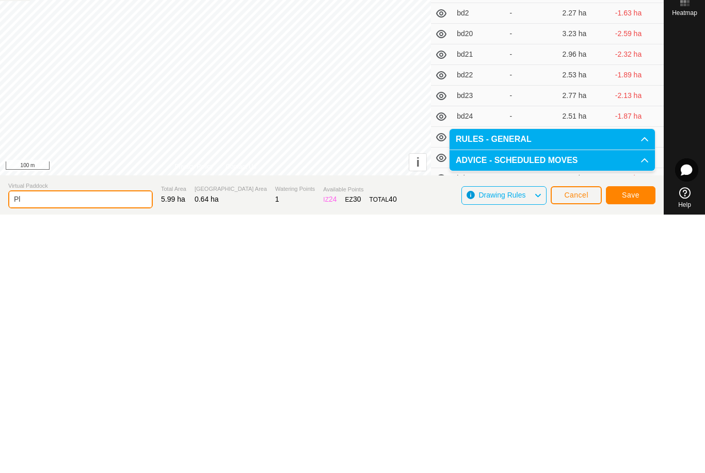
type input "P"
type input "Pl5"
click at [626, 450] on span "Save" at bounding box center [631, 454] width 18 height 8
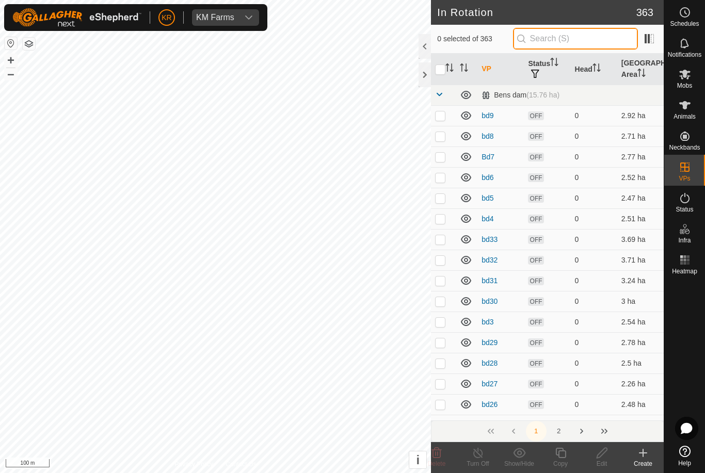
click at [588, 38] on input "text" at bounding box center [575, 39] width 125 height 22
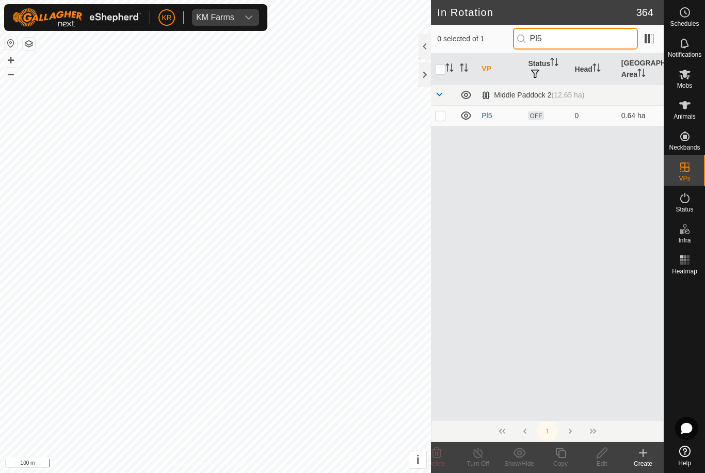
type input "Pl5"
click at [440, 115] on p-checkbox at bounding box center [440, 116] width 10 height 8
checkbox input "true"
click at [558, 457] on icon at bounding box center [560, 453] width 13 height 12
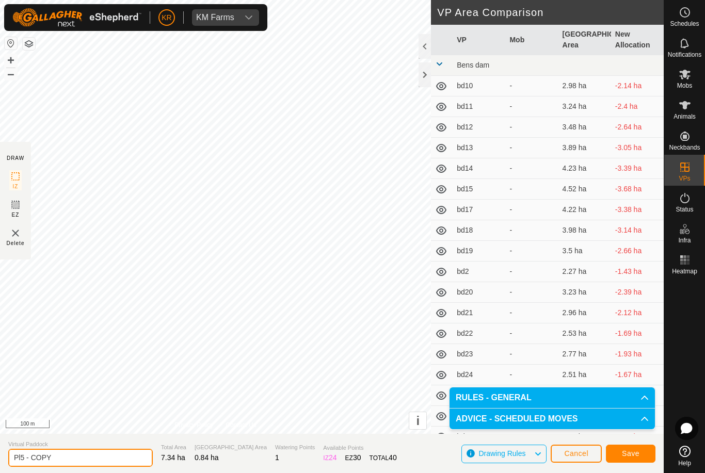
click at [94, 462] on input "Pl5 - COPY" at bounding box center [80, 458] width 145 height 18
type input "Pl6"
click at [630, 452] on span "Save" at bounding box center [631, 454] width 18 height 8
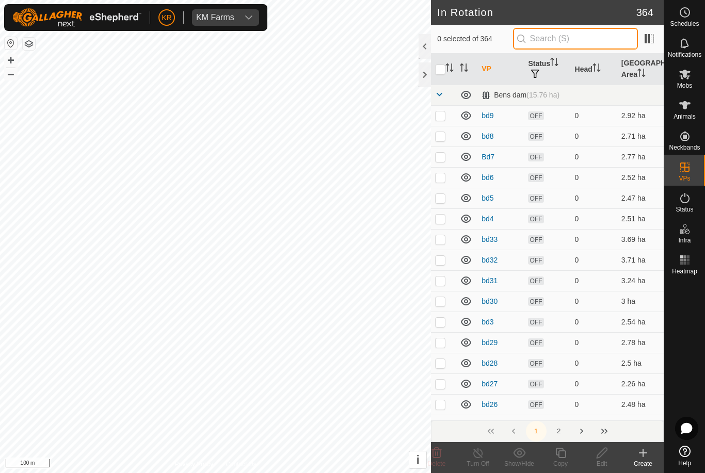
click at [566, 38] on input "text" at bounding box center [575, 39] width 125 height 22
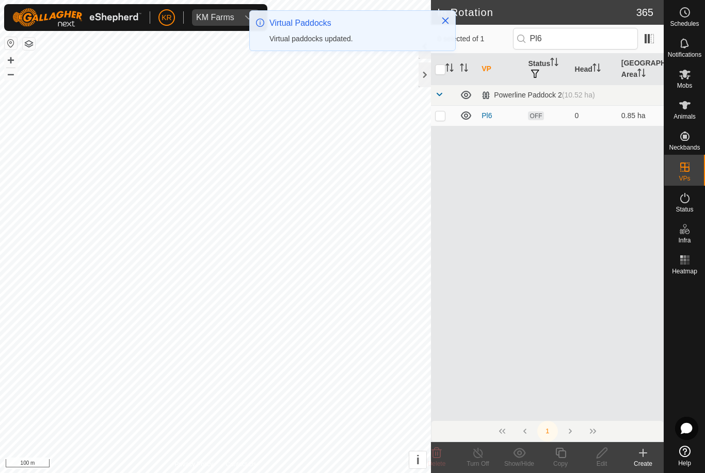
click at [443, 116] on p-checkbox at bounding box center [440, 116] width 10 height 8
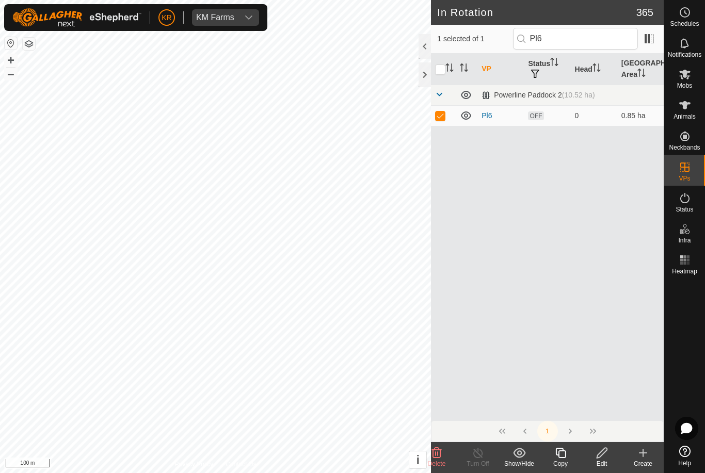
click at [561, 454] on icon at bounding box center [560, 453] width 13 height 12
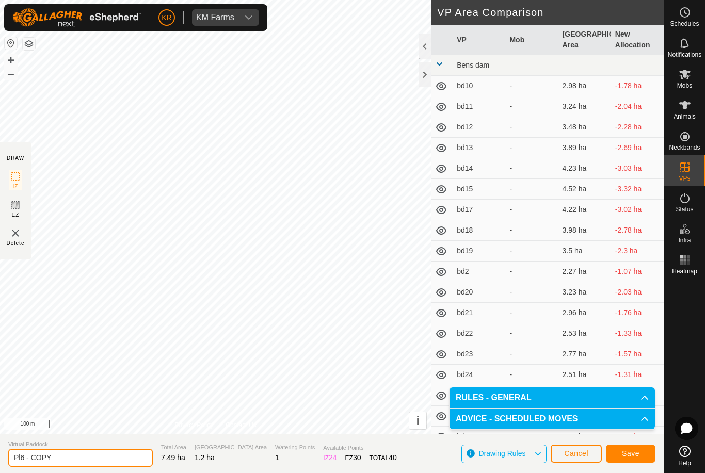
click at [85, 457] on input "Pl6 - COPY" at bounding box center [80, 458] width 145 height 18
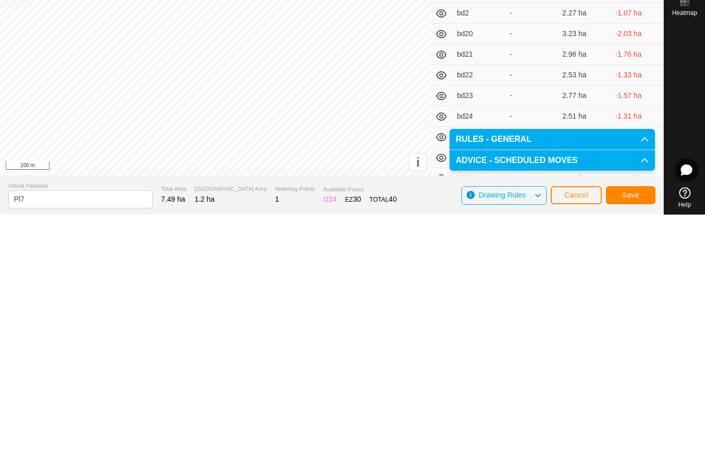
click at [632, 450] on span "Save" at bounding box center [631, 454] width 18 height 8
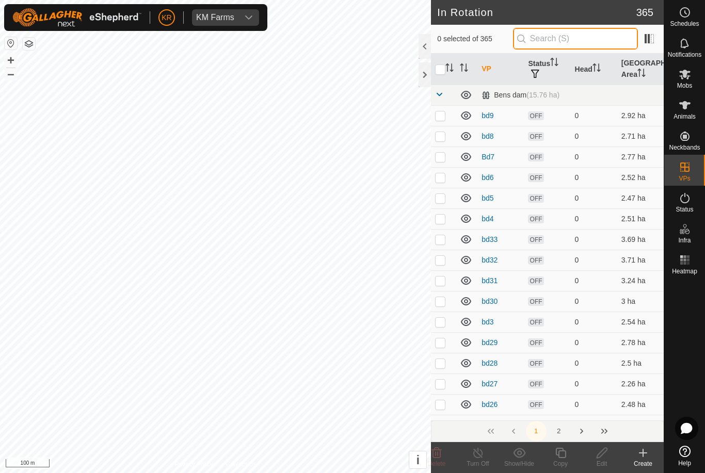
click at [586, 38] on input "text" at bounding box center [575, 39] width 125 height 22
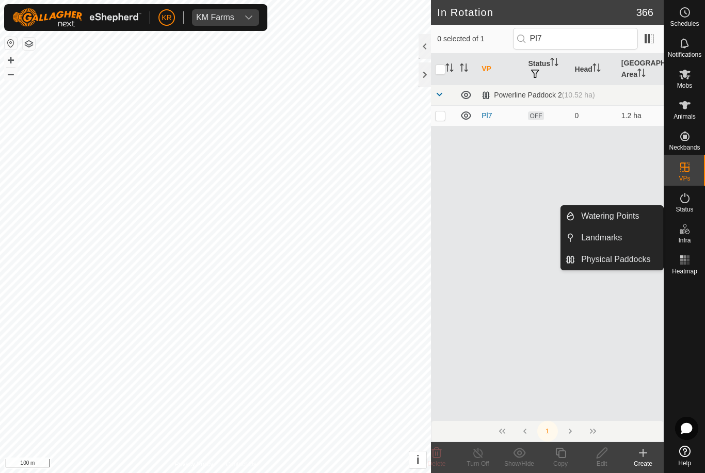
click at [442, 121] on td at bounding box center [443, 115] width 25 height 21
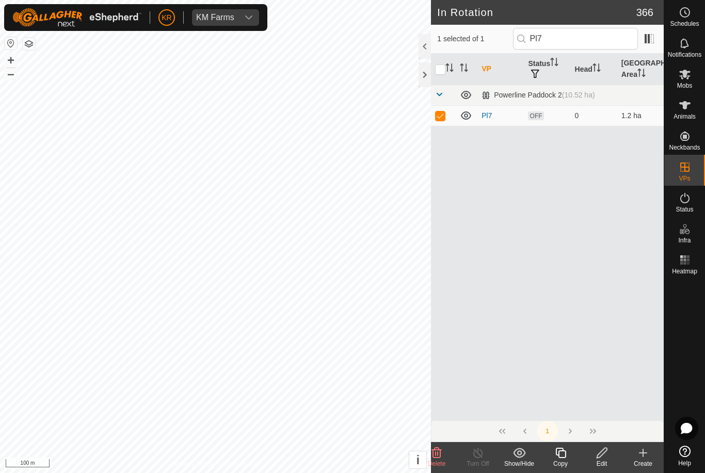
click at [564, 457] on icon at bounding box center [560, 453] width 10 height 10
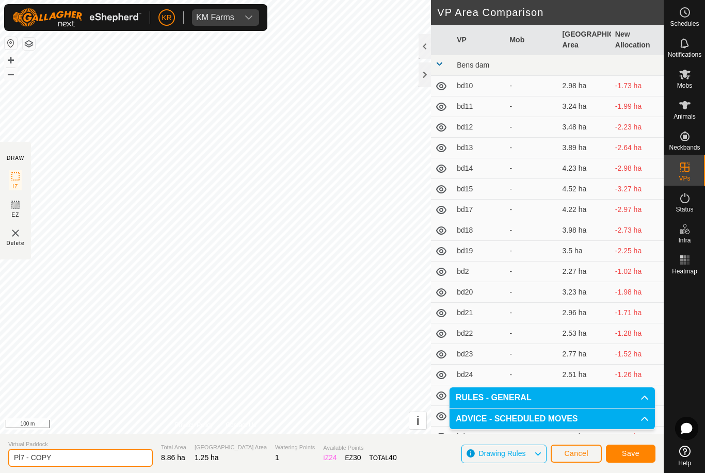
click at [85, 456] on input "Pl7 - COPY" at bounding box center [80, 458] width 145 height 18
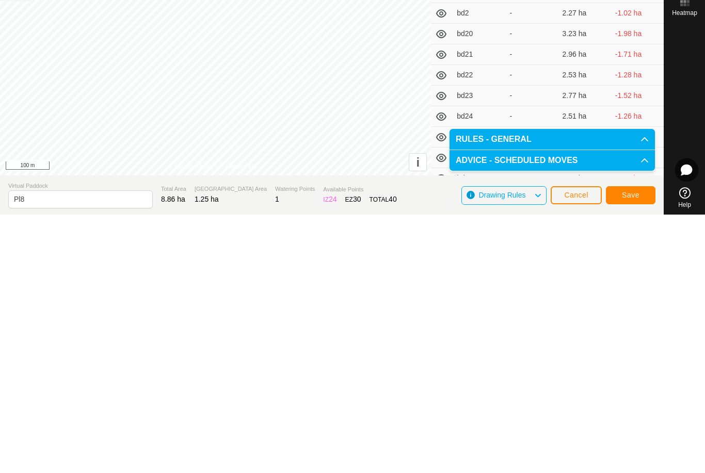
click at [639, 450] on span "Save" at bounding box center [631, 454] width 18 height 8
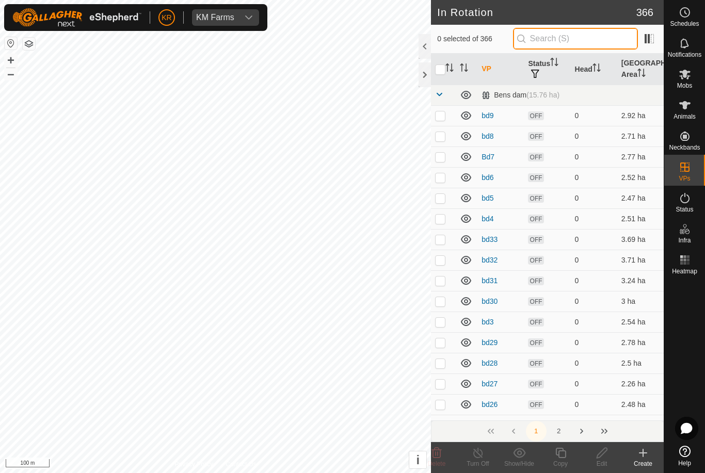
click at [595, 41] on input "text" at bounding box center [575, 39] width 125 height 22
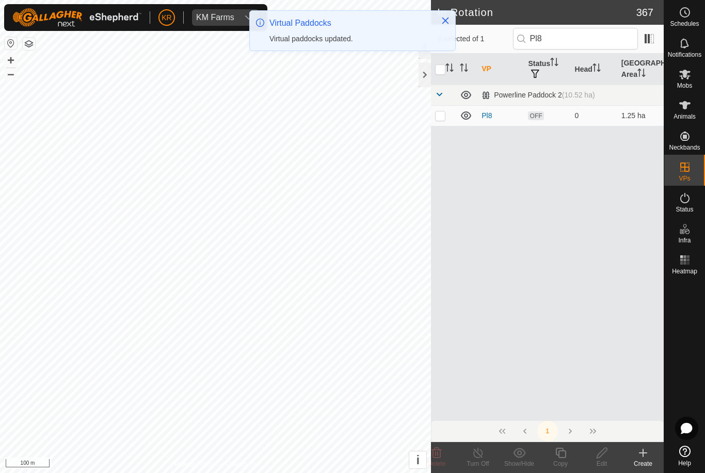
click at [438, 114] on p-checkbox at bounding box center [440, 116] width 10 height 8
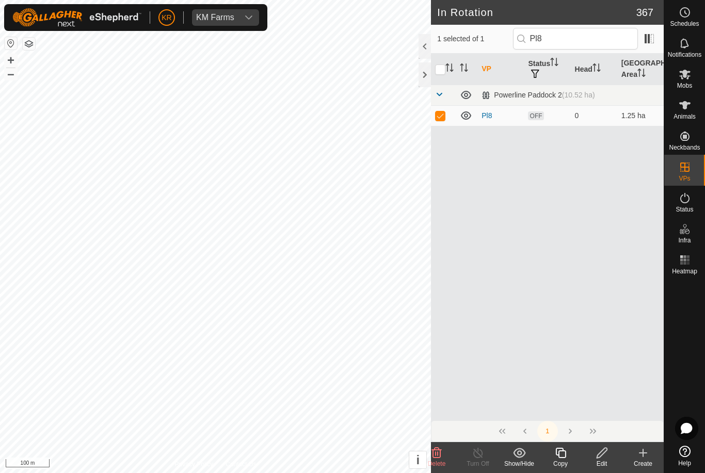
click at [563, 455] on icon at bounding box center [560, 453] width 13 height 12
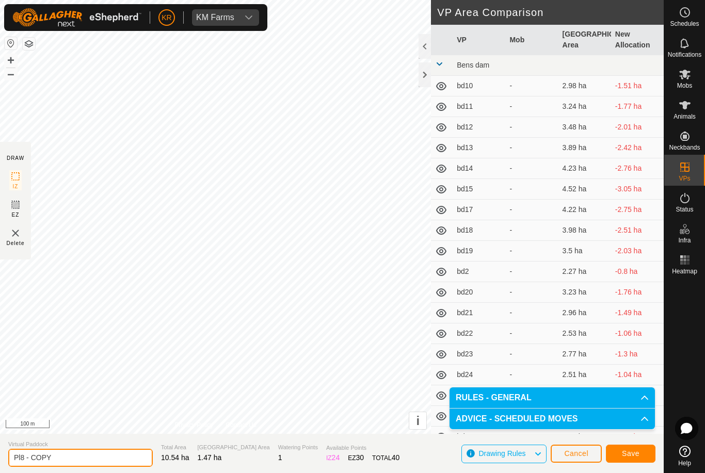
click at [87, 459] on input "Pl8 - COPY" at bounding box center [80, 458] width 145 height 18
click at [622, 446] on button "Save" at bounding box center [631, 454] width 50 height 18
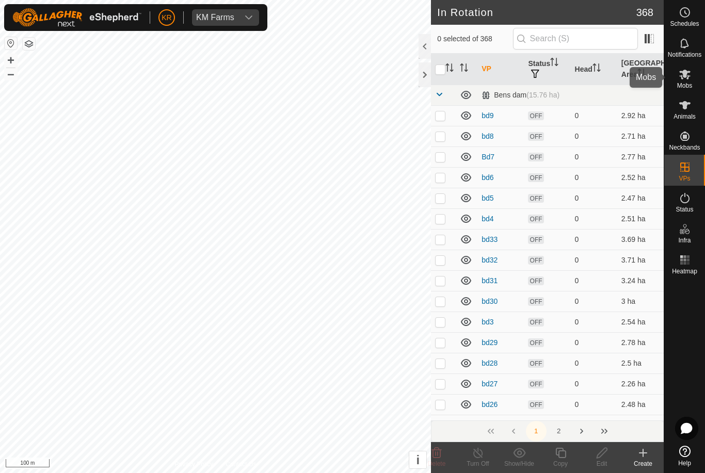
click at [690, 75] on icon at bounding box center [685, 74] width 12 height 12
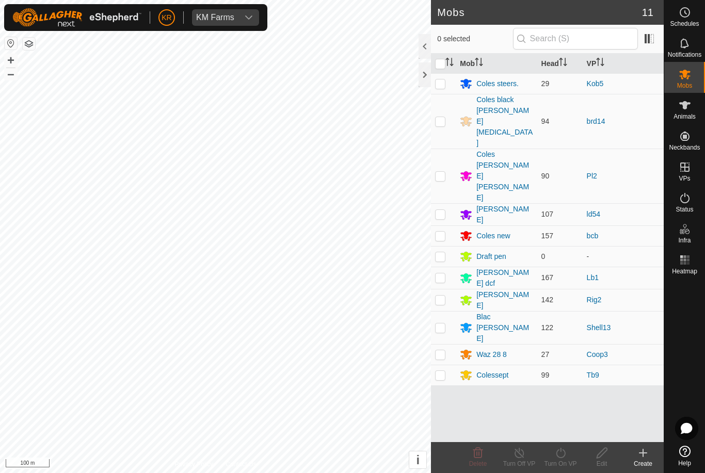
click at [441, 172] on p-checkbox at bounding box center [440, 176] width 10 height 8
click at [562, 453] on icon at bounding box center [560, 453] width 13 height 12
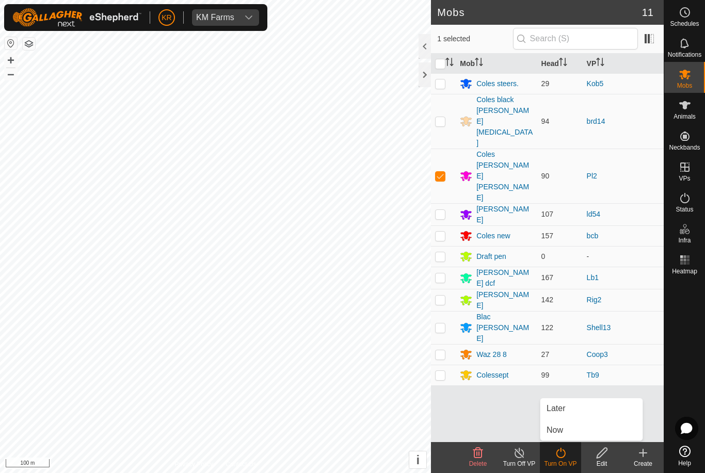
click at [563, 407] on span "Later" at bounding box center [556, 409] width 19 height 12
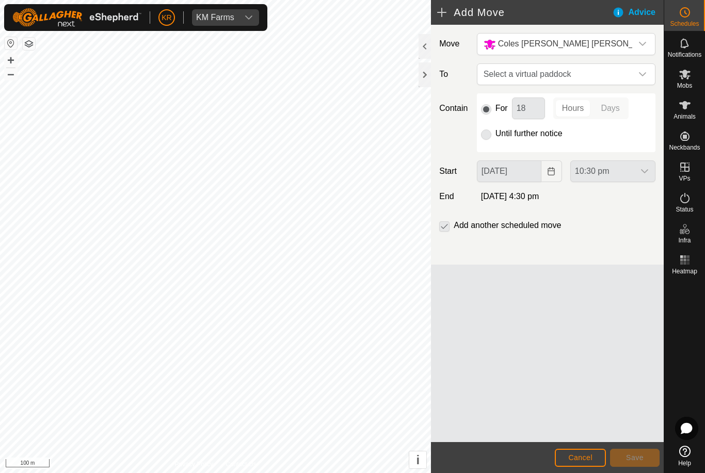
click at [639, 70] on div "dropdown trigger" at bounding box center [642, 74] width 21 height 21
click at [566, 146] on div "Pl3 0.71 ha" at bounding box center [566, 148] width 153 height 7
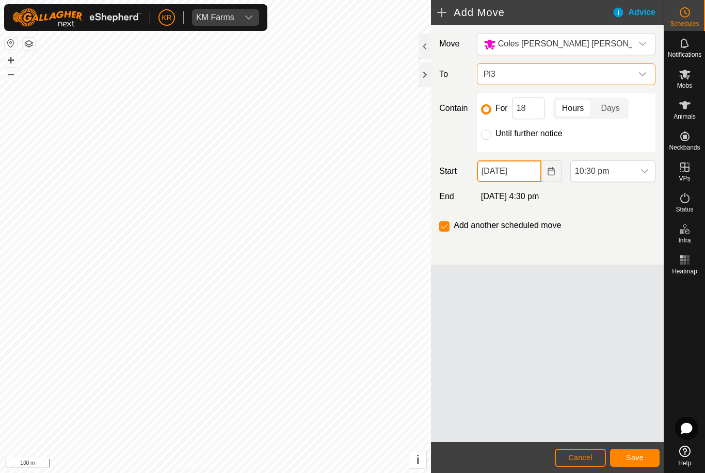
click at [528, 167] on input "[DATE]" at bounding box center [509, 172] width 65 height 22
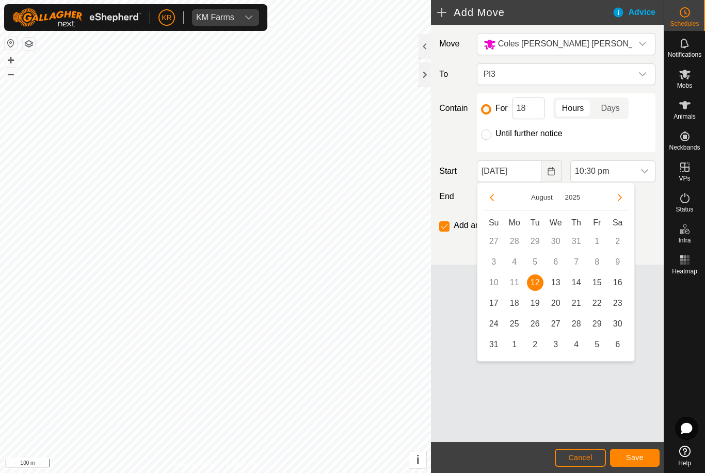
click at [555, 283] on span "13" at bounding box center [556, 283] width 17 height 17
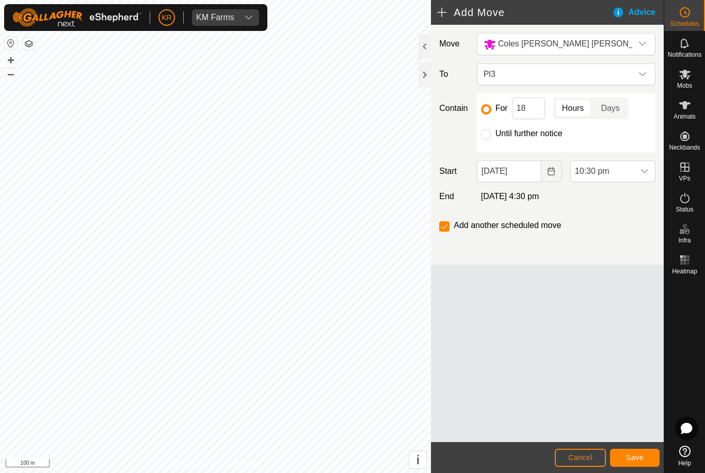
click at [633, 174] on span "10:30 pm" at bounding box center [603, 171] width 64 height 21
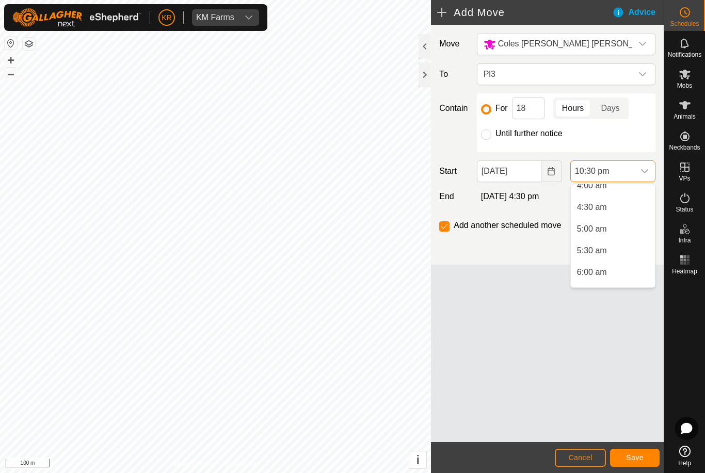
scroll to position [178, 0]
click at [595, 231] on span "5:00 am" at bounding box center [592, 234] width 30 height 12
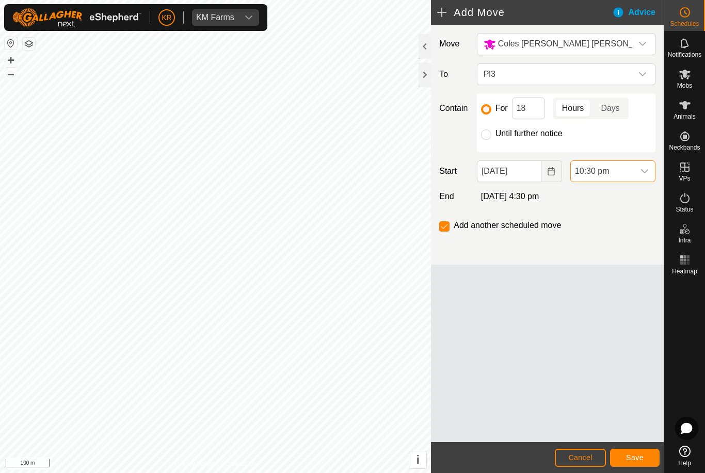
scroll to position [893, 0]
click at [531, 109] on input "18" at bounding box center [528, 109] width 33 height 22
click at [644, 465] on button "Save" at bounding box center [635, 458] width 50 height 18
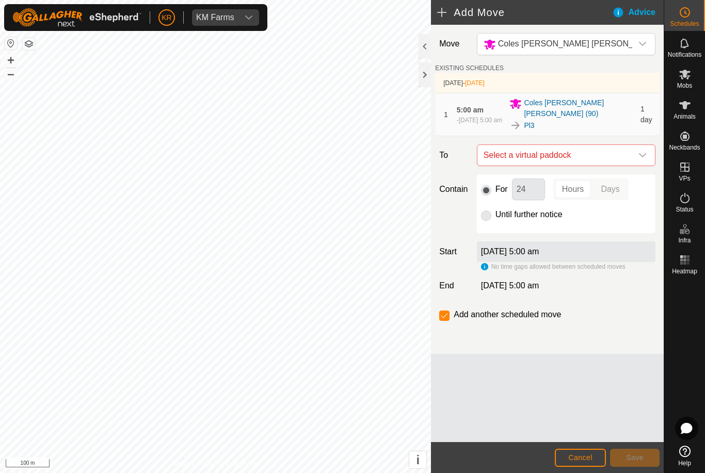
click at [644, 157] on icon "dropdown trigger" at bounding box center [642, 155] width 7 height 4
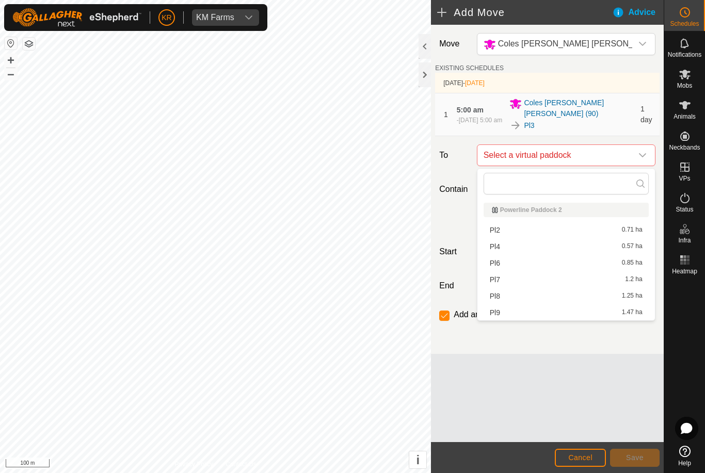
click at [499, 246] on span "Pl4" at bounding box center [495, 246] width 10 height 7
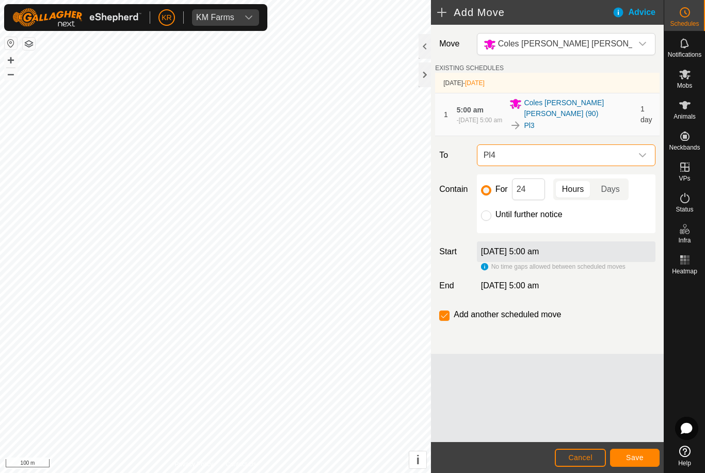
click at [638, 456] on span "Save" at bounding box center [635, 458] width 18 height 8
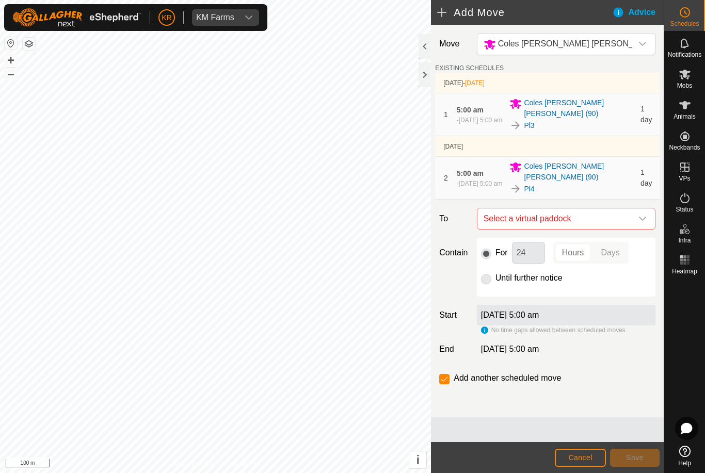
click at [641, 218] on icon "dropdown trigger" at bounding box center [643, 219] width 8 height 8
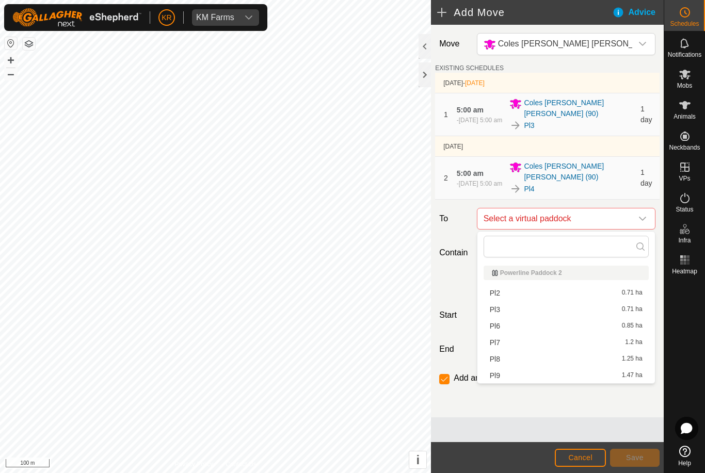
click at [495, 326] on span "Pl6" at bounding box center [495, 326] width 10 height 7
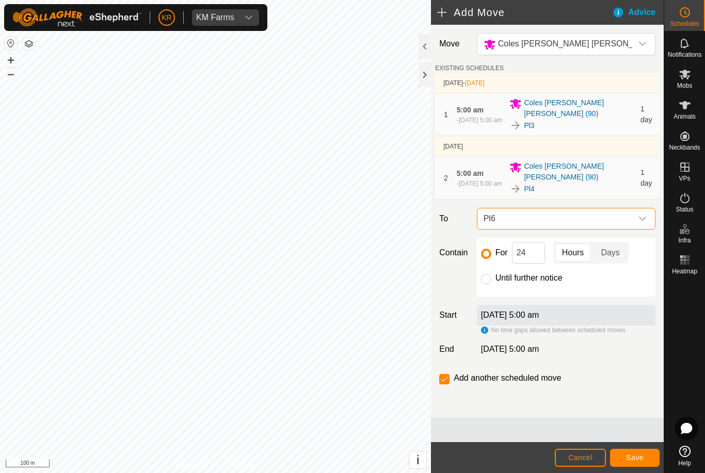
click at [643, 219] on icon "dropdown trigger" at bounding box center [643, 219] width 8 height 8
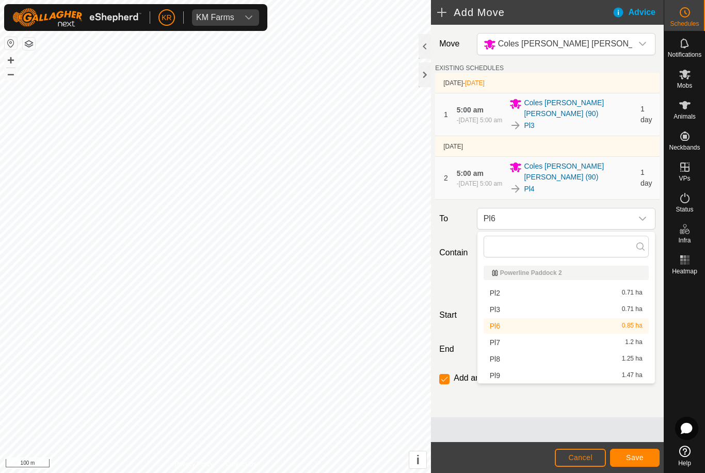
click at [631, 218] on span "Pl6" at bounding box center [556, 219] width 153 height 21
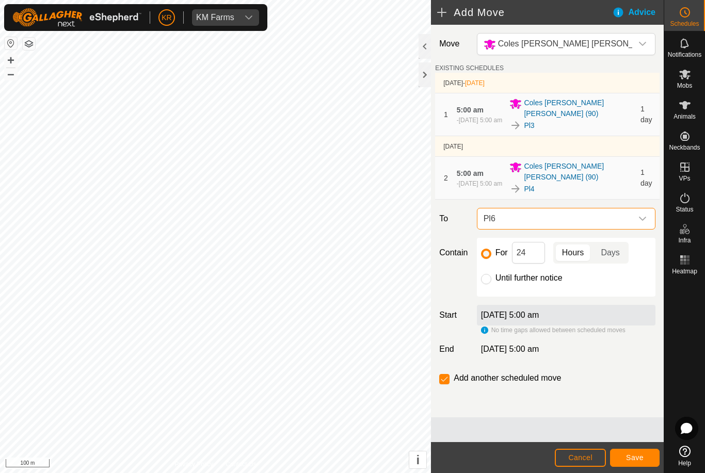
click at [639, 219] on icon "dropdown trigger" at bounding box center [643, 219] width 8 height 8
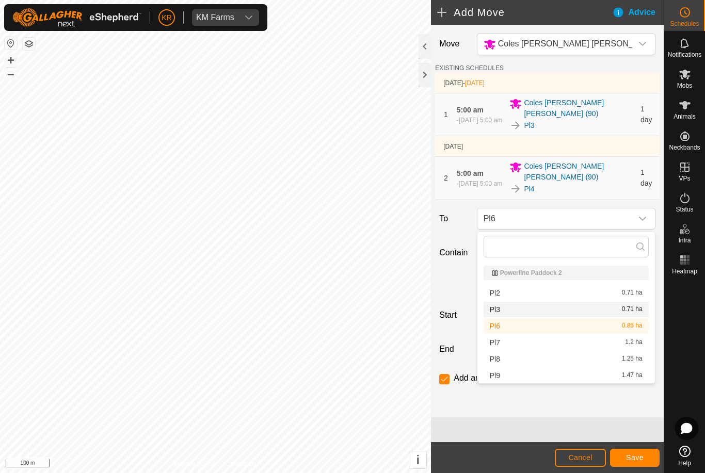
click at [497, 308] on span "Pl3" at bounding box center [495, 309] width 10 height 7
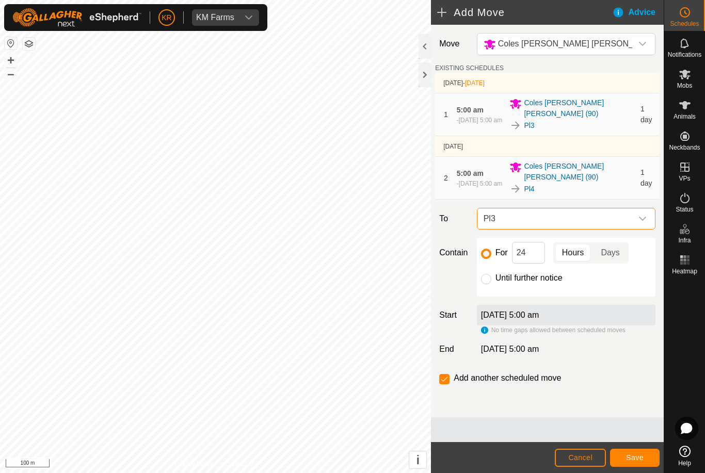
click at [643, 223] on icon "dropdown trigger" at bounding box center [643, 219] width 8 height 8
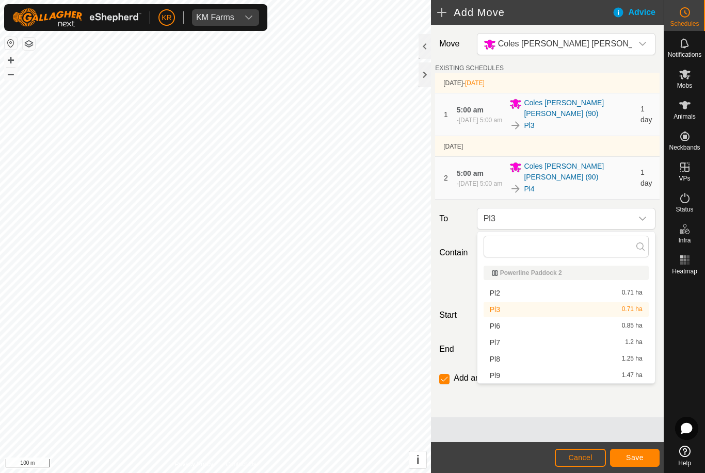
click at [600, 204] on div "Move Coles [PERSON_NAME] [PERSON_NAME] (90) EXISTING SCHEDULES [DATE] - [DATE] …" at bounding box center [547, 221] width 233 height 393
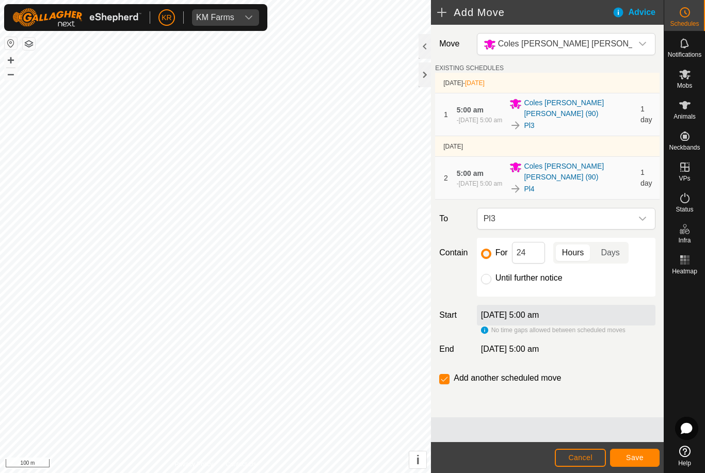
click at [631, 211] on span "Pl3" at bounding box center [556, 219] width 153 height 21
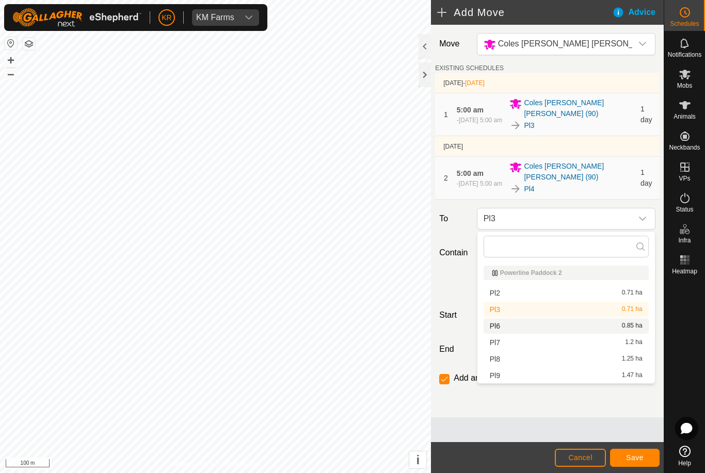
click at [526, 330] on div "Pl6 0.85 ha" at bounding box center [566, 326] width 153 height 7
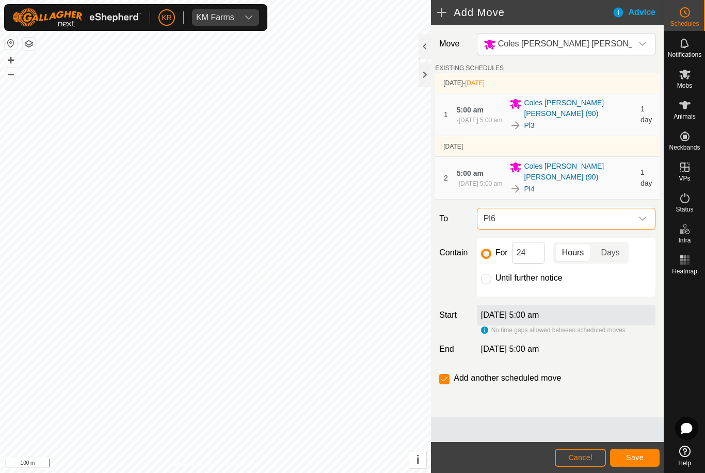
click at [637, 454] on span "Save" at bounding box center [635, 458] width 18 height 8
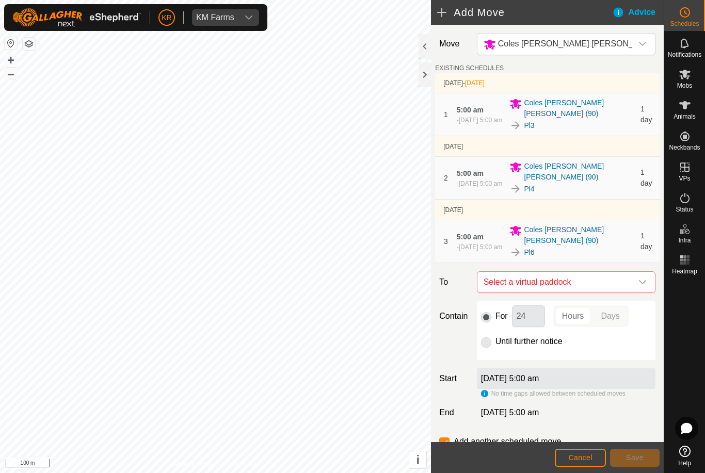
click at [644, 285] on icon "dropdown trigger" at bounding box center [643, 282] width 8 height 8
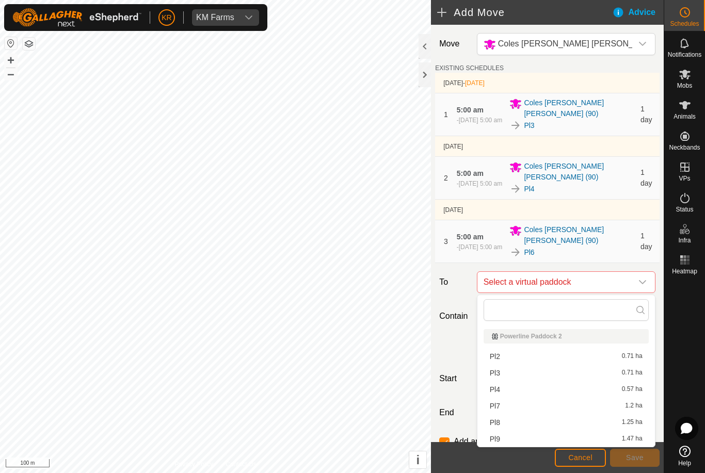
click at [500, 407] on div "Pl7 1.2 ha" at bounding box center [566, 406] width 153 height 7
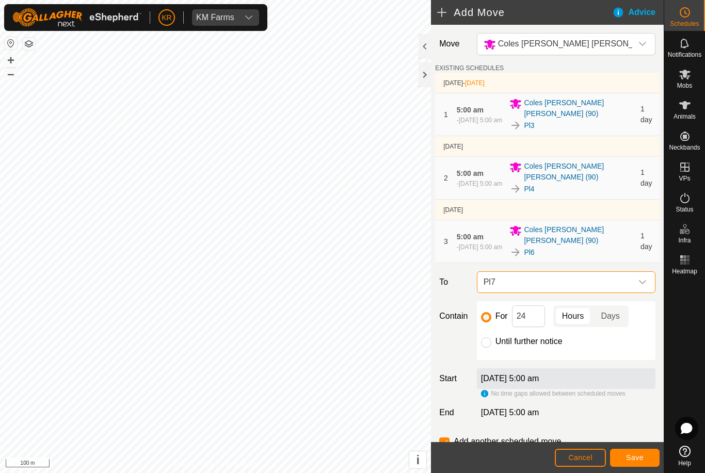
click at [637, 454] on span "Save" at bounding box center [635, 458] width 18 height 8
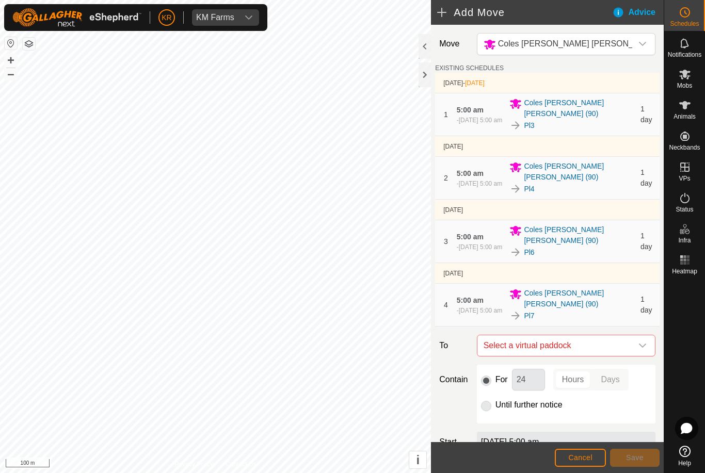
click at [639, 346] on icon "dropdown trigger" at bounding box center [643, 346] width 8 height 8
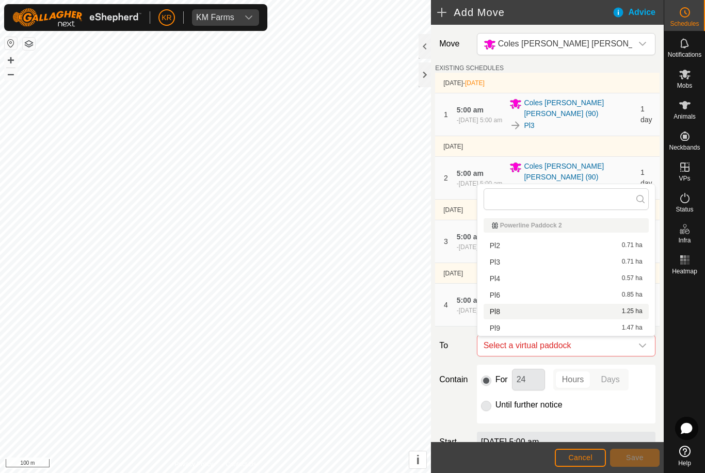
click at [504, 312] on div "Pl8 1.25 ha" at bounding box center [566, 311] width 153 height 7
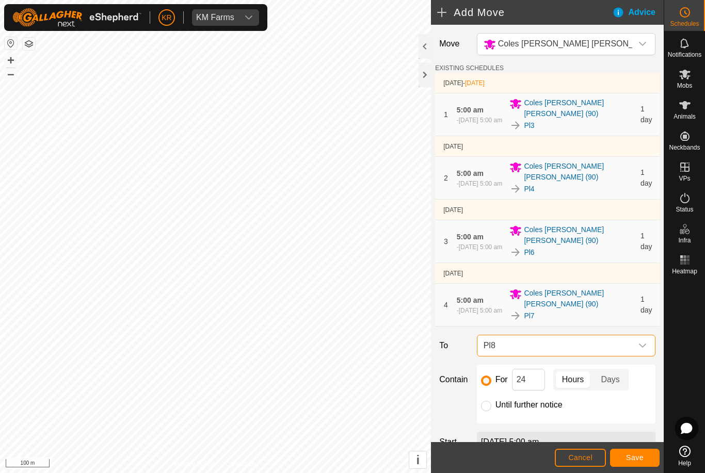
click at [648, 458] on button "Save" at bounding box center [635, 458] width 50 height 18
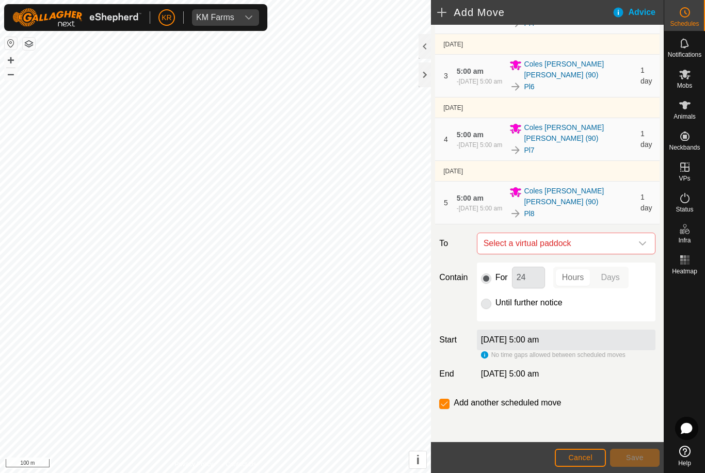
scroll to position [166, 0]
click at [490, 307] on p-radiobutton at bounding box center [486, 303] width 10 height 12
click at [646, 246] on icon "dropdown trigger" at bounding box center [643, 244] width 8 height 8
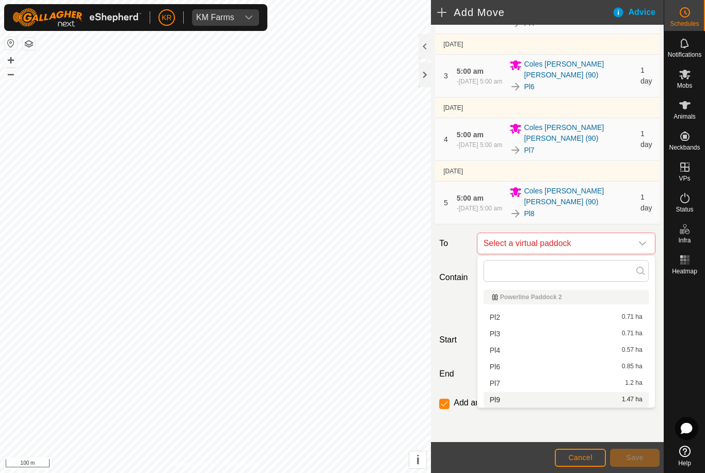
click at [505, 400] on div "Pl9 1.47 ha" at bounding box center [566, 399] width 153 height 7
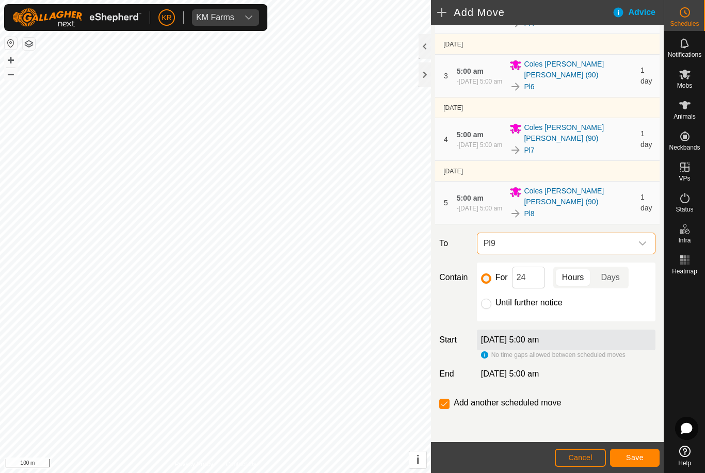
click at [485, 308] on input "Until further notice" at bounding box center [486, 304] width 10 height 10
click at [633, 457] on span "Save" at bounding box center [635, 458] width 18 height 8
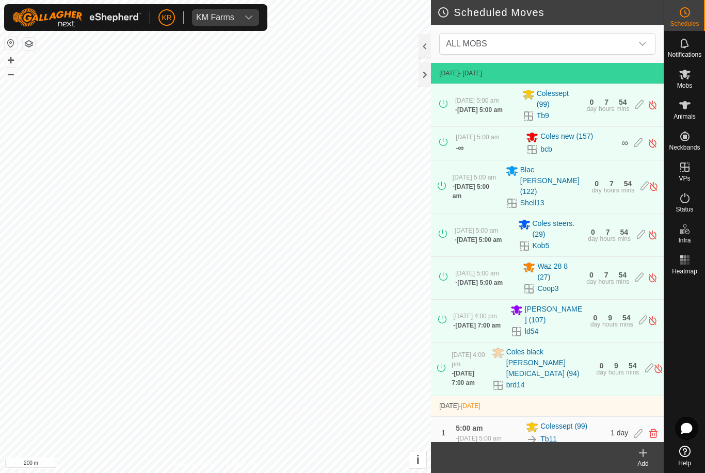
click at [672, 80] on div "Mobs" at bounding box center [684, 77] width 41 height 31
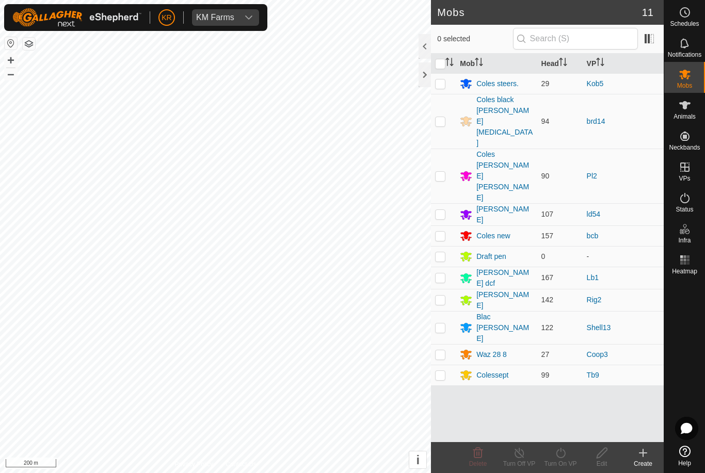
click at [446, 226] on td at bounding box center [443, 236] width 25 height 21
click at [564, 464] on div "Turn On VP" at bounding box center [560, 463] width 41 height 9
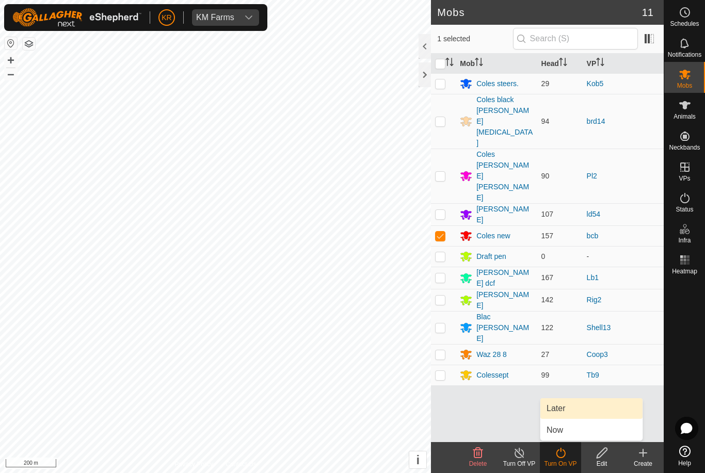
click at [564, 413] on span "Later" at bounding box center [556, 409] width 19 height 12
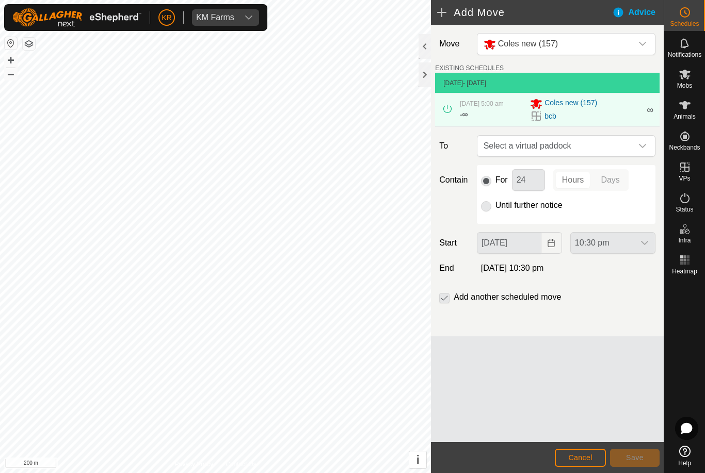
click at [644, 150] on icon "dropdown trigger" at bounding box center [643, 146] width 8 height 8
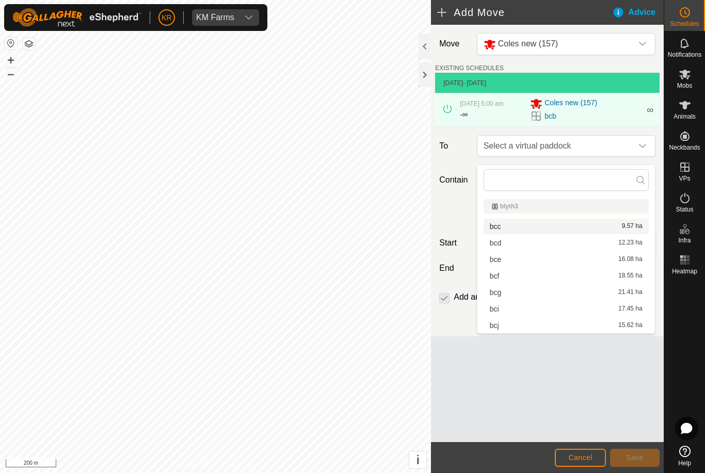
click at [521, 226] on div "bcc 9.57 ha" at bounding box center [566, 226] width 153 height 7
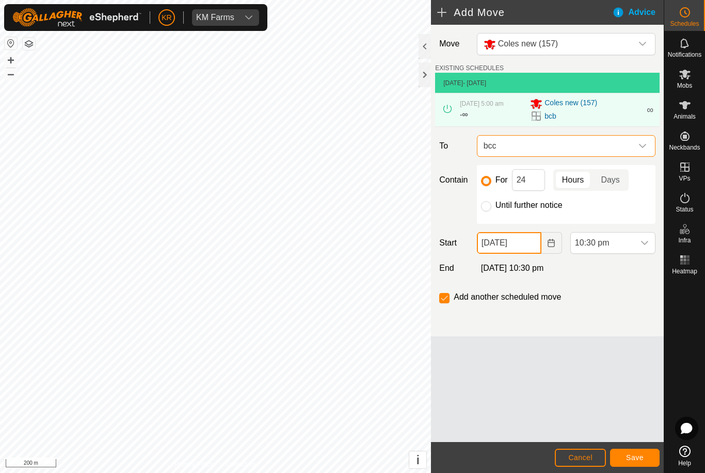
click at [528, 249] on input "[DATE]" at bounding box center [509, 243] width 65 height 22
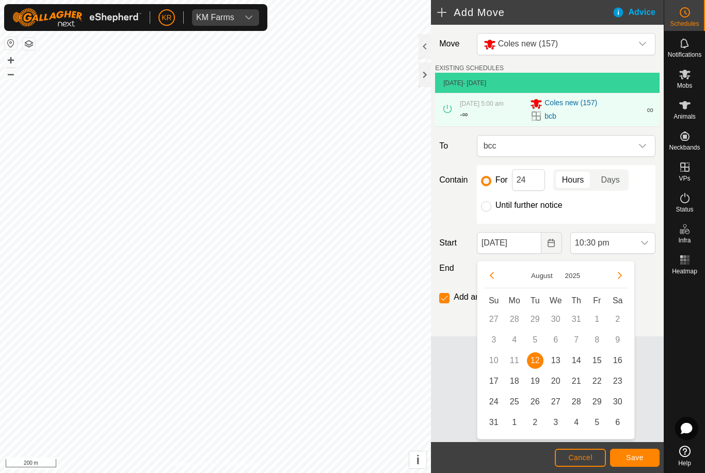
click at [560, 364] on span "13" at bounding box center [556, 361] width 17 height 17
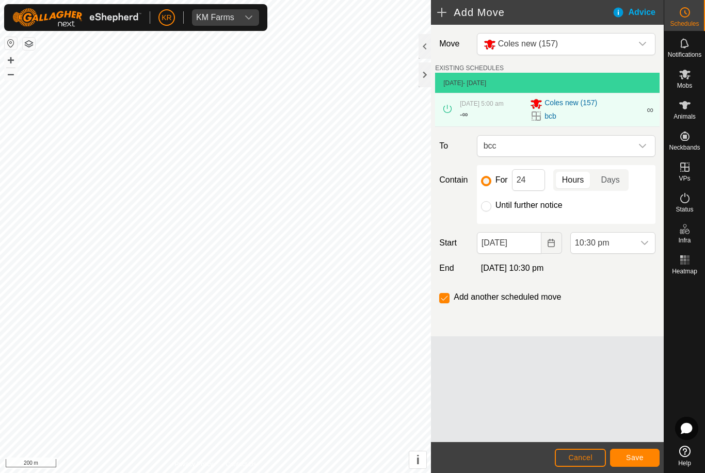
click at [633, 250] on span "10:30 pm" at bounding box center [603, 243] width 64 height 21
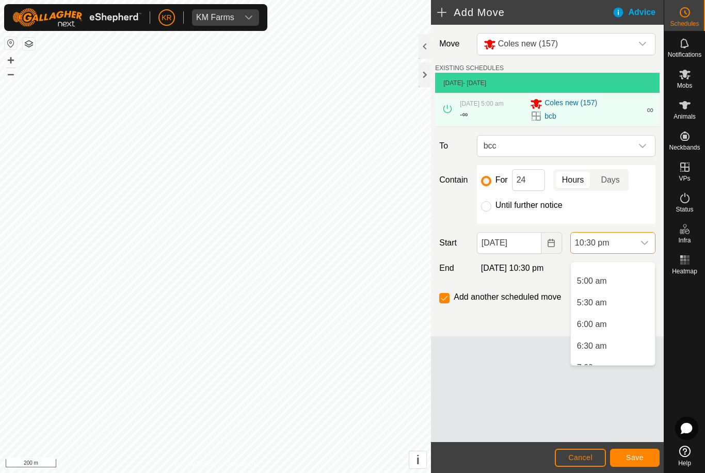
click at [607, 286] on li "5:00 am" at bounding box center [613, 281] width 84 height 21
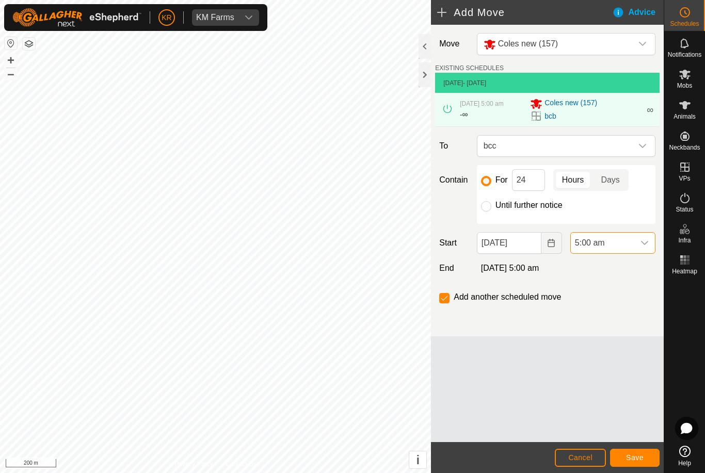
scroll to position [893, 0]
click at [635, 449] on button "Save" at bounding box center [635, 458] width 50 height 18
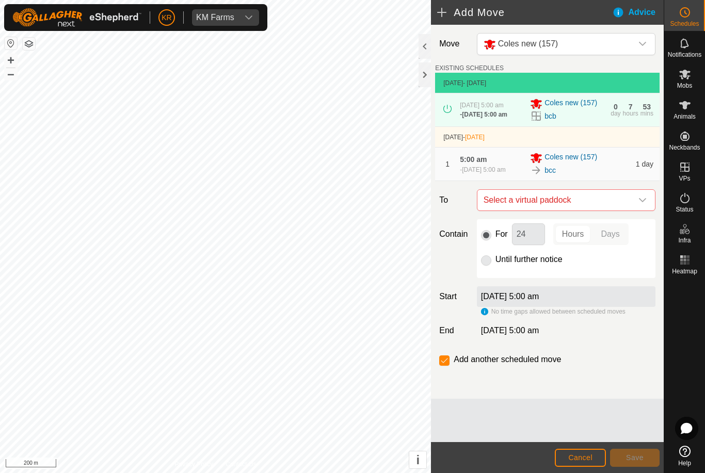
click at [638, 211] on div "dropdown trigger" at bounding box center [642, 200] width 21 height 21
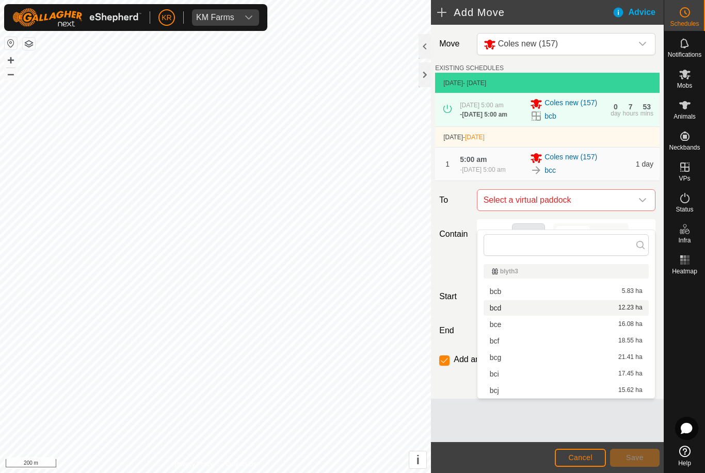
click at [505, 310] on div "bcd 12.23 ha" at bounding box center [566, 308] width 153 height 7
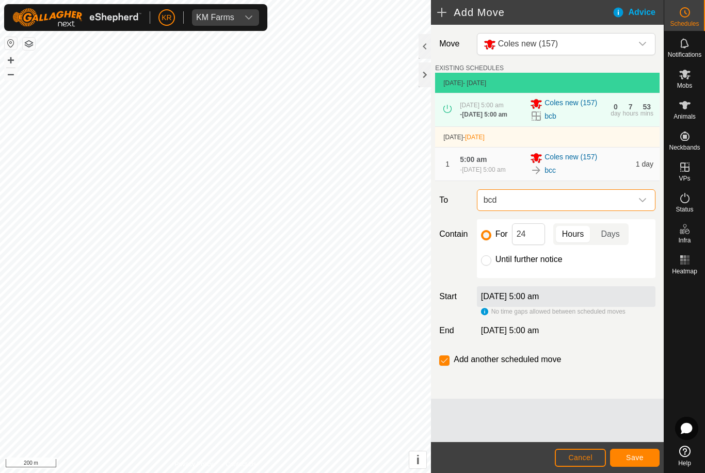
click at [641, 452] on button "Save" at bounding box center [635, 458] width 50 height 18
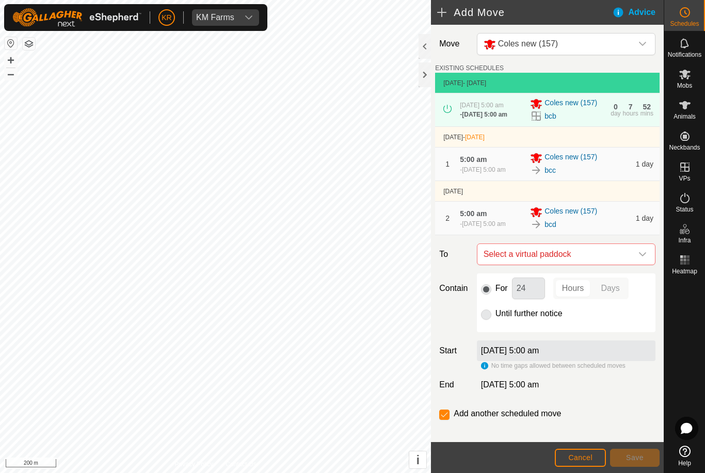
click at [631, 265] on span "Select a virtual paddock" at bounding box center [556, 254] width 153 height 21
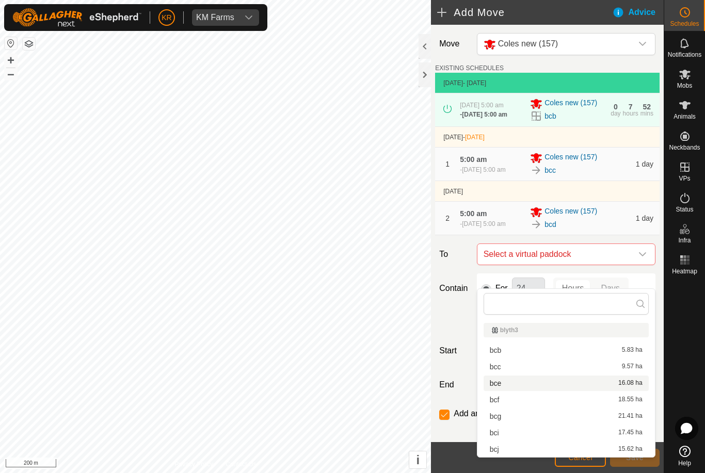
click at [501, 386] on span "bce" at bounding box center [496, 383] width 12 height 7
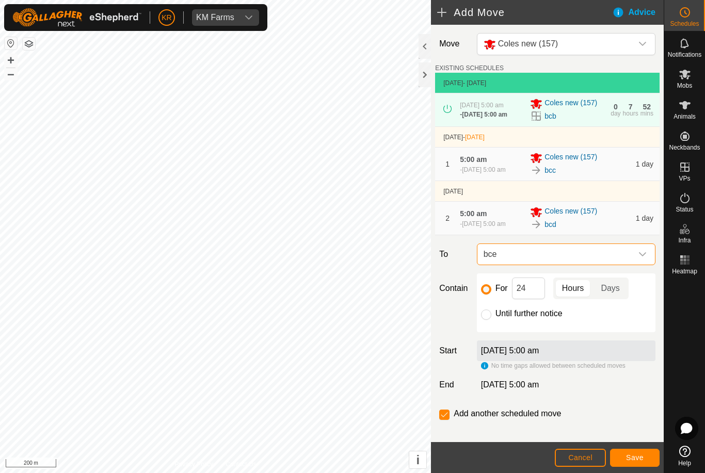
click at [639, 456] on span "Save" at bounding box center [635, 458] width 18 height 8
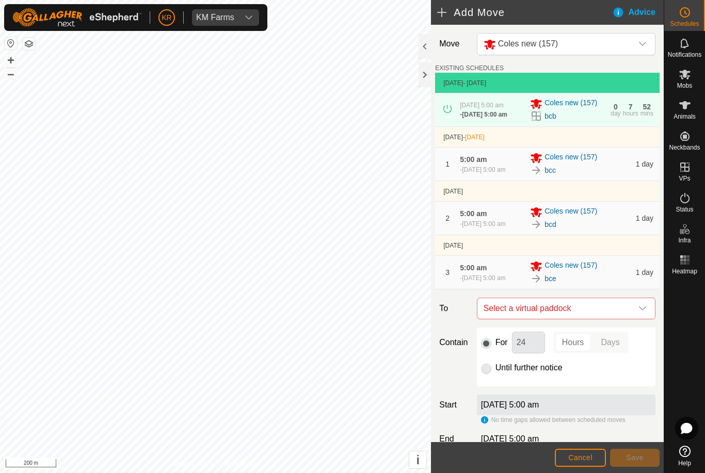
click at [639, 313] on icon "dropdown trigger" at bounding box center [643, 309] width 8 height 8
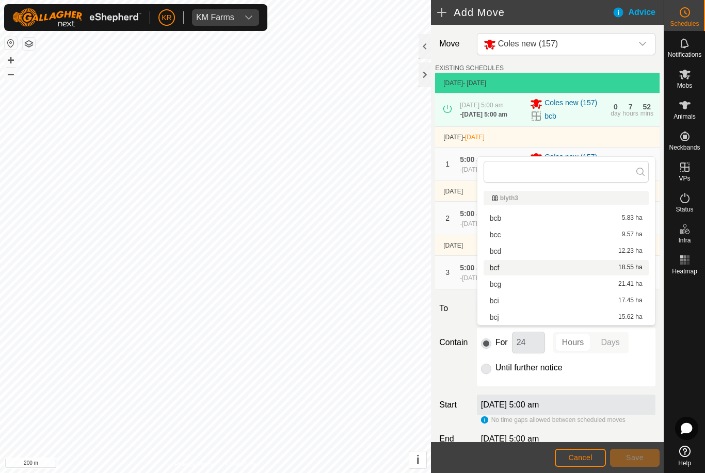
click at [501, 266] on div "bcf 18.55 ha" at bounding box center [566, 267] width 153 height 7
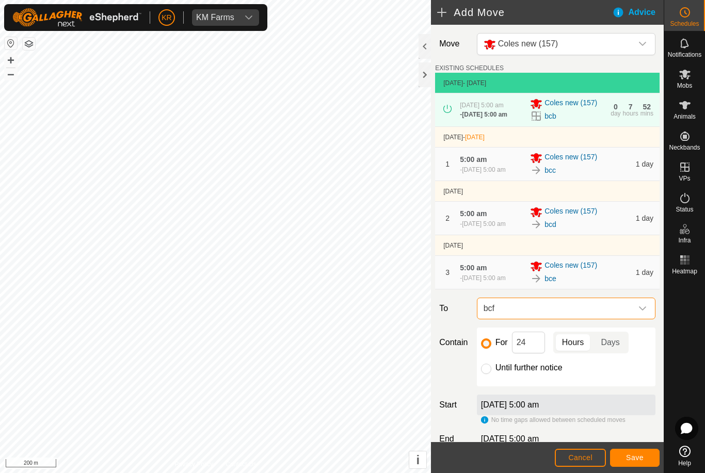
click at [635, 457] on span "Save" at bounding box center [635, 458] width 18 height 8
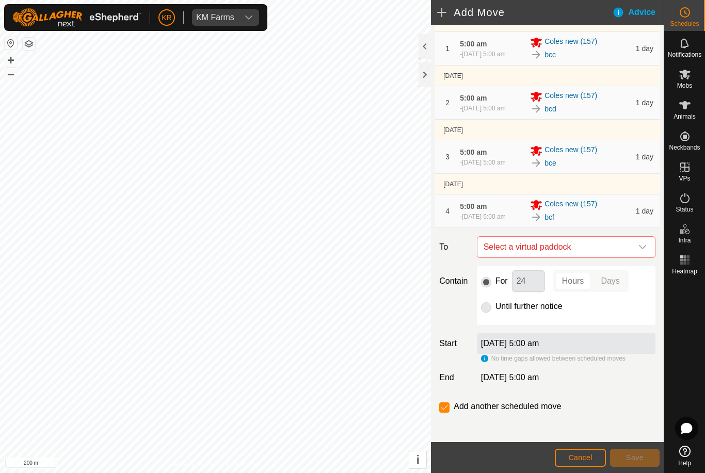
scroll to position [120, 0]
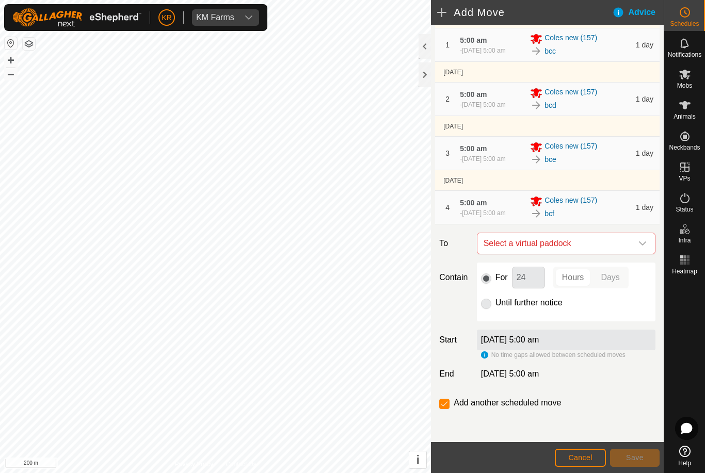
click at [638, 254] on div "dropdown trigger" at bounding box center [642, 243] width 21 height 21
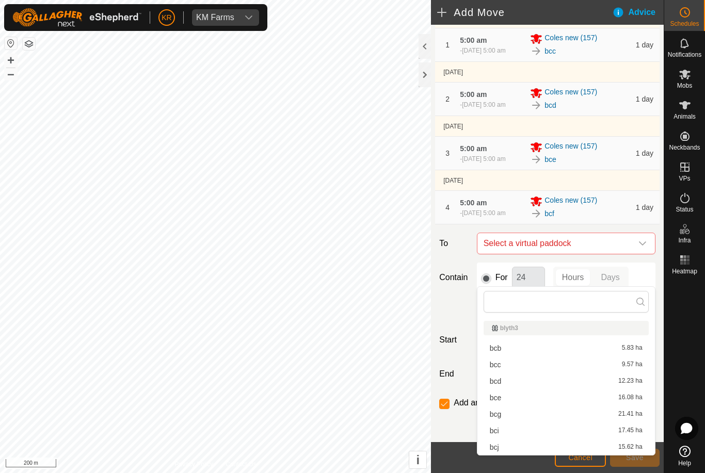
click at [499, 413] on span "bcg" at bounding box center [496, 414] width 12 height 7
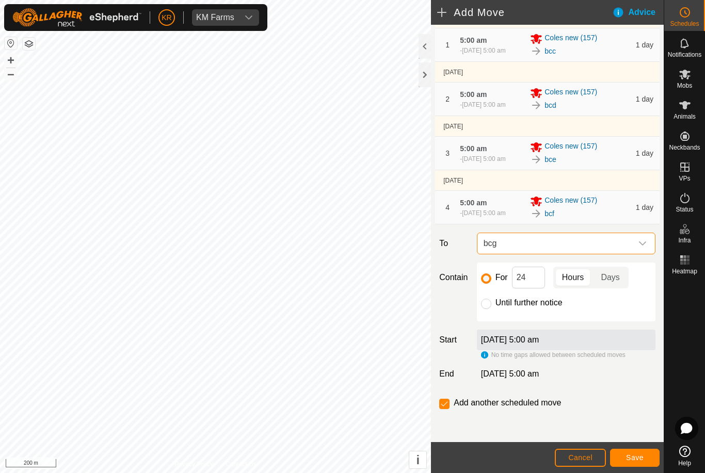
click at [632, 456] on span "Save" at bounding box center [635, 458] width 18 height 8
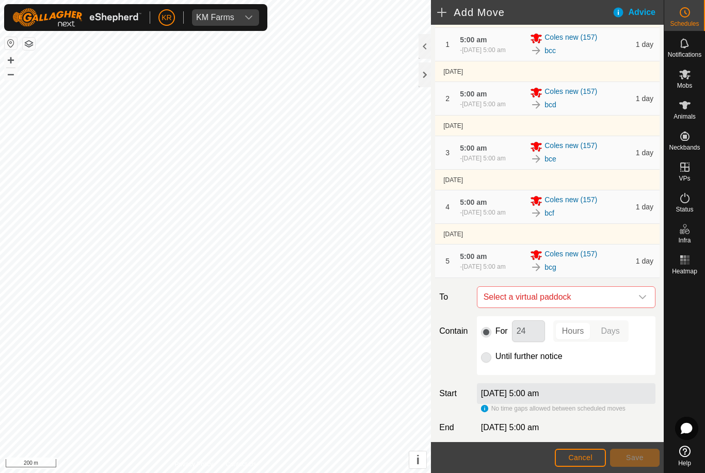
click at [642, 301] on icon "dropdown trigger" at bounding box center [643, 297] width 8 height 8
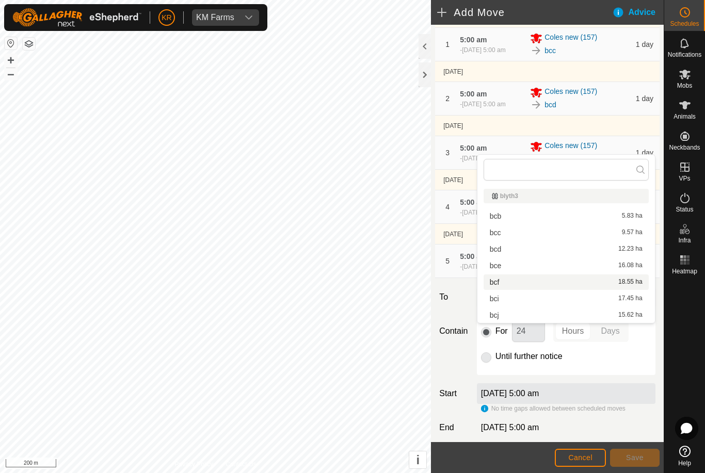
click at [499, 283] on span "bcf" at bounding box center [495, 282] width 10 height 7
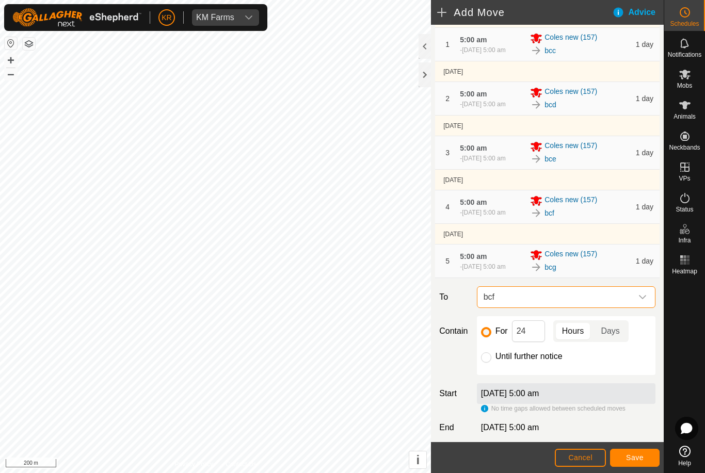
click at [643, 301] on icon "dropdown trigger" at bounding box center [643, 297] width 8 height 8
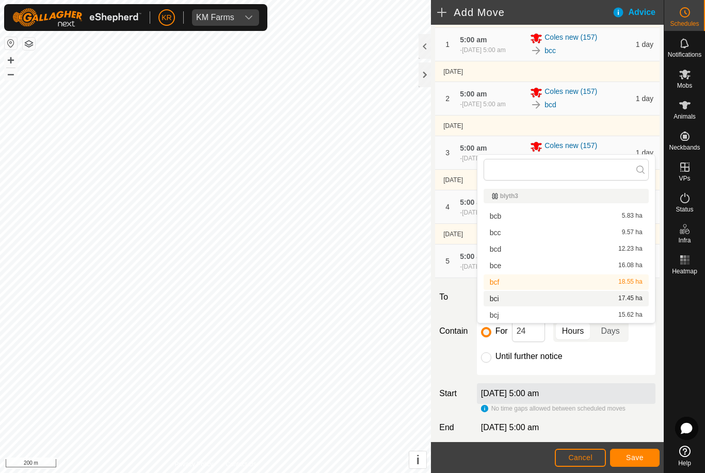
click at [498, 300] on span "bci" at bounding box center [494, 298] width 9 height 7
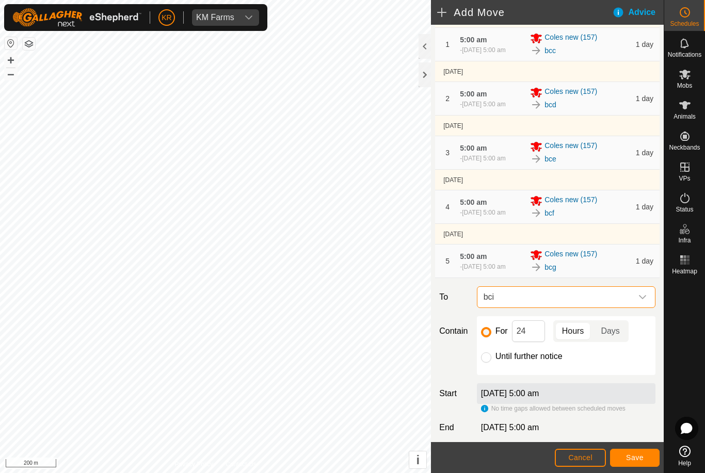
click at [632, 454] on span "Save" at bounding box center [635, 458] width 18 height 8
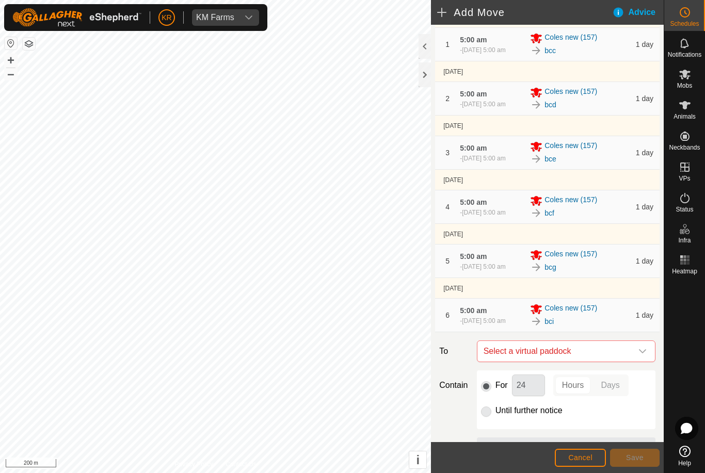
click at [630, 362] on span "Select a virtual paddock" at bounding box center [556, 351] width 153 height 21
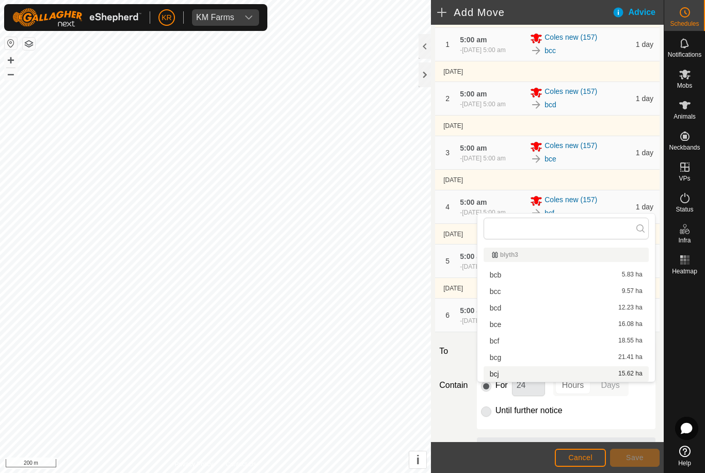
click at [517, 375] on div "bcj 15.62 ha" at bounding box center [566, 374] width 153 height 7
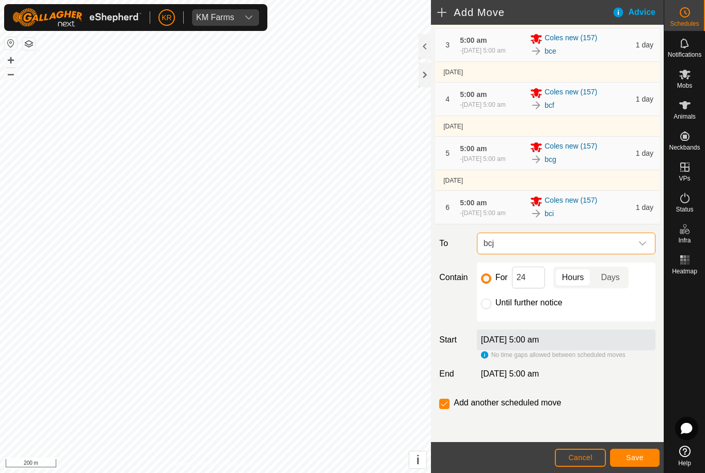
scroll to position [268, 0]
click at [488, 305] on input "Until further notice" at bounding box center [486, 304] width 10 height 10
click at [647, 455] on button "Save" at bounding box center [635, 458] width 50 height 18
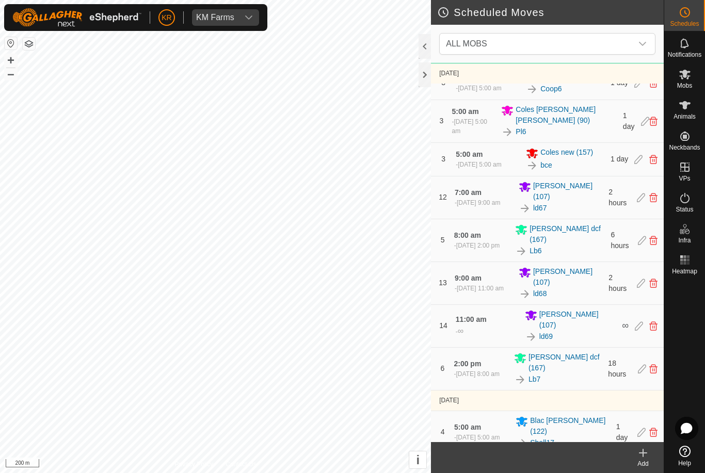
scroll to position [1775, 0]
click at [679, 87] on span "Mobs" at bounding box center [684, 86] width 15 height 6
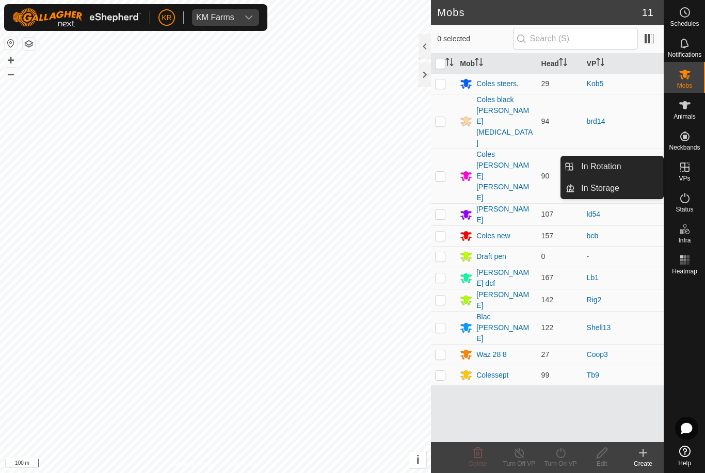
click at [624, 162] on link "In Rotation" at bounding box center [619, 166] width 88 height 21
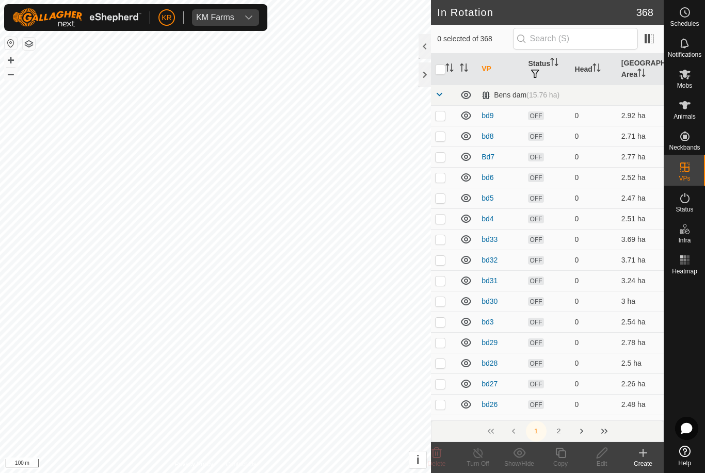
click at [646, 455] on icon at bounding box center [643, 453] width 12 height 12
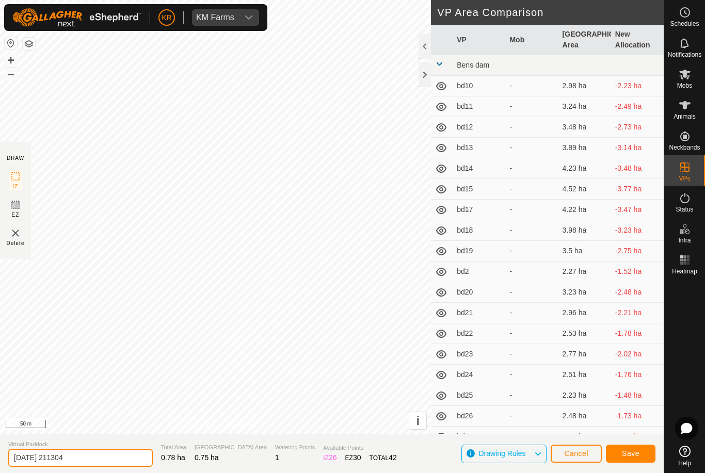
click at [98, 458] on input "[DATE] 211304" at bounding box center [80, 458] width 145 height 18
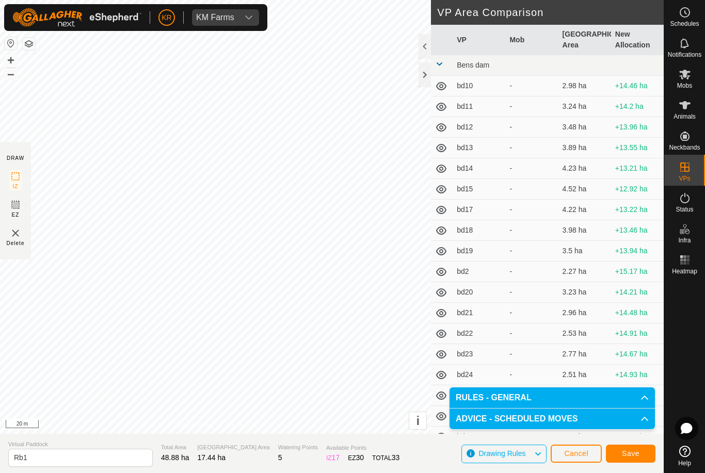
click at [633, 453] on span "Save" at bounding box center [631, 454] width 18 height 8
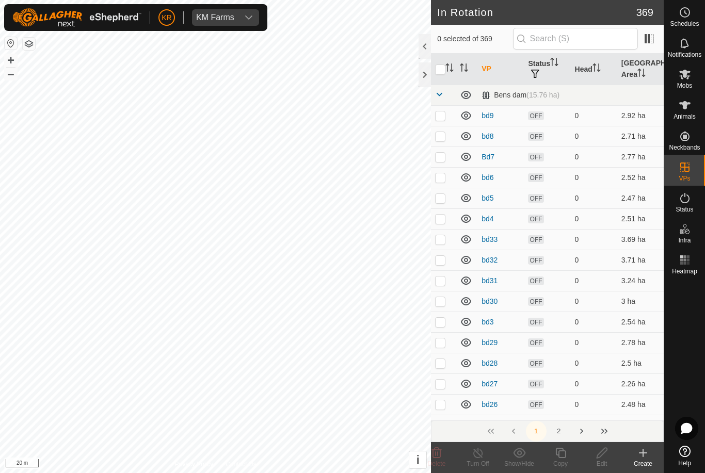
click at [641, 455] on icon at bounding box center [643, 453] width 12 height 12
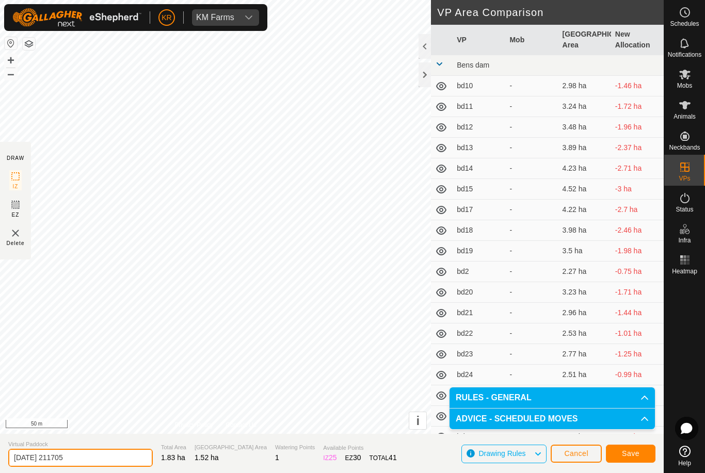
click at [86, 458] on input "[DATE] 211705" at bounding box center [80, 458] width 145 height 18
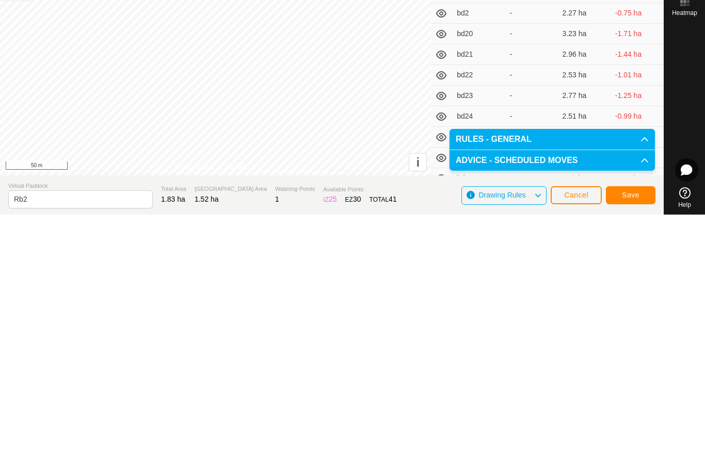
click at [638, 450] on span "Save" at bounding box center [631, 454] width 18 height 8
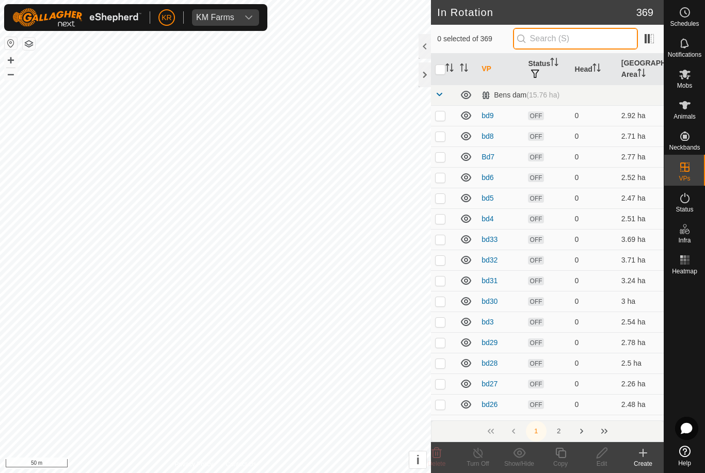
click at [578, 38] on input "text" at bounding box center [575, 39] width 125 height 22
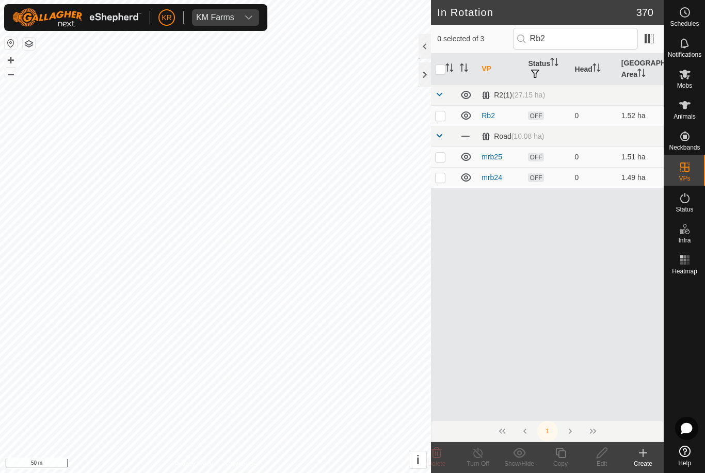
click at [442, 116] on p-checkbox at bounding box center [440, 116] width 10 height 8
click at [561, 450] on icon at bounding box center [560, 453] width 13 height 12
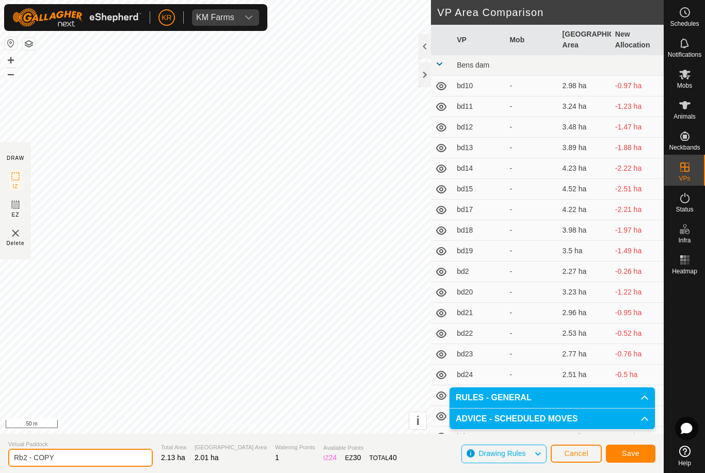
click at [83, 457] on input "Rb2 - COPY" at bounding box center [80, 458] width 145 height 18
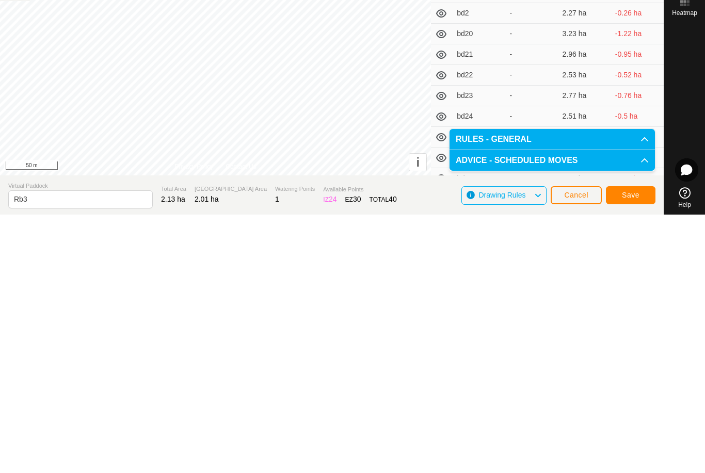
click at [631, 445] on button "Save" at bounding box center [631, 454] width 50 height 18
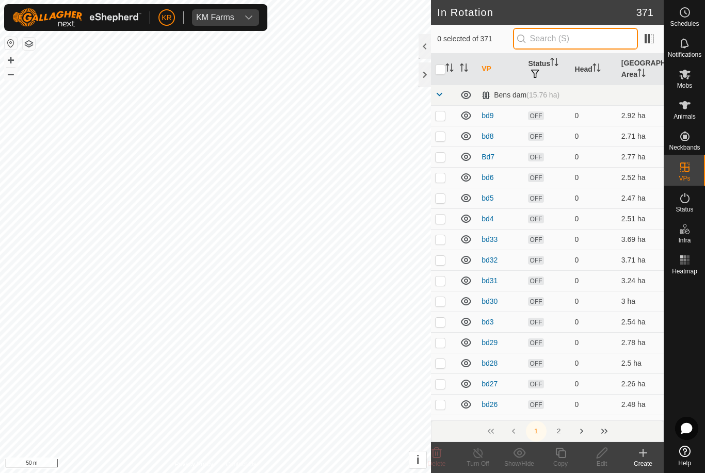
click at [576, 37] on input "text" at bounding box center [575, 39] width 125 height 22
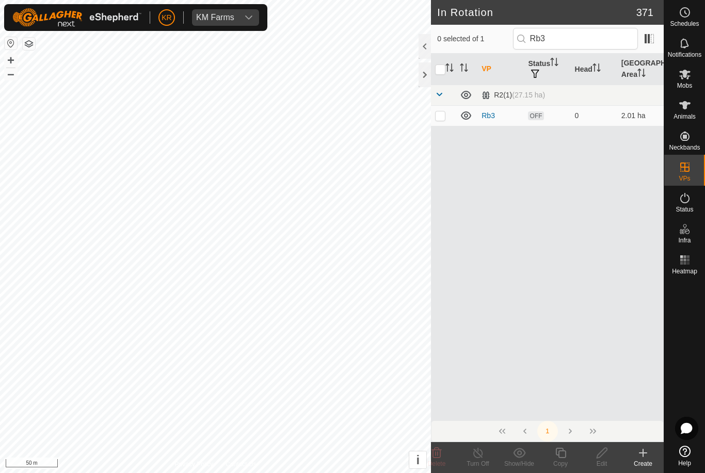
click at [442, 114] on p-checkbox at bounding box center [440, 116] width 10 height 8
click at [564, 461] on div "Copy" at bounding box center [560, 463] width 41 height 9
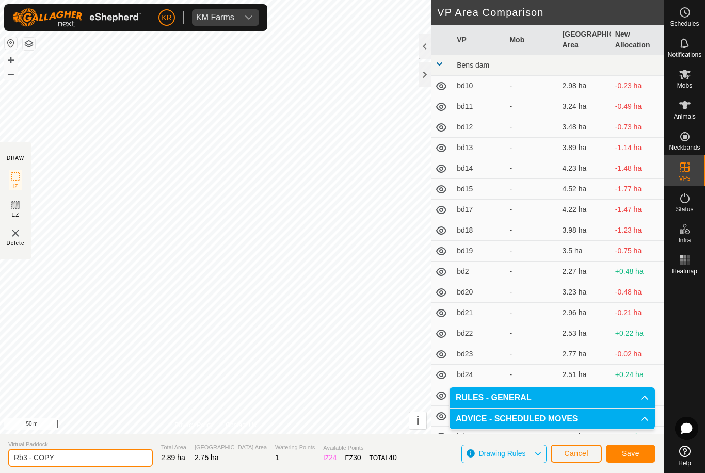
click at [83, 467] on input "Rb3 - COPY" at bounding box center [80, 458] width 145 height 18
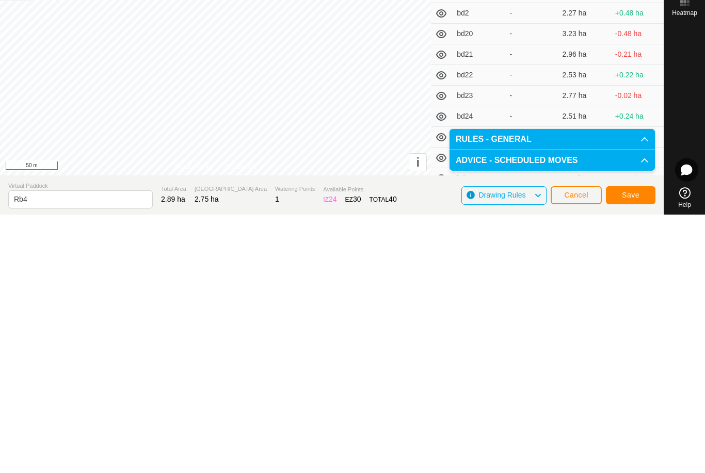
click at [626, 450] on span "Save" at bounding box center [631, 454] width 18 height 8
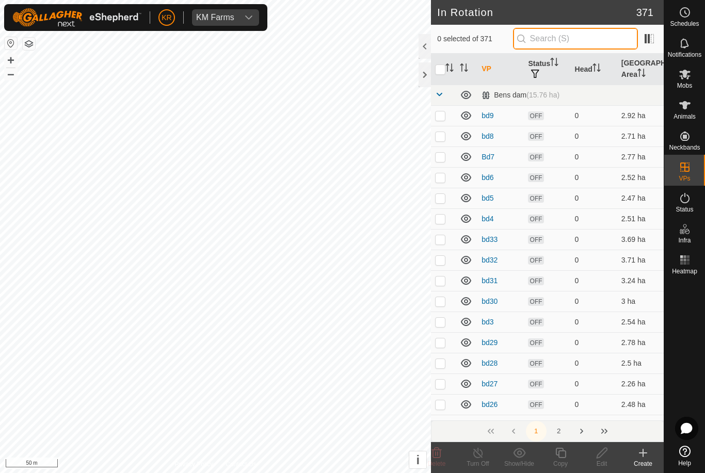
click at [577, 42] on input "text" at bounding box center [575, 39] width 125 height 22
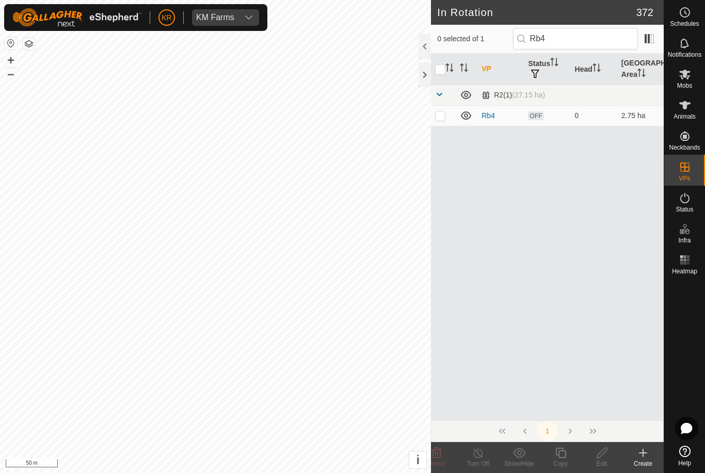
click at [439, 117] on p-checkbox at bounding box center [440, 116] width 10 height 8
click at [566, 457] on icon at bounding box center [560, 453] width 10 height 10
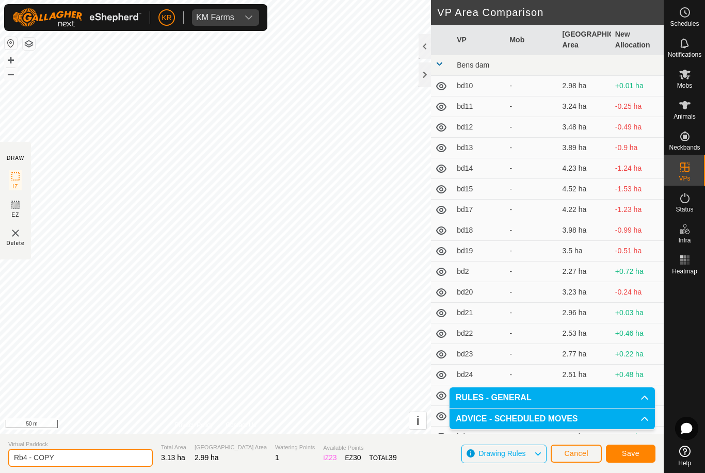
click at [90, 459] on input "Rb4 - COPY" at bounding box center [80, 458] width 145 height 18
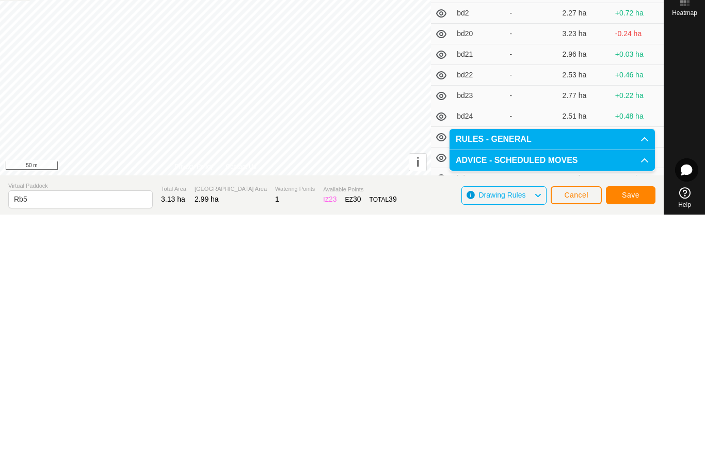
click at [639, 450] on span "Save" at bounding box center [631, 454] width 18 height 8
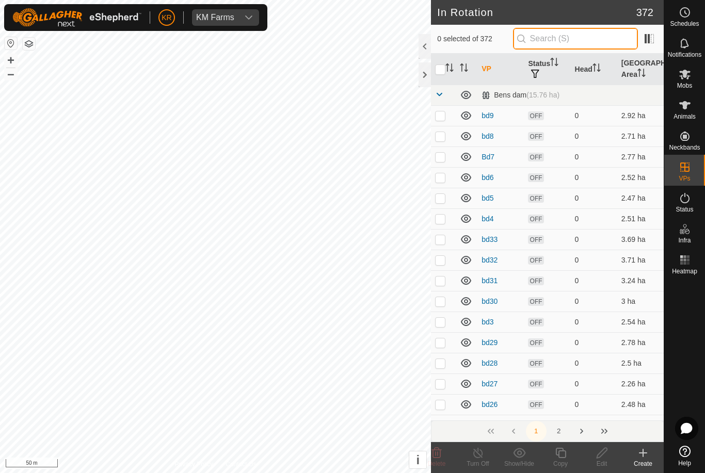
click at [579, 40] on input "text" at bounding box center [575, 39] width 125 height 22
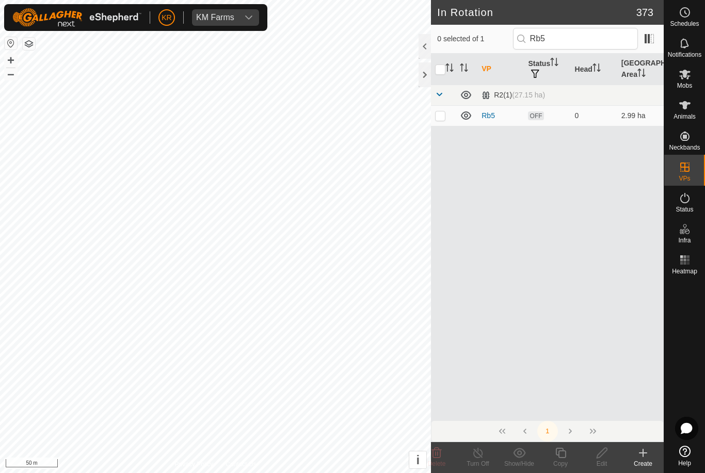
click at [444, 113] on p-checkbox at bounding box center [440, 116] width 10 height 8
click at [565, 455] on icon at bounding box center [560, 453] width 13 height 12
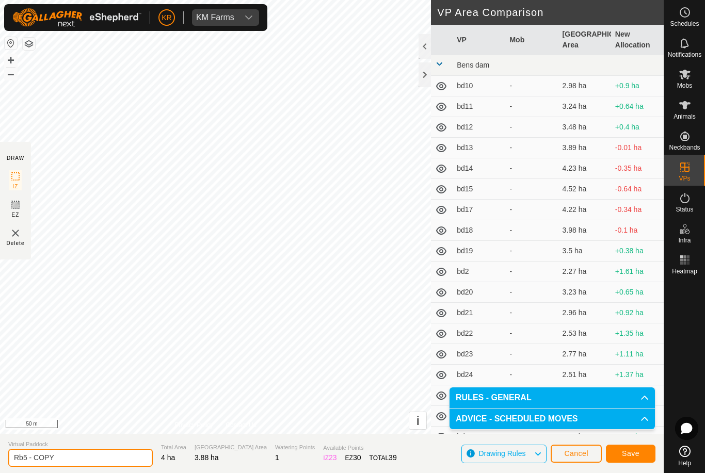
click at [71, 455] on input "Rb5 - COPY" at bounding box center [80, 458] width 145 height 18
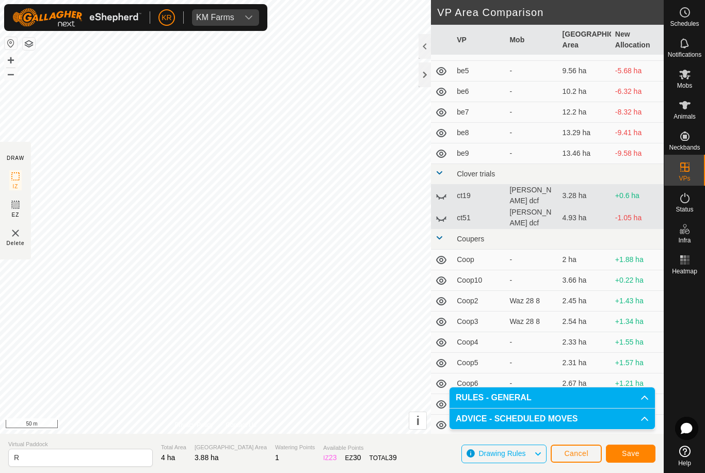
scroll to position [1185, 0]
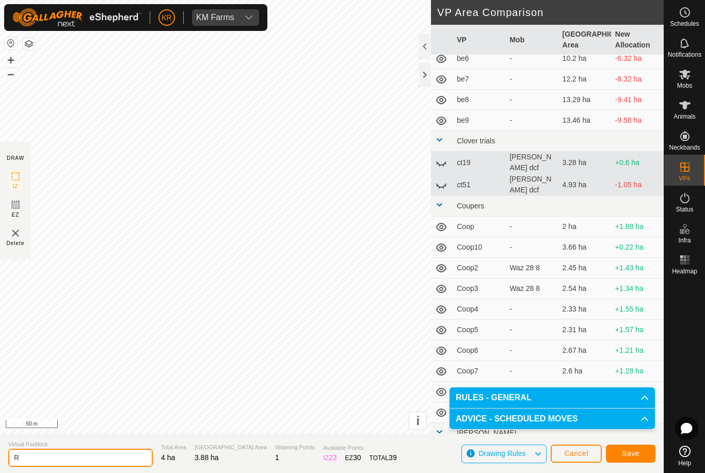
click at [88, 458] on input "R" at bounding box center [80, 458] width 145 height 18
click at [645, 456] on button "Save" at bounding box center [631, 454] width 50 height 18
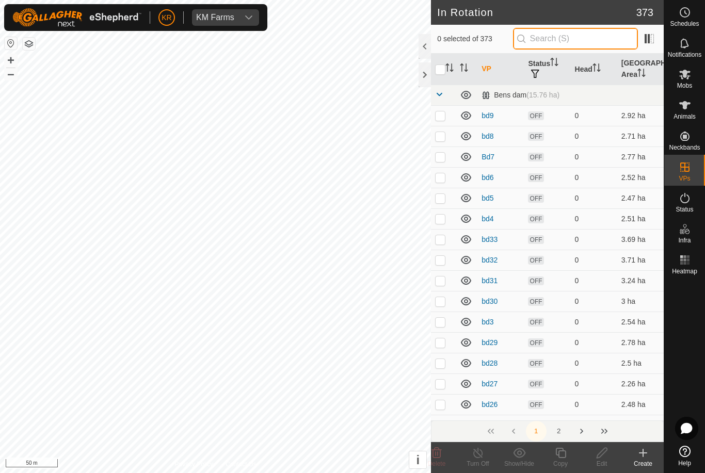
click at [590, 29] on input "text" at bounding box center [575, 39] width 125 height 22
click at [595, 46] on input "text" at bounding box center [575, 39] width 125 height 22
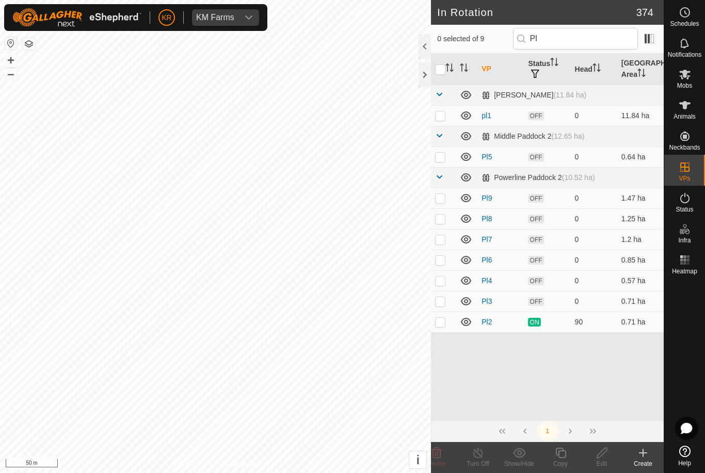
click at [441, 200] on p-checkbox at bounding box center [440, 198] width 10 height 8
click at [564, 457] on icon at bounding box center [560, 453] width 10 height 10
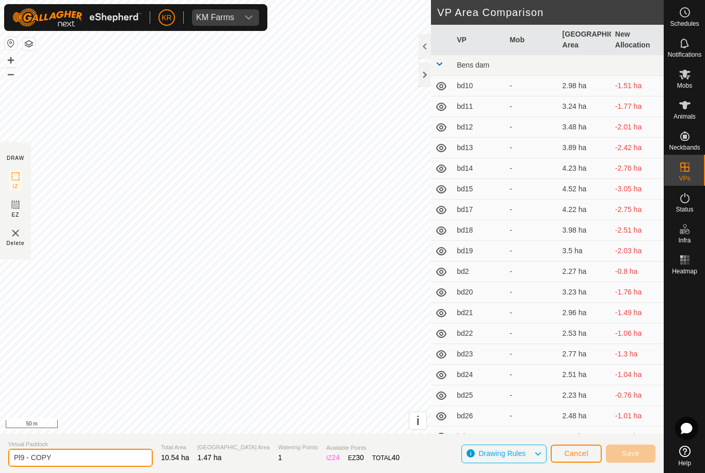
click at [76, 460] on input "Pl9 - COPY" at bounding box center [80, 458] width 145 height 18
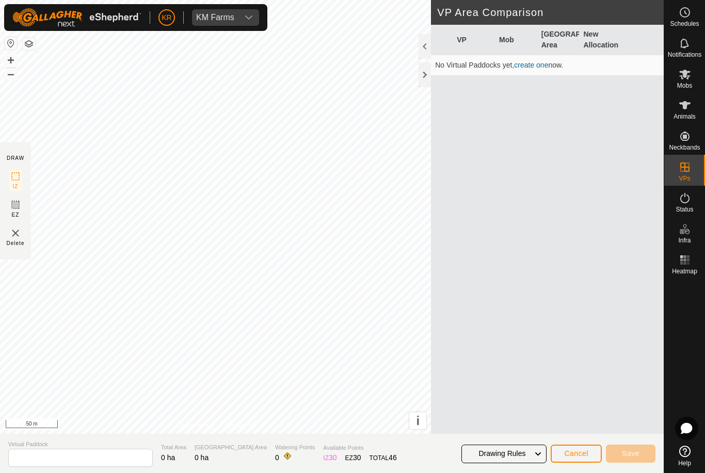
type input "Pl9 - COPY"
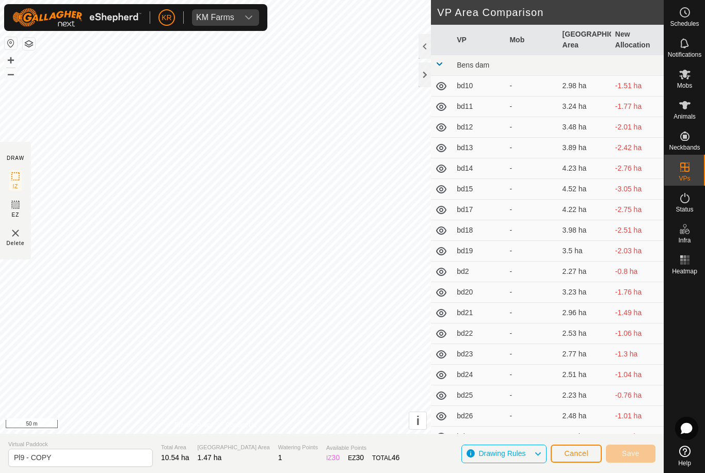
click at [568, 436] on section "Virtual Paddock Pl9 - COPY Total Area 10.54 ha Grazing Area 1.47 ha Watering Po…" at bounding box center [332, 453] width 664 height 39
